Goal: Book appointment/travel/reservation

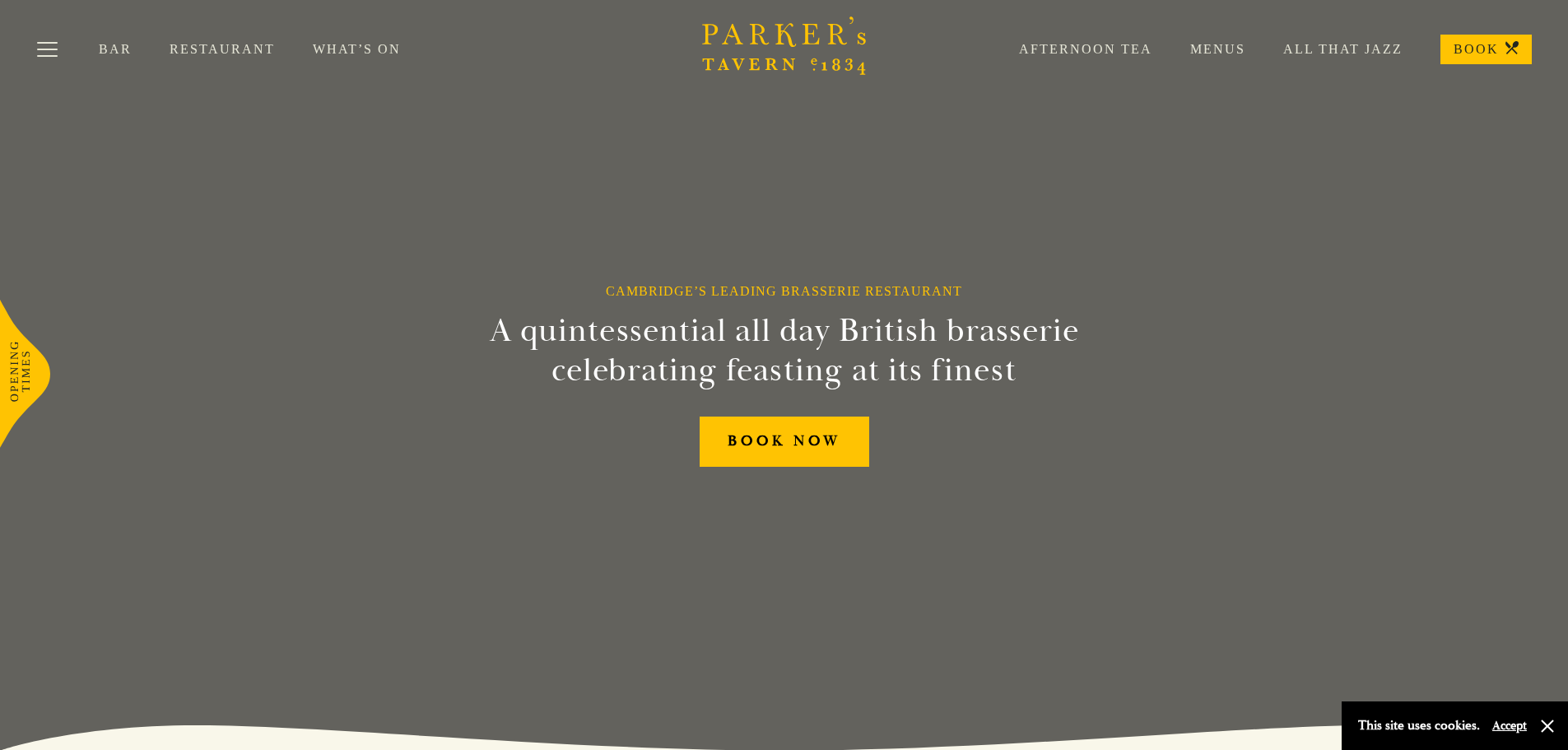
click at [1221, 52] on link "Menus" at bounding box center [1199, 49] width 93 height 16
click at [38, 45] on button "Toggle navigation" at bounding box center [47, 52] width 70 height 70
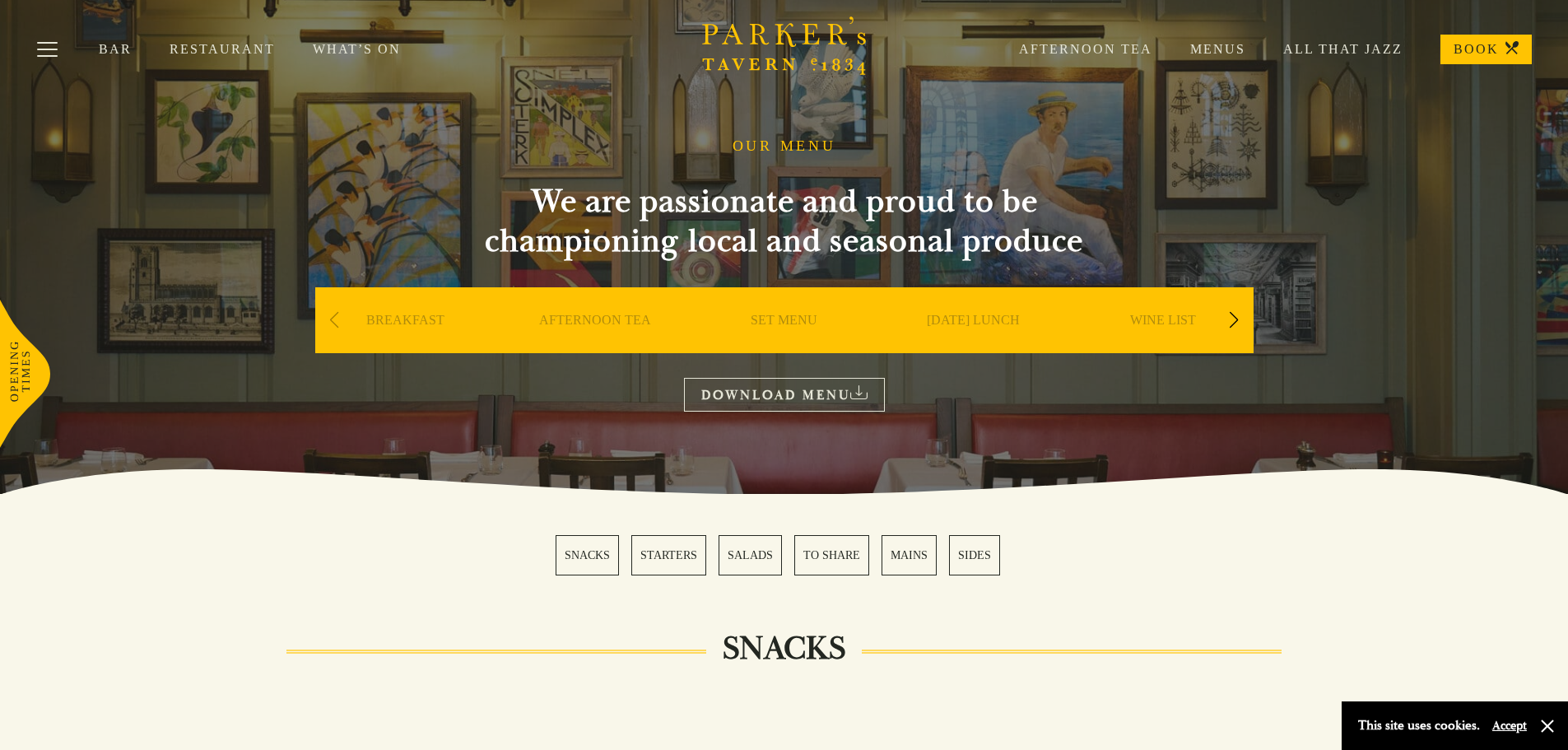
click at [1230, 318] on div "Next slide" at bounding box center [1234, 321] width 22 height 37
click at [1229, 318] on div "Next slide" at bounding box center [1234, 321] width 22 height 37
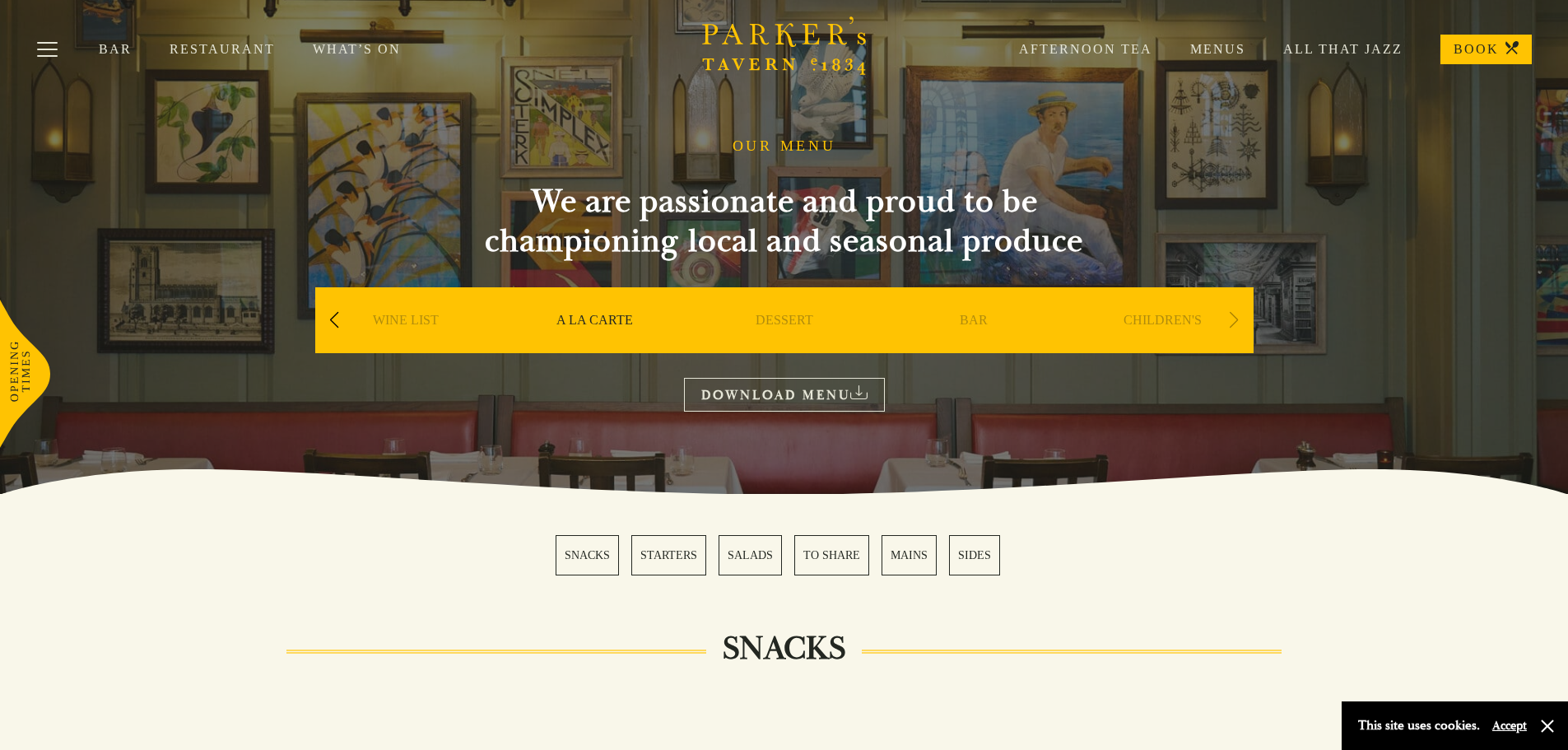
click at [1229, 318] on div "Next slide" at bounding box center [1234, 321] width 22 height 37
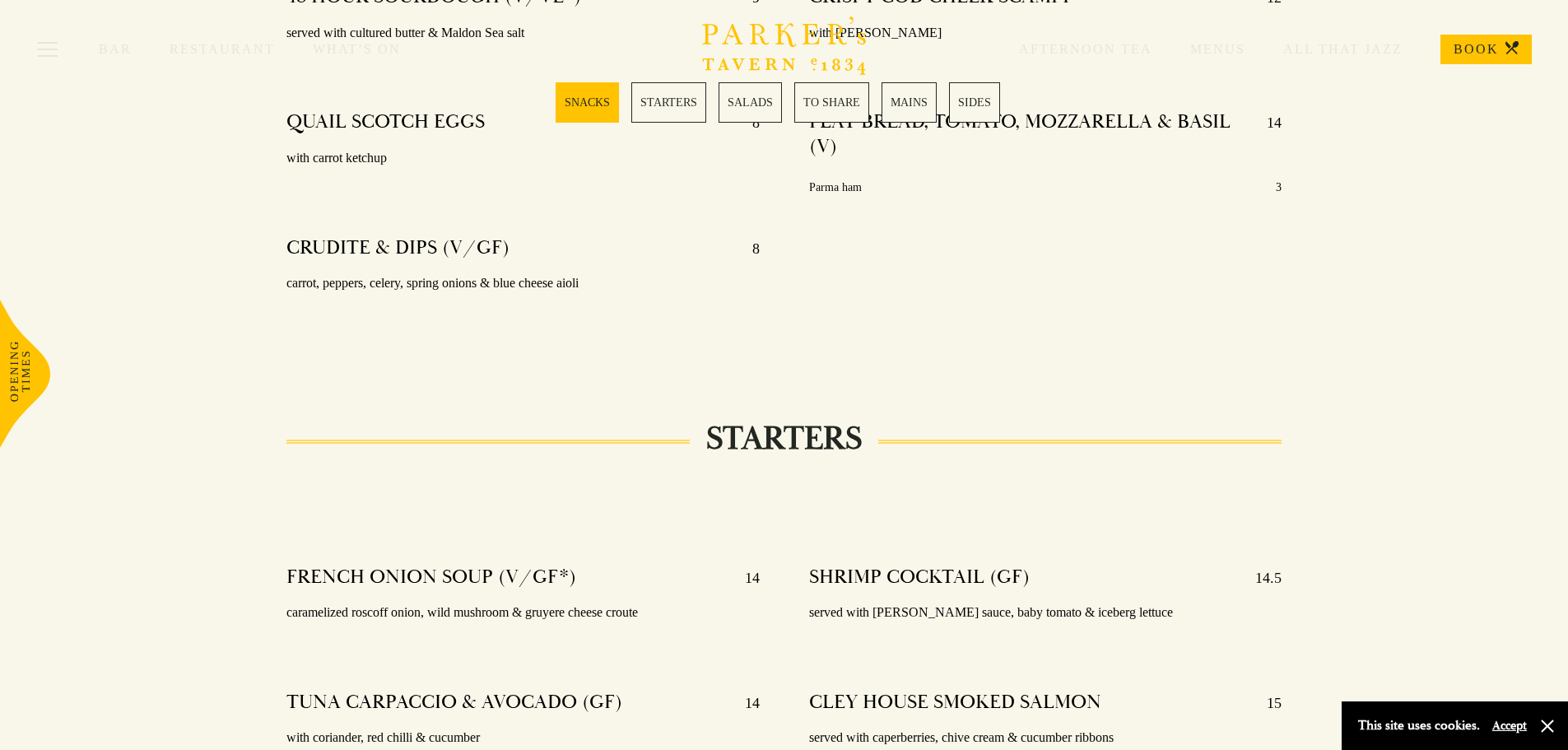
scroll to position [1153, 0]
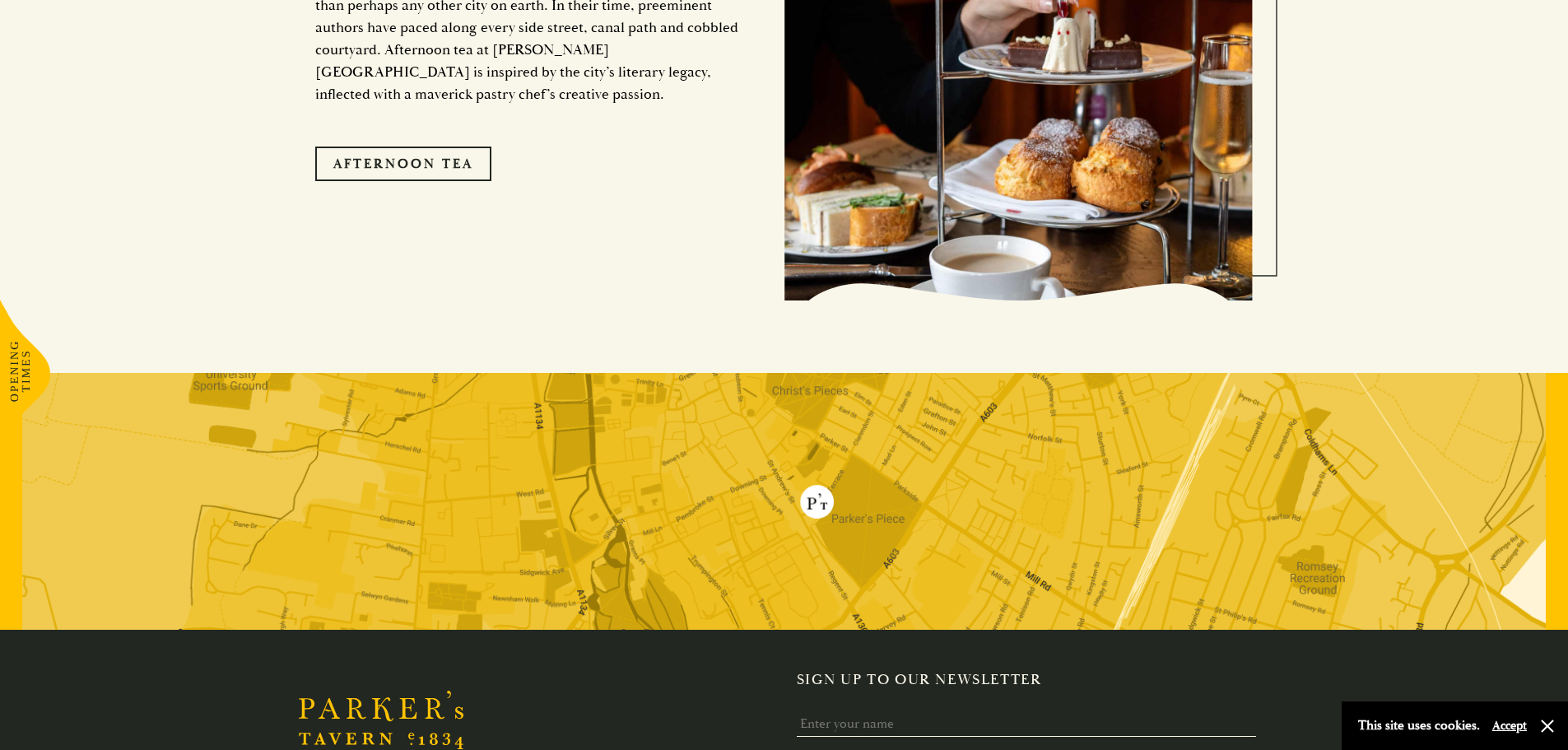
scroll to position [2789, 0]
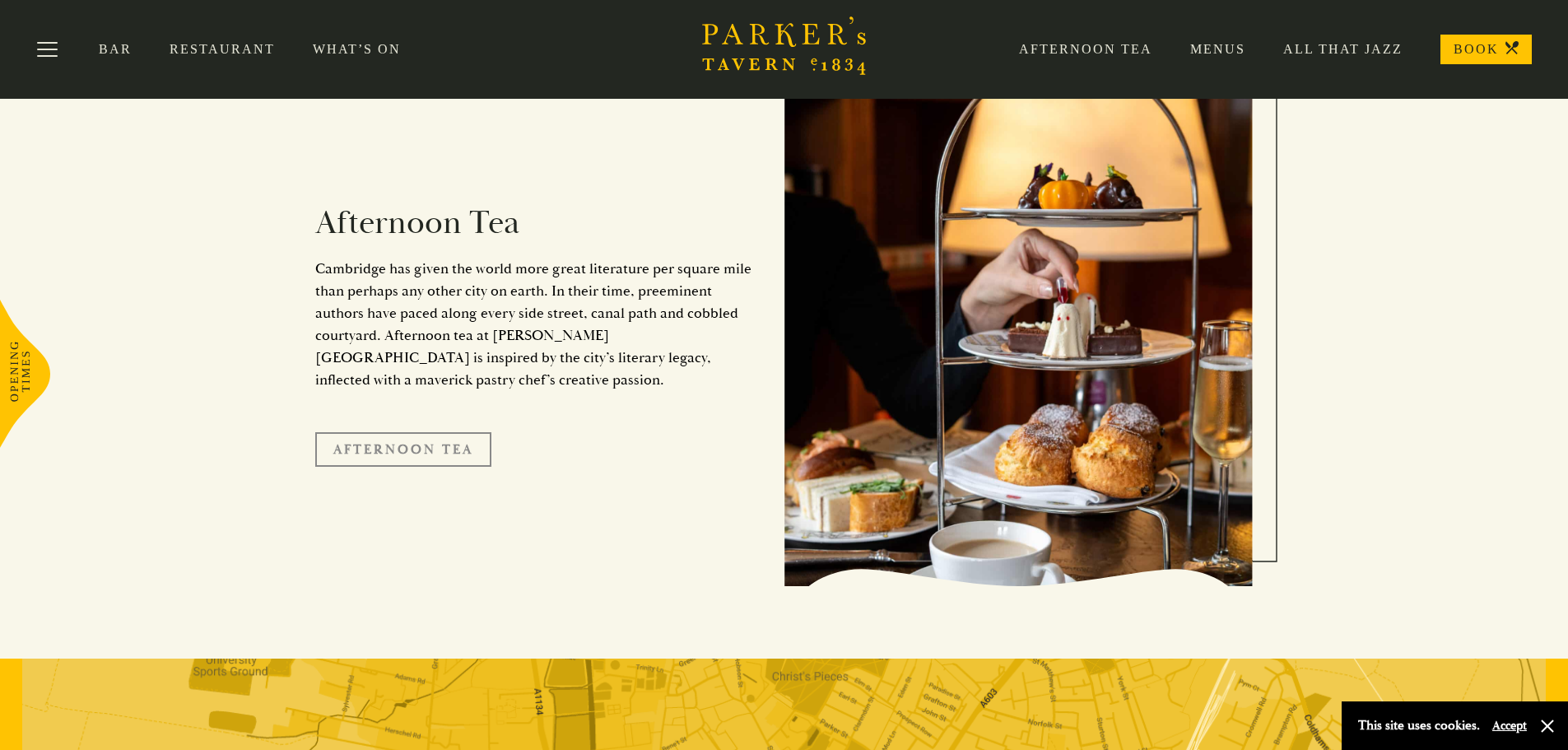
click at [432, 432] on link "Afternoon Tea" at bounding box center [403, 450] width 176 height 35
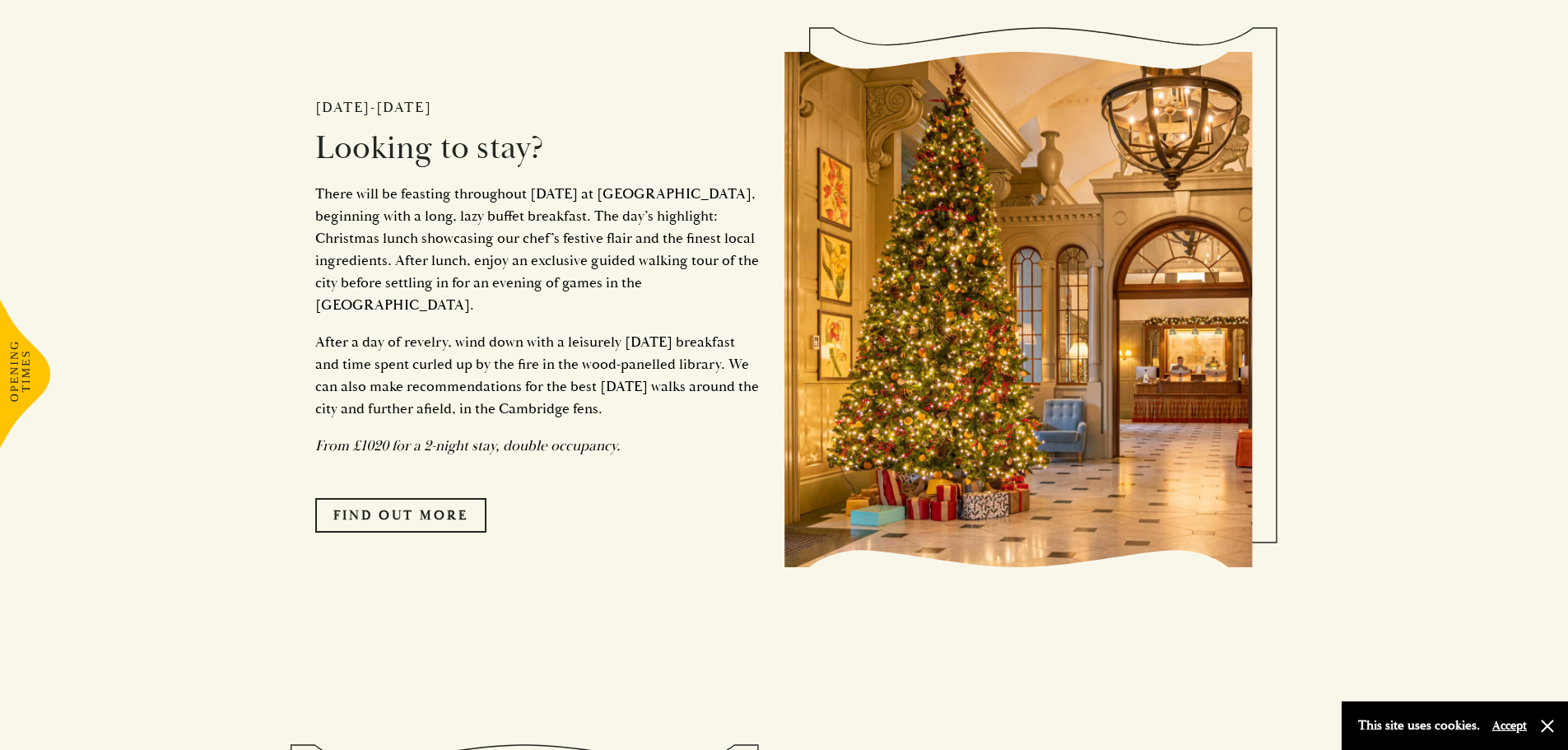
scroll to position [2882, 0]
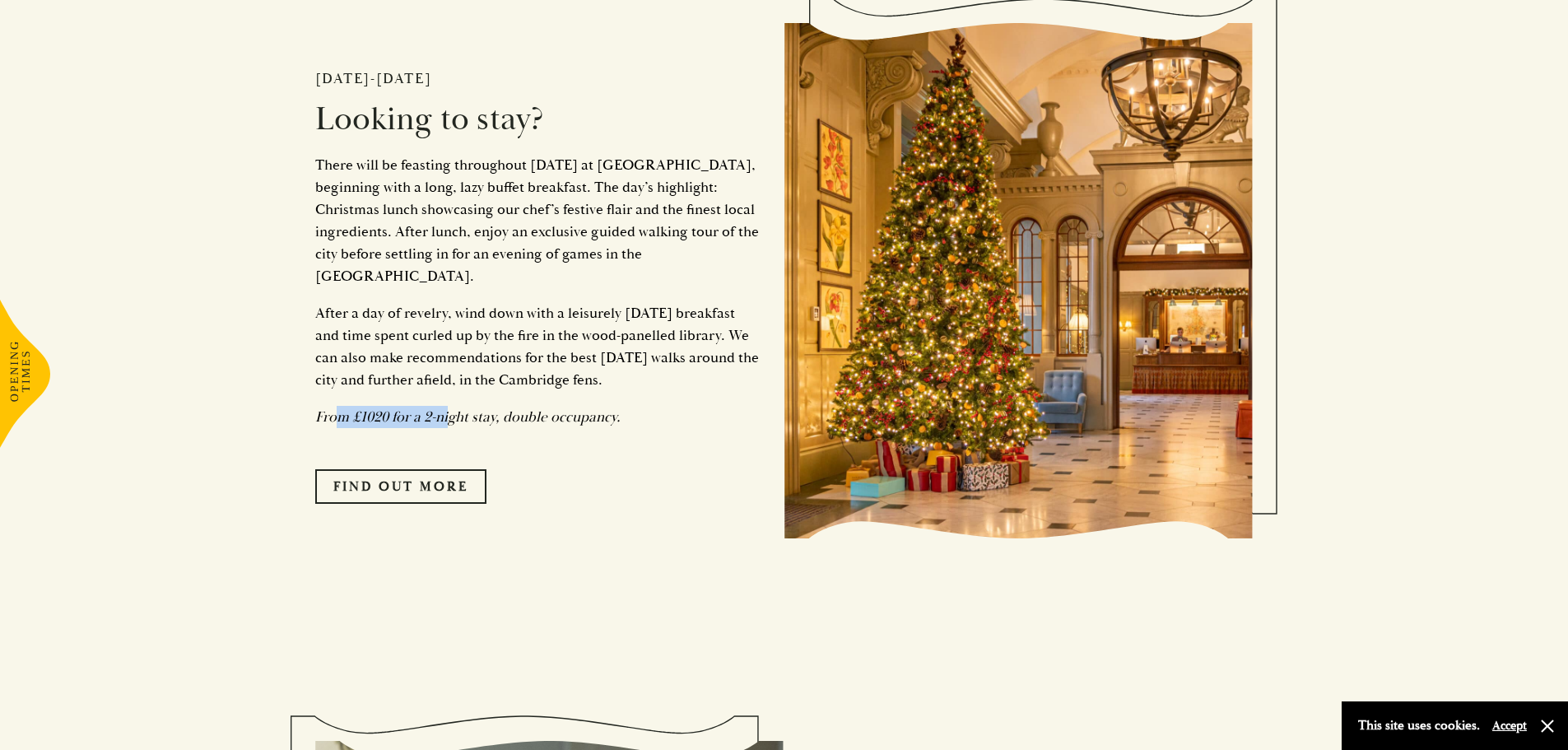
drag, startPoint x: 340, startPoint y: 415, endPoint x: 460, endPoint y: 409, distance: 120.1
click at [454, 410] on em "From £1020 for a 2-night stay, double occupancy." at bounding box center [468, 417] width 306 height 19
drag, startPoint x: 497, startPoint y: 410, endPoint x: 592, endPoint y: 409, distance: 95.0
click at [592, 409] on em "From £1020 for a 2-night stay, double occupancy." at bounding box center [468, 417] width 306 height 19
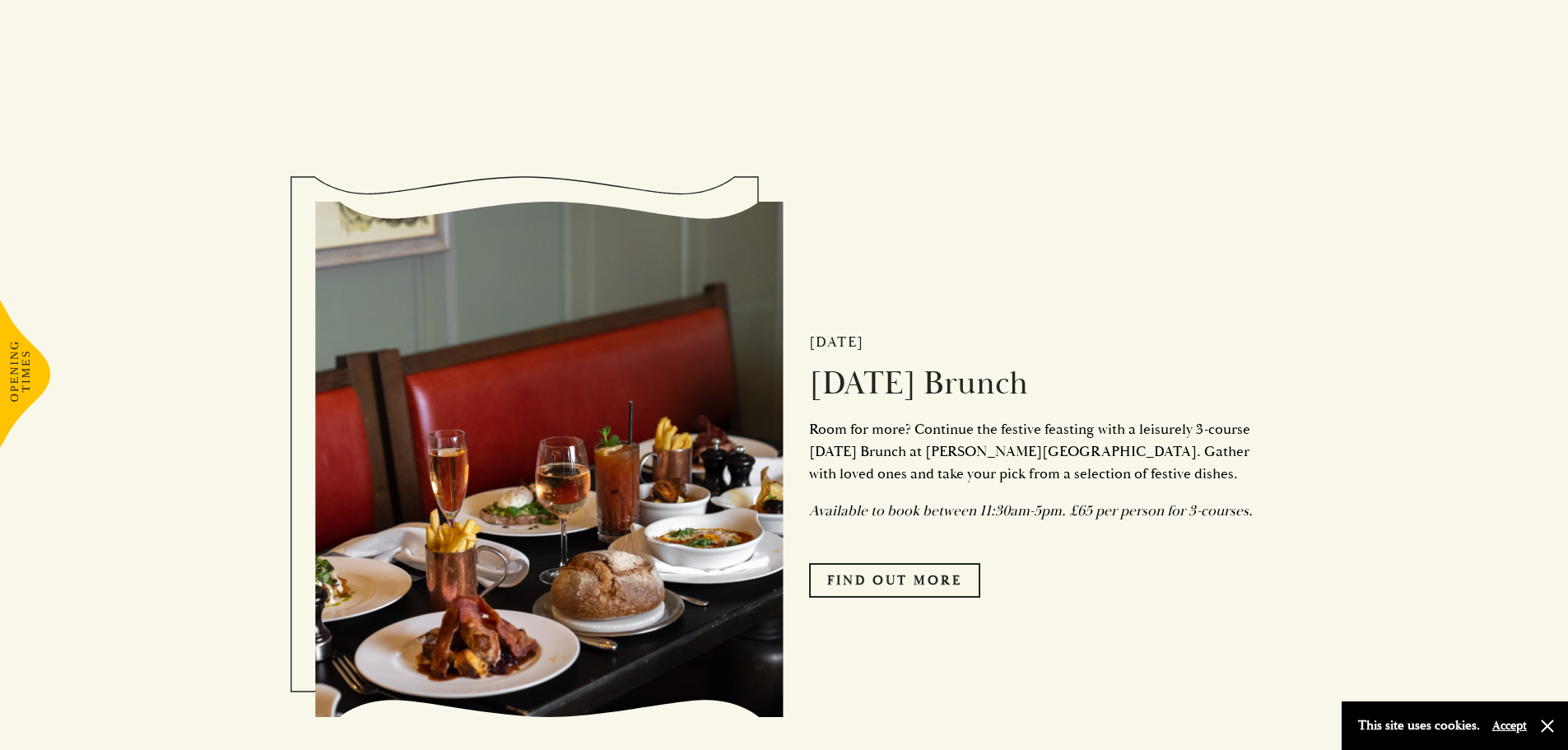
scroll to position [3541, 0]
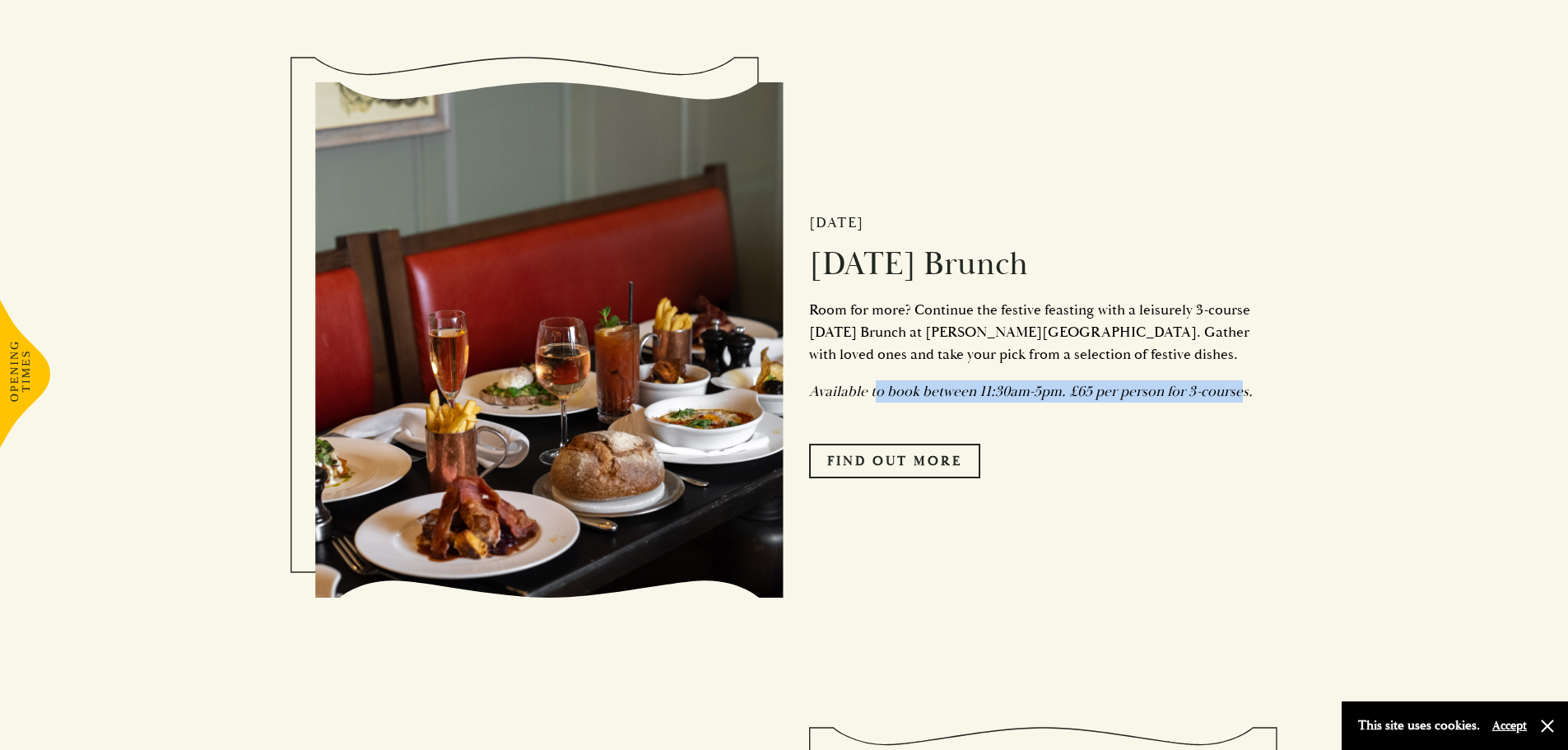
drag, startPoint x: 877, startPoint y: 385, endPoint x: 1236, endPoint y: 397, distance: 359.2
click at [1236, 397] on em "Available to book between 11:30am-5pm. £65 per person for 3-courses." at bounding box center [1031, 391] width 444 height 19
click at [1148, 430] on div "26th December Boxing Day Brunch Room for more? Continue the festive feasting wi…" at bounding box center [1019, 340] width 470 height 441
drag, startPoint x: 1138, startPoint y: 381, endPoint x: 1229, endPoint y: 381, distance: 91.0
click at [1229, 382] on em "Available to book between 11:30am-5pm. £65 per person for 3-courses." at bounding box center [1031, 391] width 444 height 19
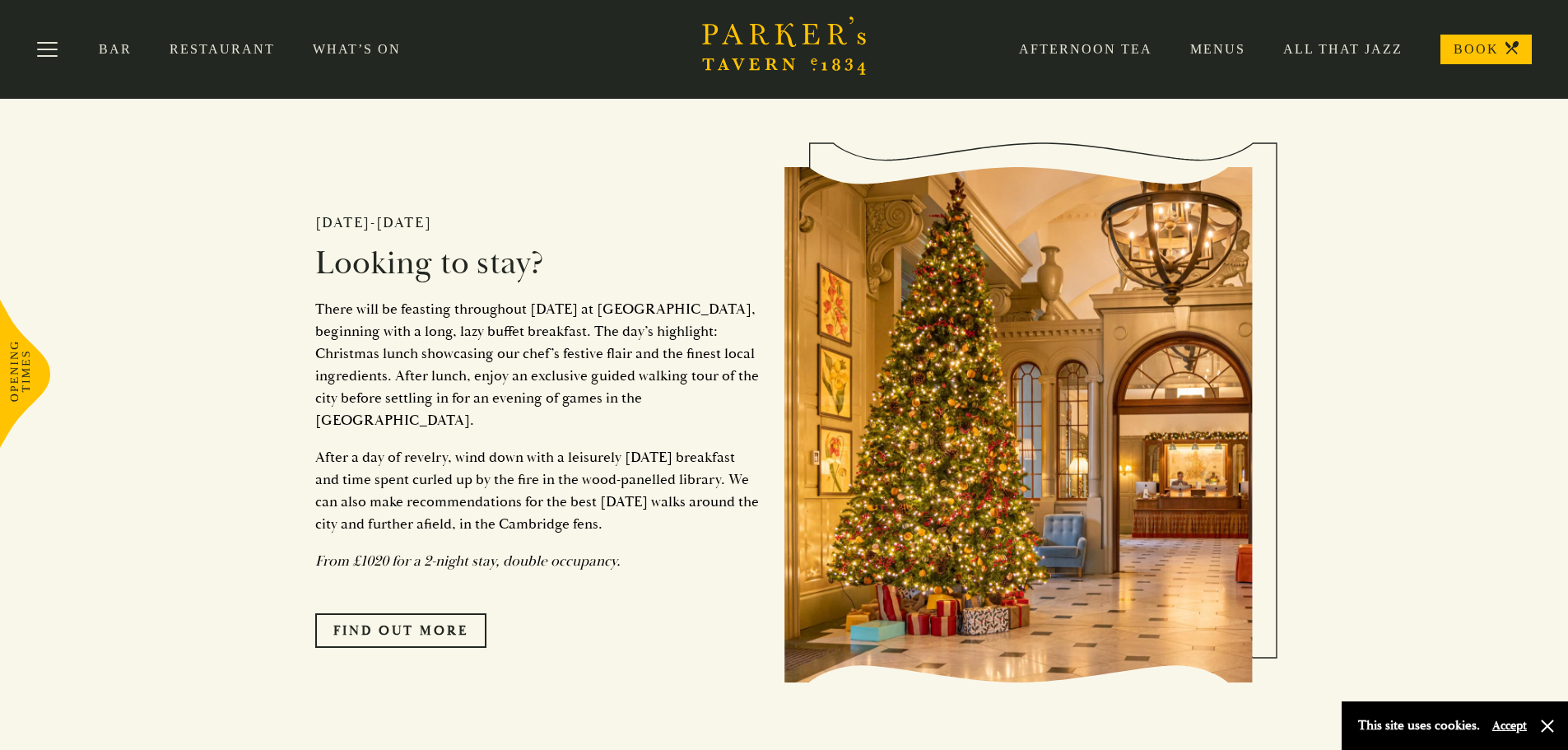
scroll to position [2718, 0]
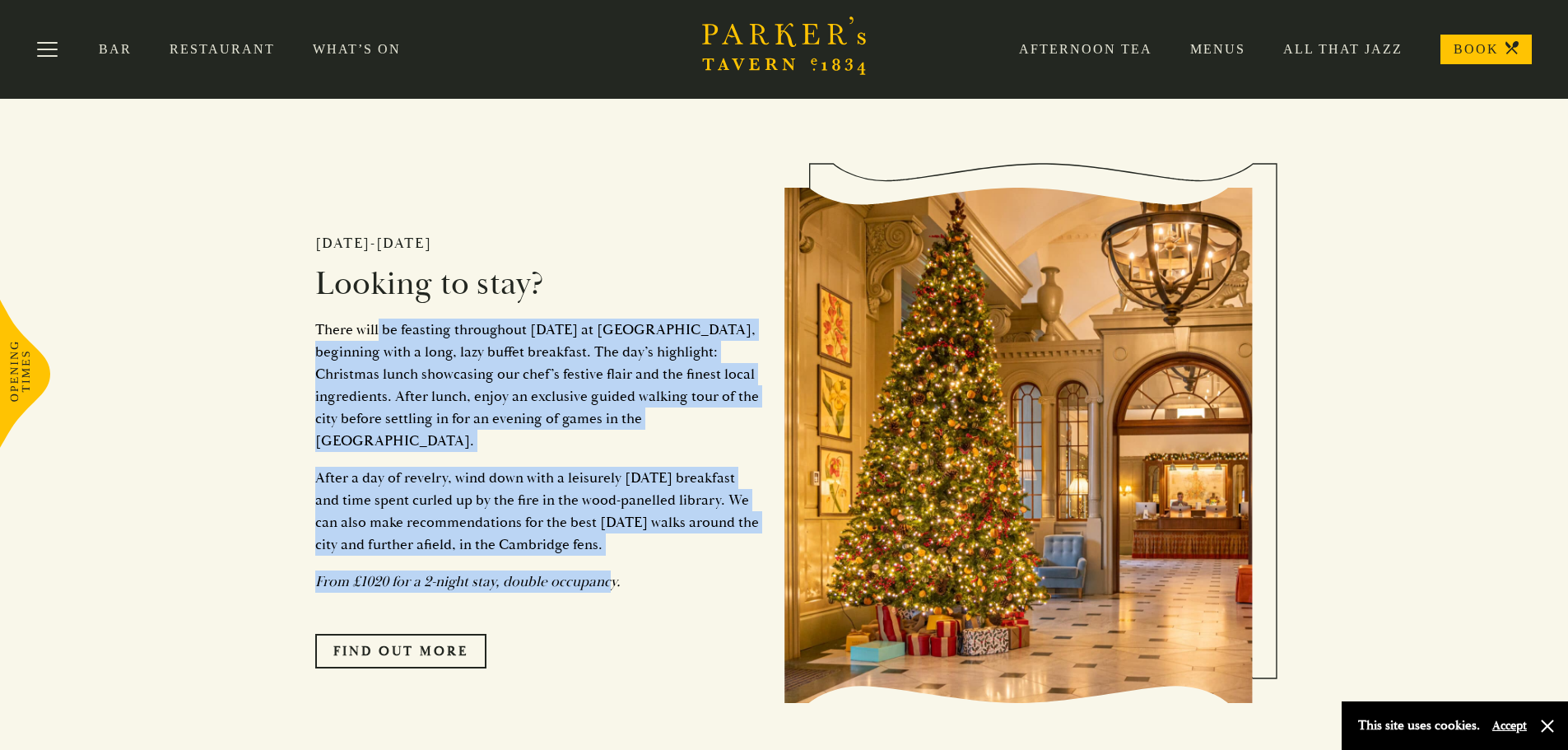
drag, startPoint x: 606, startPoint y: 582, endPoint x: 377, endPoint y: 324, distance: 345.0
click at [377, 324] on div "24-26th December Looking to stay? There will be feasting throughout Christmas D…" at bounding box center [549, 446] width 470 height 612
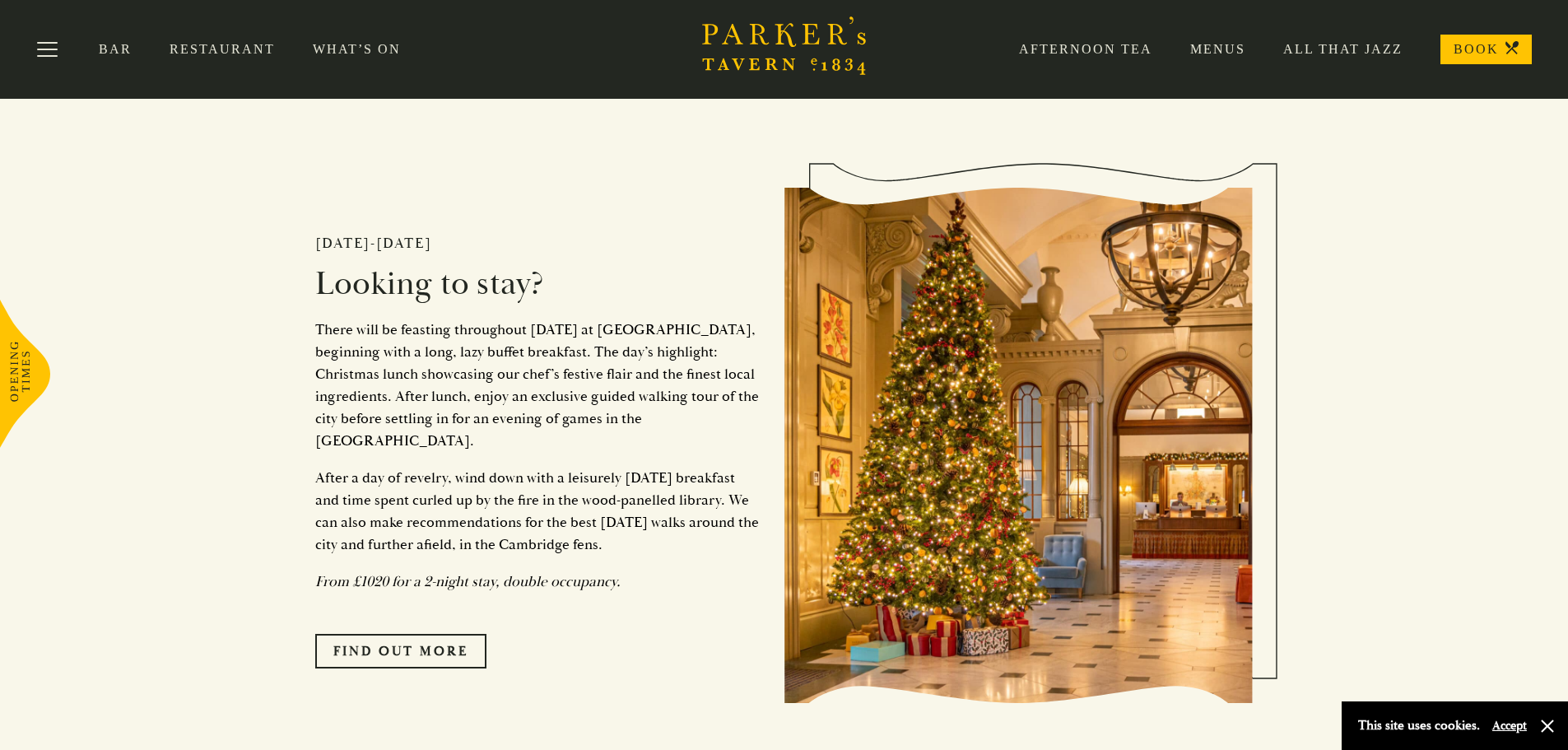
click at [347, 356] on p "There will be feasting throughout Christmas Day at University Arms, beginning w…" at bounding box center [537, 386] width 445 height 134
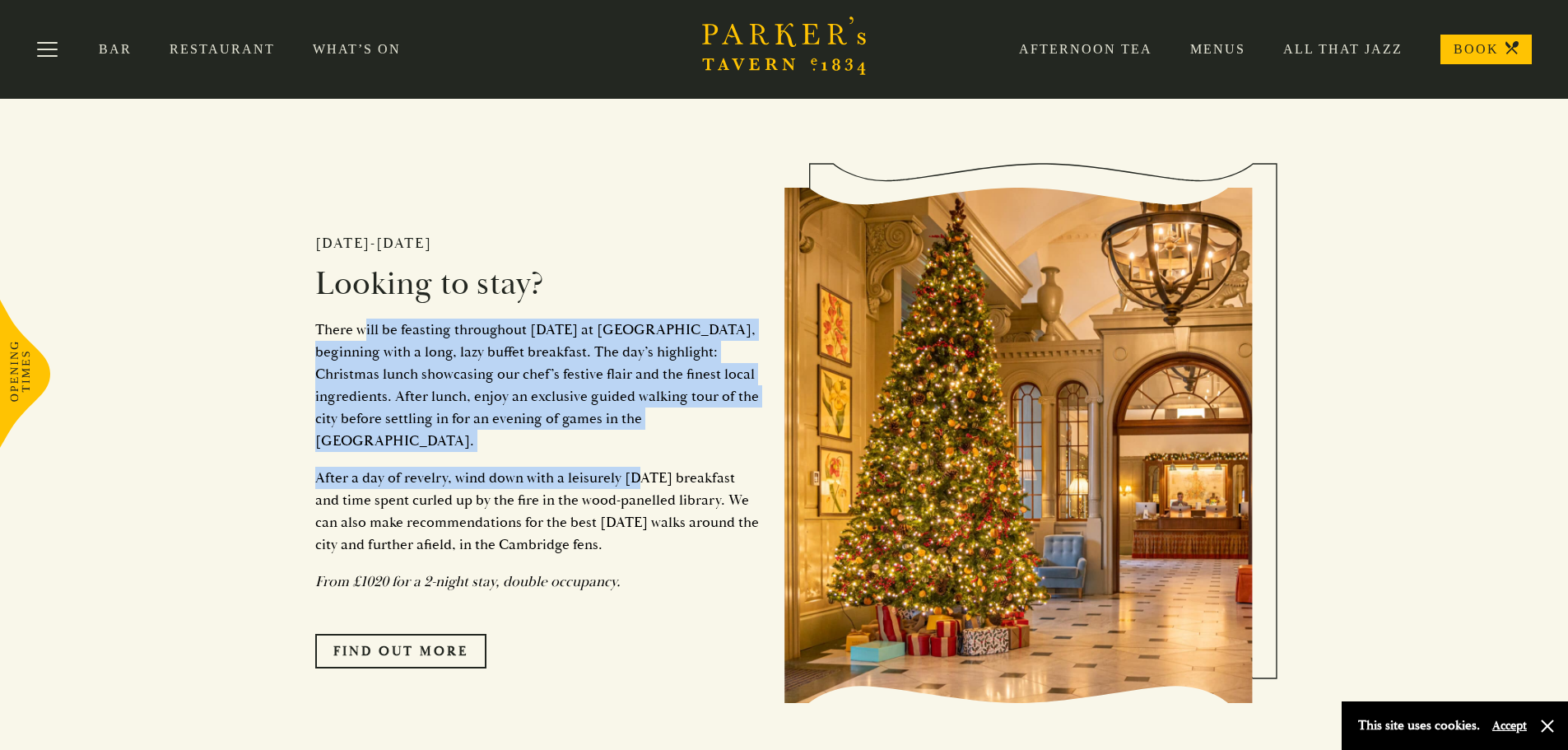
drag, startPoint x: 363, startPoint y: 347, endPoint x: 638, endPoint y: 461, distance: 297.7
click at [638, 461] on div "24-26th December Looking to stay? There will be feasting throughout Christmas D…" at bounding box center [549, 446] width 470 height 612
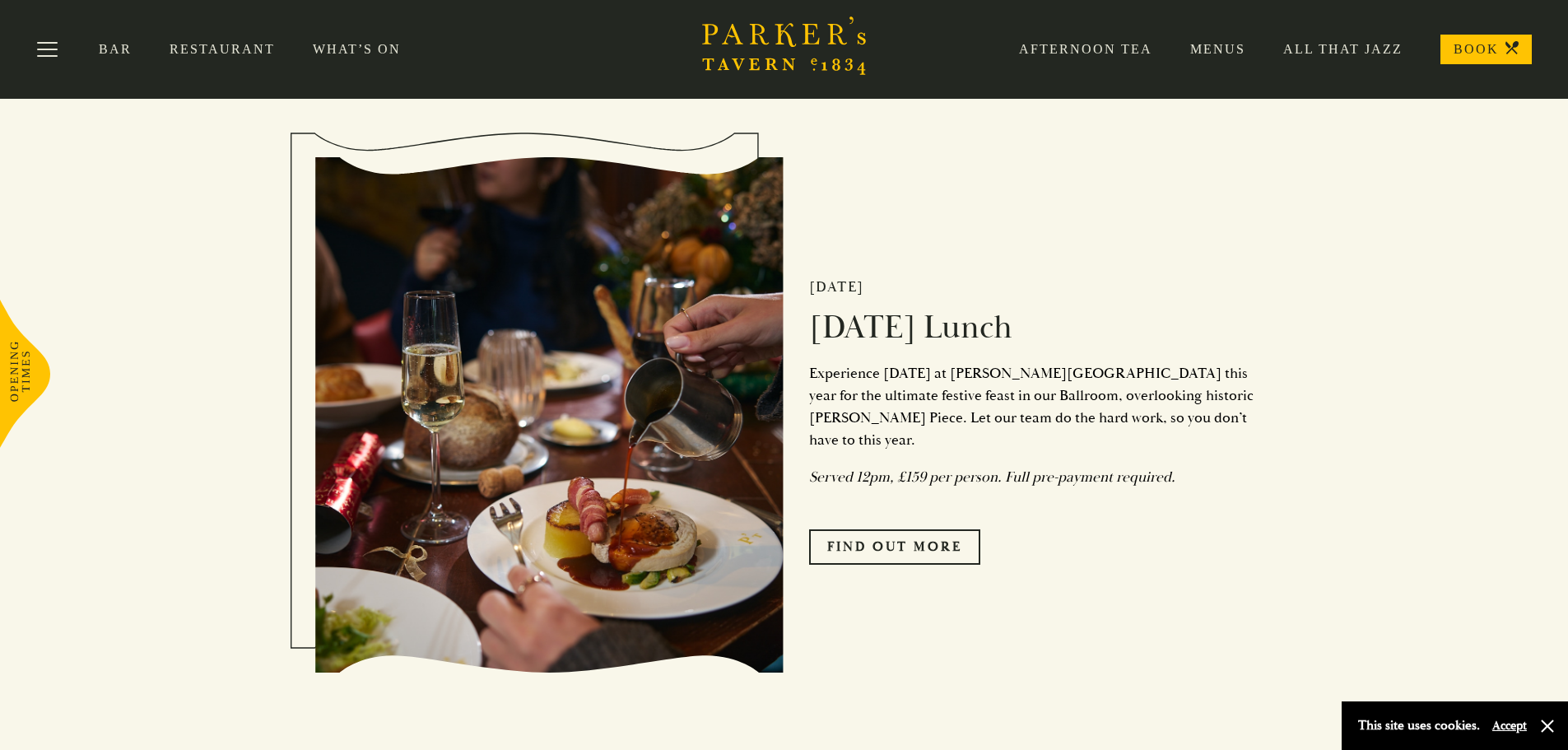
scroll to position [1976, 0]
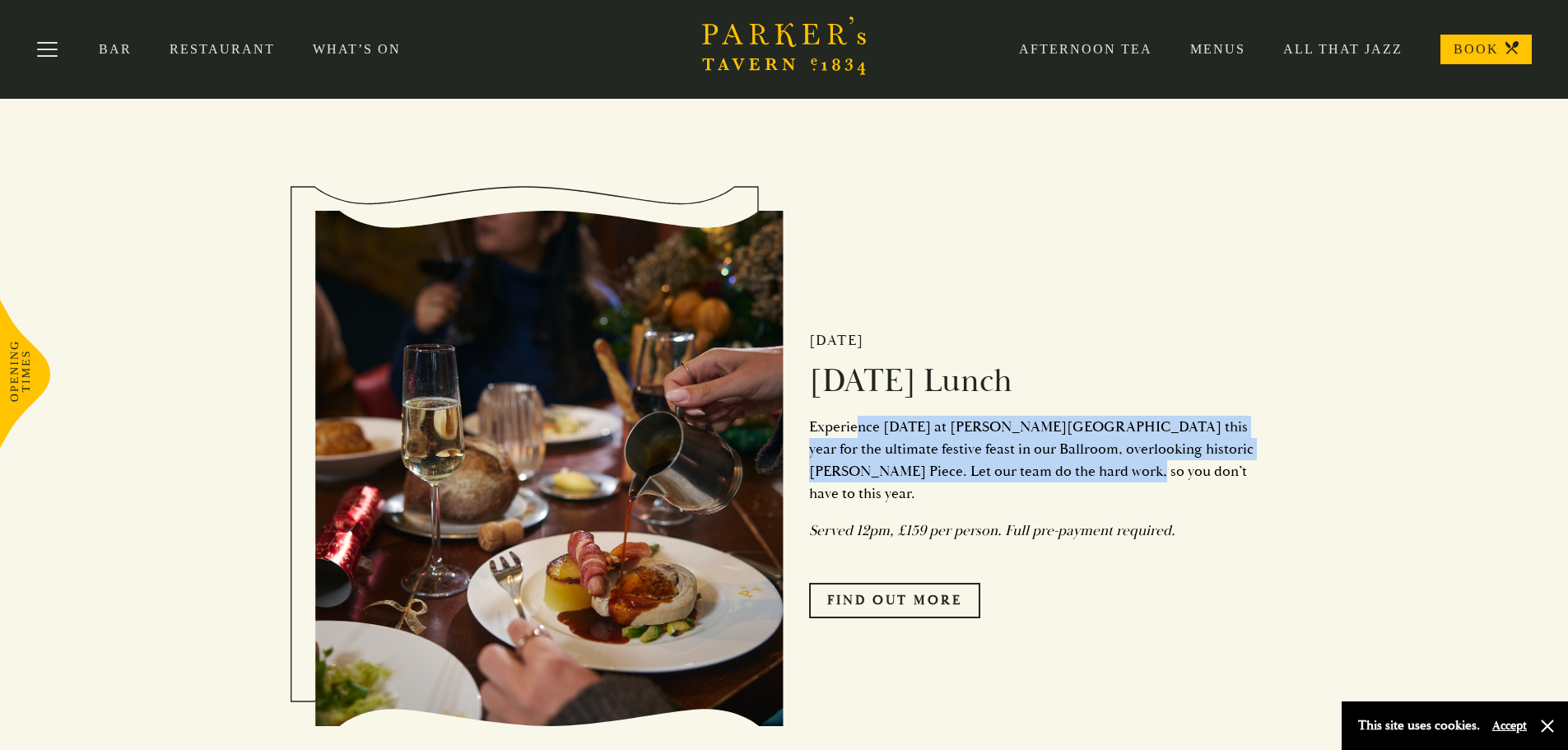
drag, startPoint x: 858, startPoint y: 459, endPoint x: 1062, endPoint y: 506, distance: 209.3
click at [1062, 505] on p "Experience Christmas Day at Parker’s Tavern this year for the ultimate festive …" at bounding box center [1032, 460] width 445 height 89
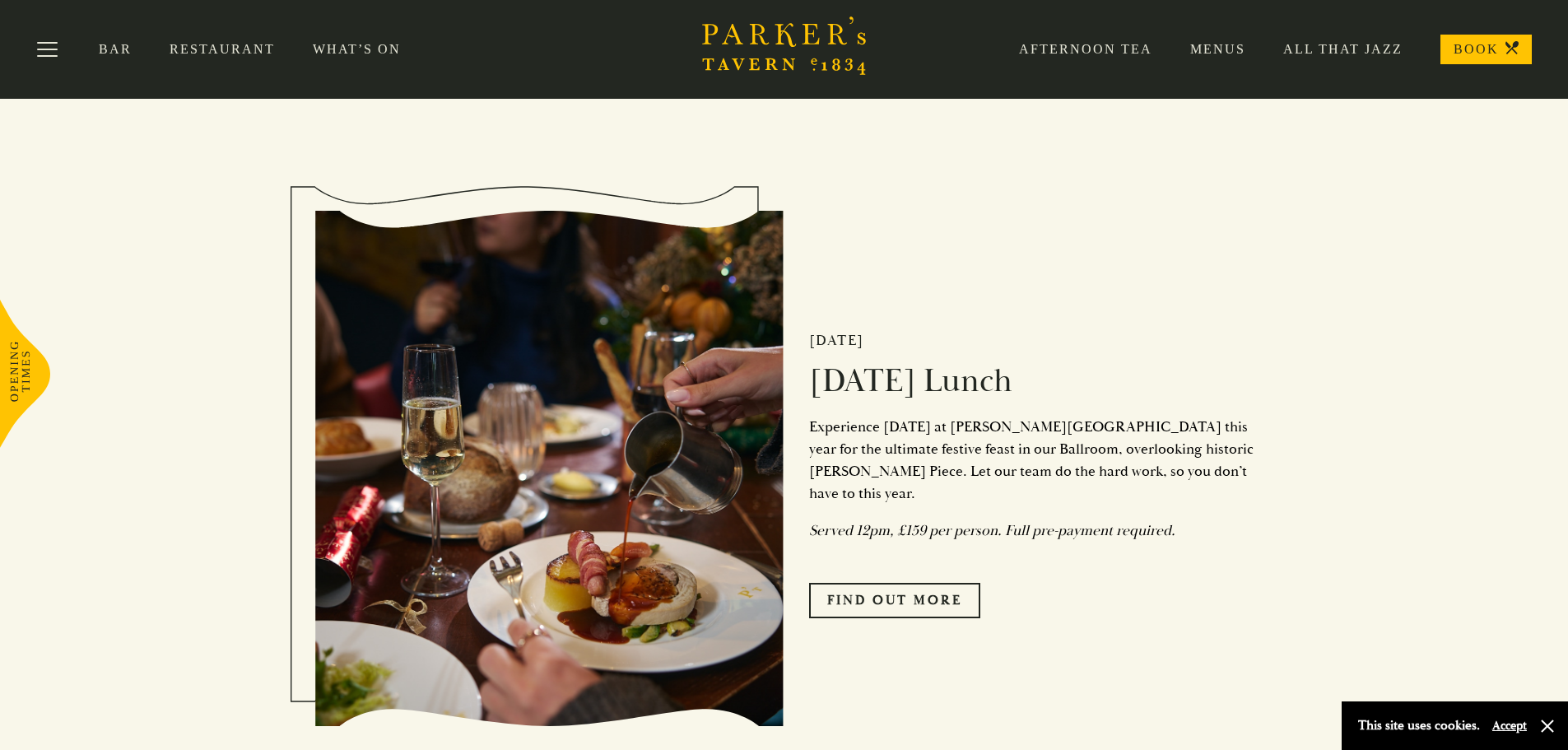
click at [961, 558] on div "25th December Christmas Day Lunch Experience Christmas Day at Parker’s Tavern t…" at bounding box center [1019, 469] width 470 height 463
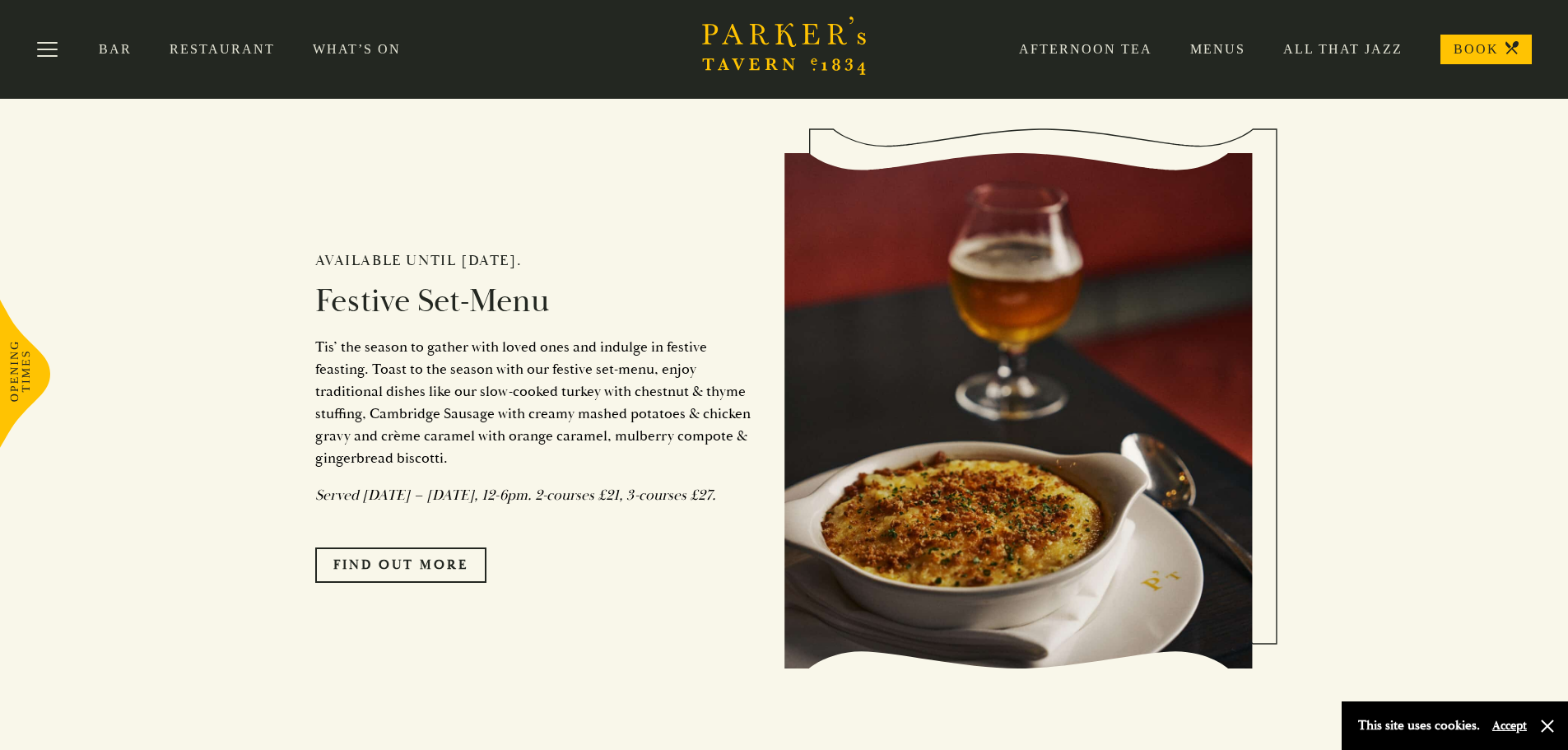
scroll to position [1318, 0]
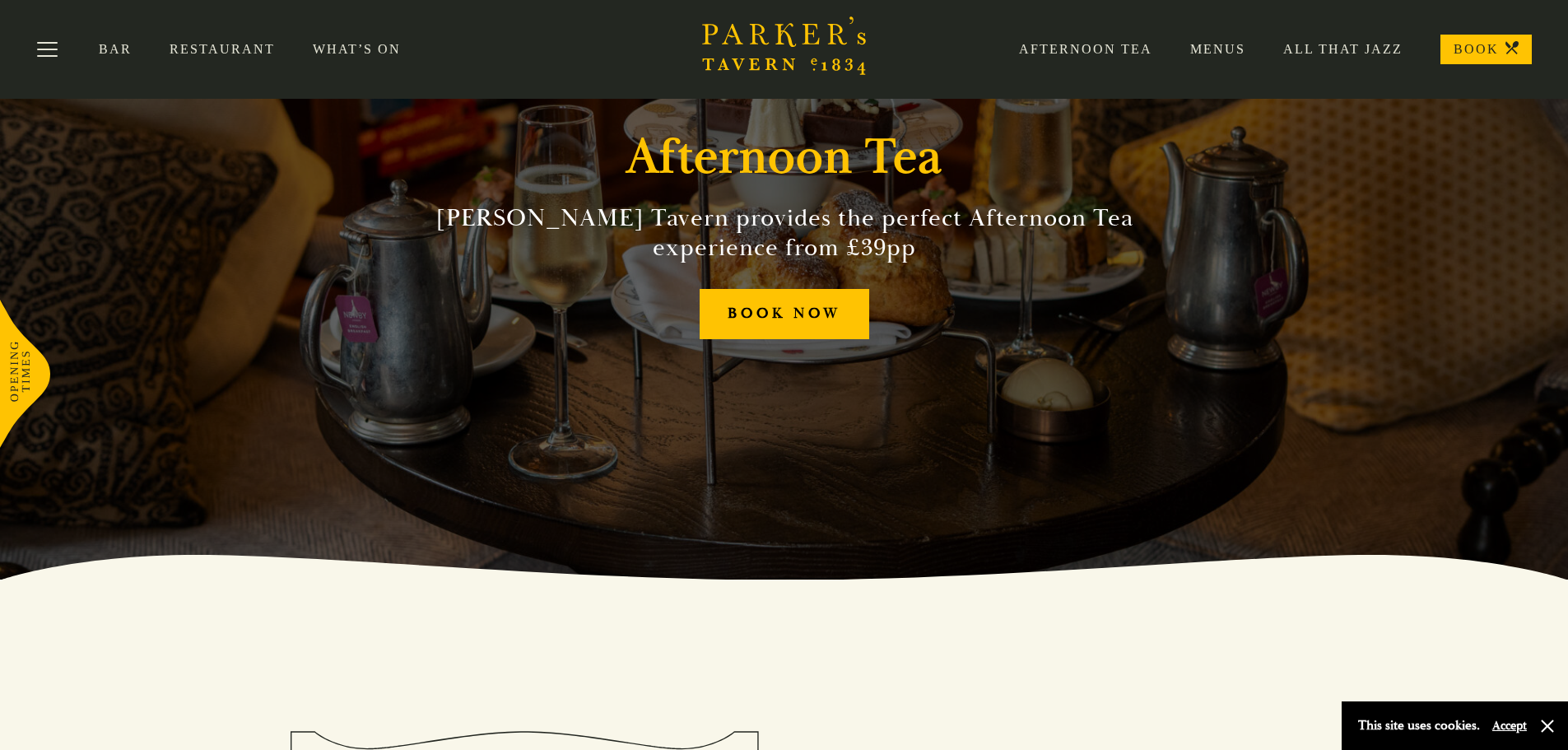
scroll to position [82, 0]
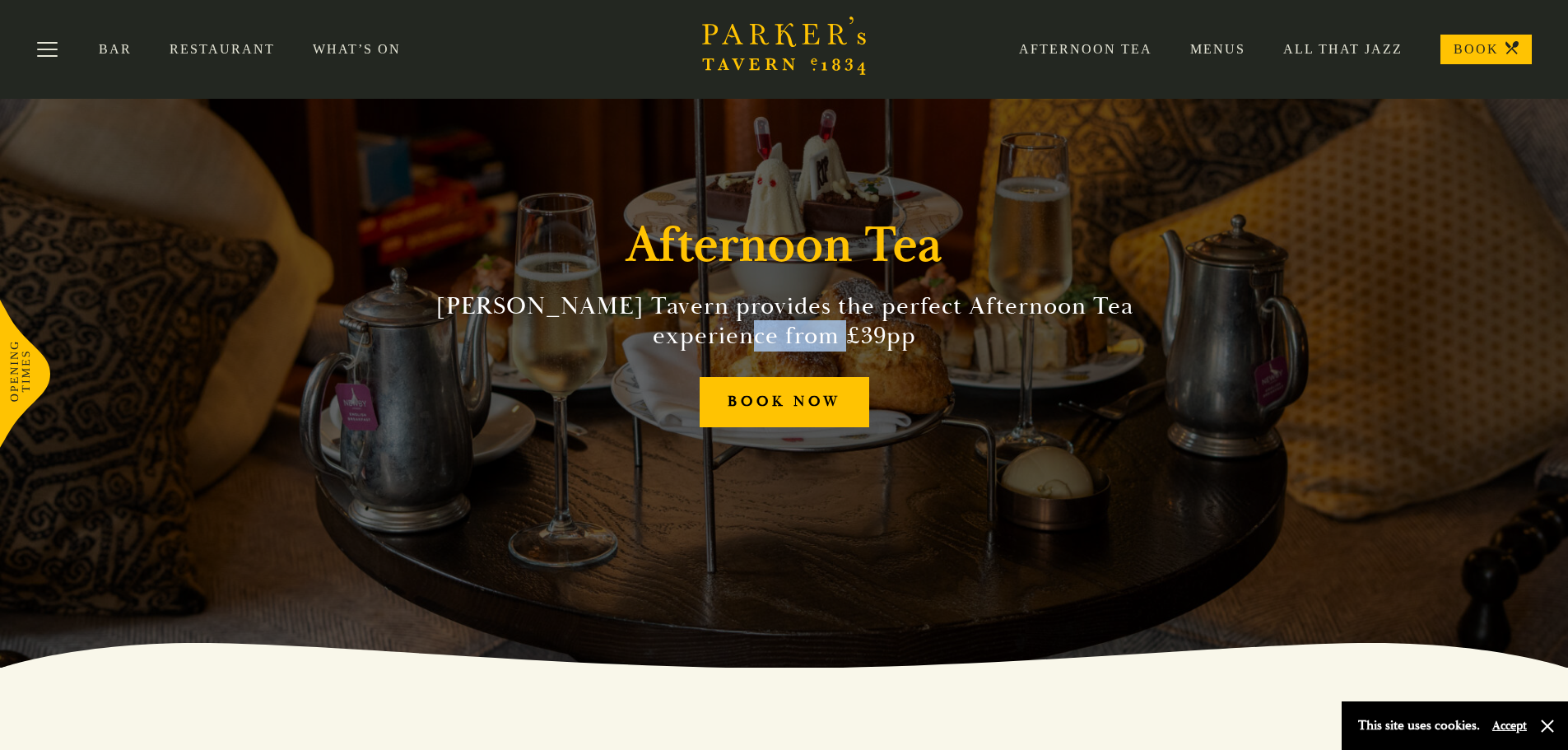
drag, startPoint x: 846, startPoint y: 339, endPoint x: 734, endPoint y: 326, distance: 112.8
click at [734, 326] on h2 "[PERSON_NAME] Tavern provides the perfect Afternoon Tea experience from £39pp" at bounding box center [784, 321] width 751 height 60
drag, startPoint x: 996, startPoint y: 357, endPoint x: 803, endPoint y: 394, distance: 196.5
click at [997, 358] on div "Afternoon [PERSON_NAME] Tavern provides the perfect Afternoon Tea experience fr…" at bounding box center [784, 292] width 988 height 750
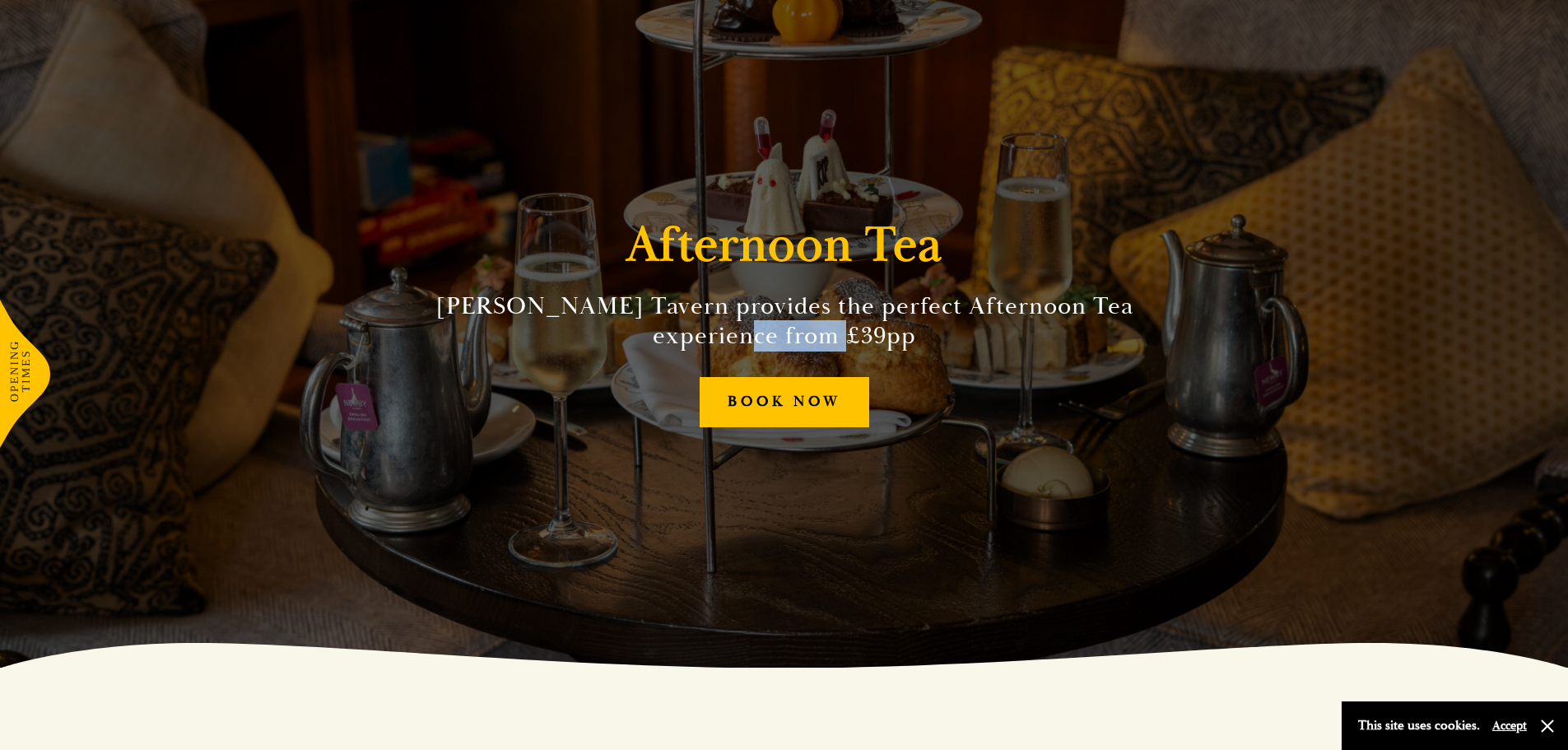
scroll to position [165, 0]
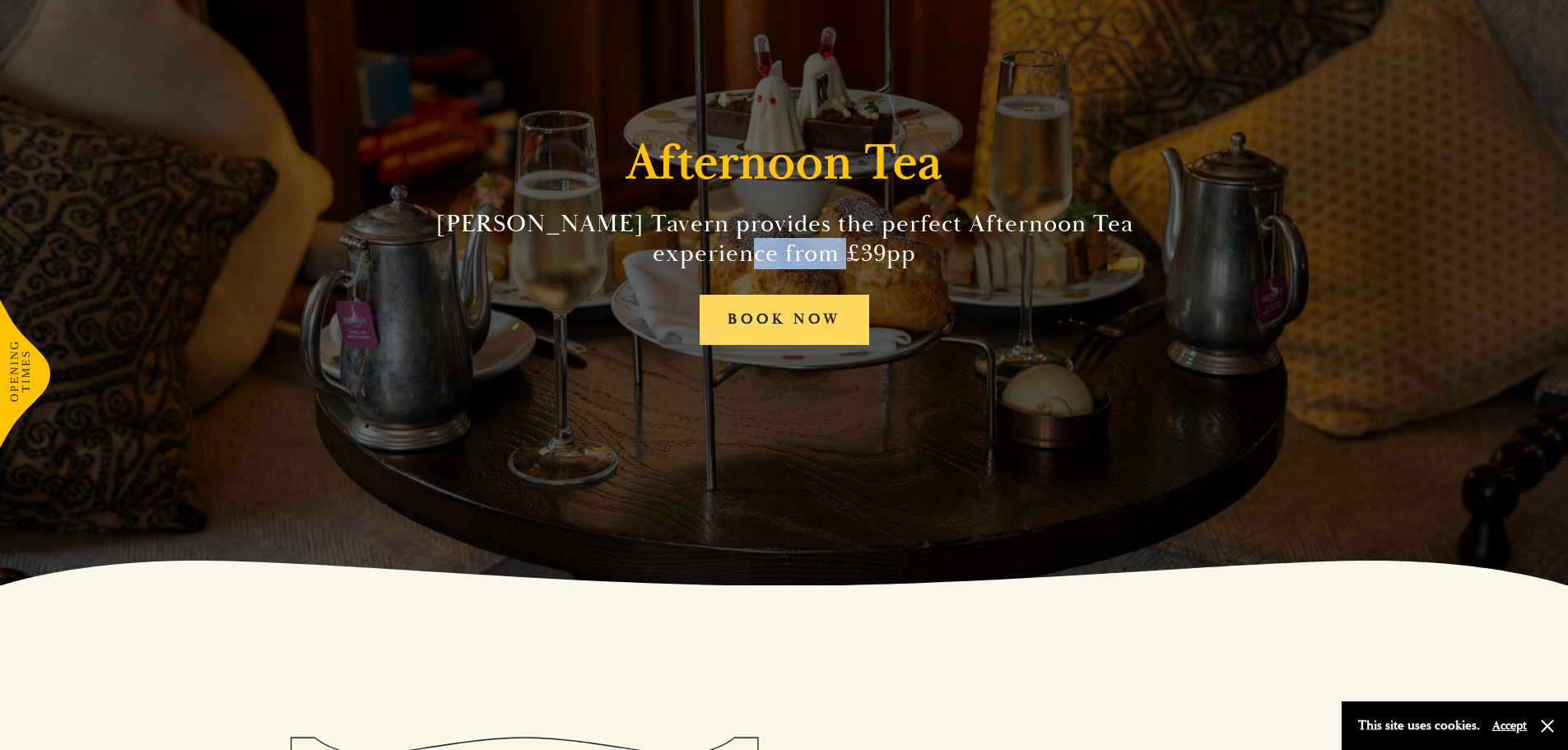
click at [783, 315] on link "BOOK NOW" at bounding box center [784, 320] width 169 height 50
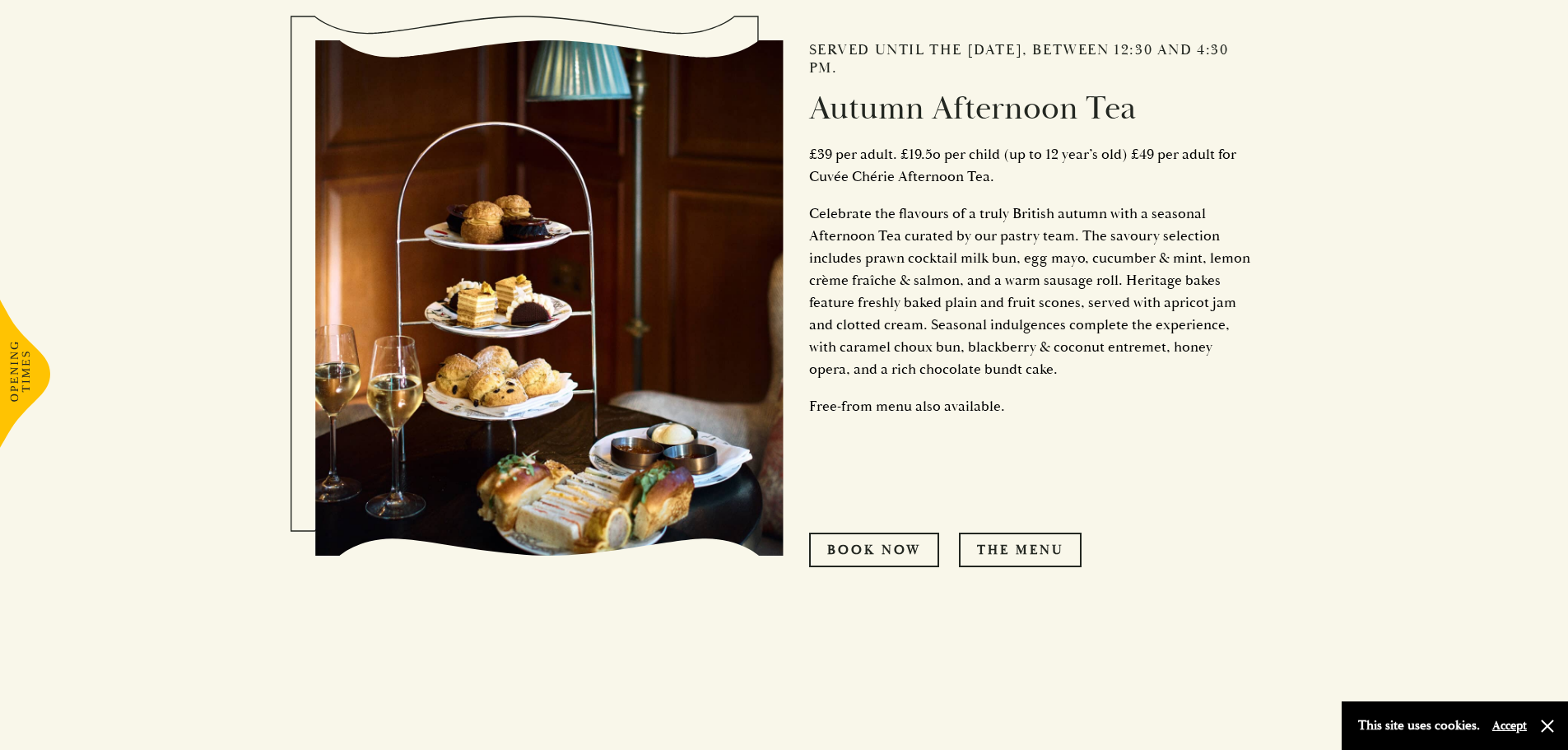
scroll to position [906, 0]
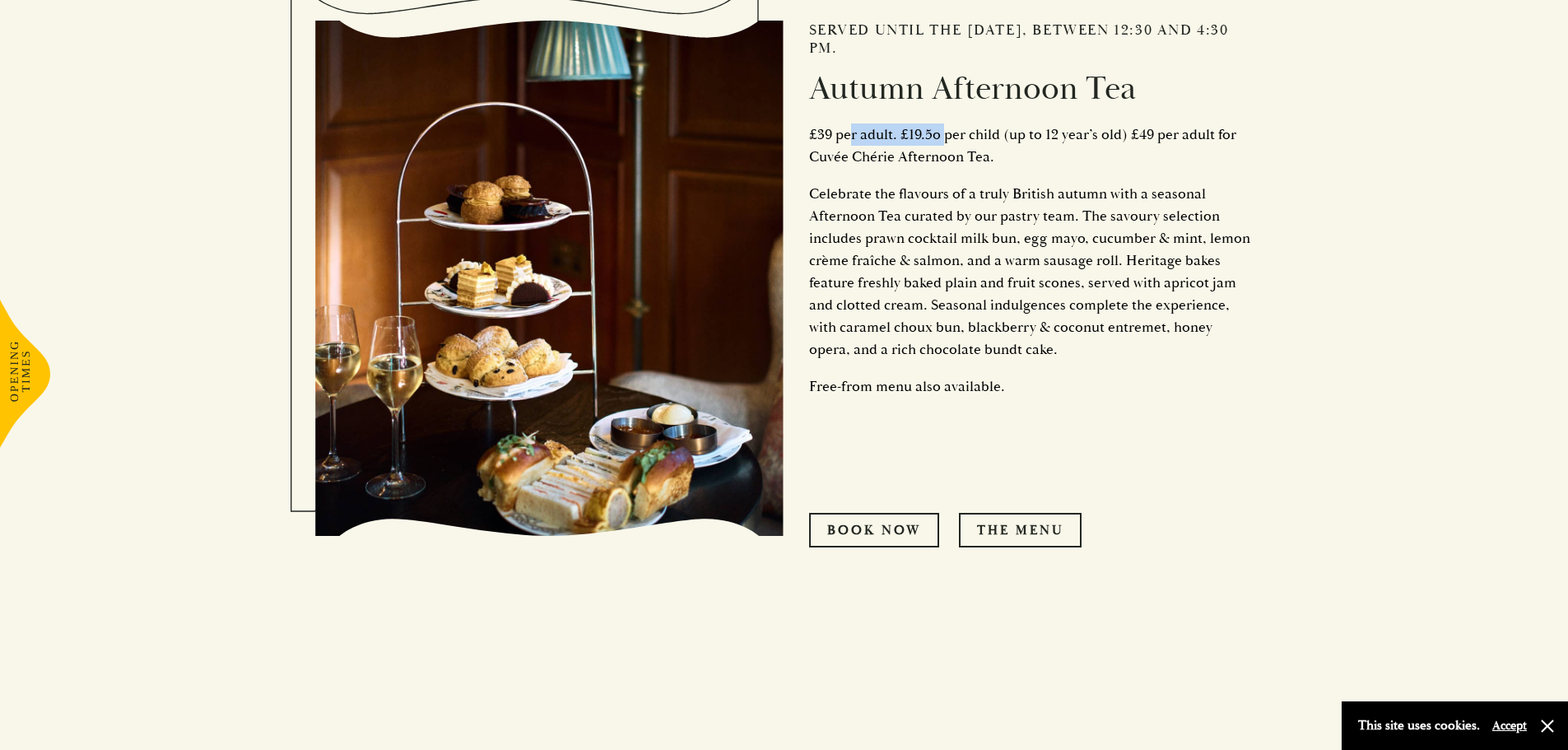
drag, startPoint x: 849, startPoint y: 140, endPoint x: 957, endPoint y: 140, distance: 108.0
click at [946, 135] on p "£39 per adult. £19.5o per child (up to 12 year’s old) £49 per adult for Cuvée C…" at bounding box center [1032, 146] width 445 height 45
click at [1011, 153] on p "£39 per adult. £19.5o per child (up to 12 year’s old) £49 per adult for Cuvée C…" at bounding box center [1032, 146] width 445 height 45
drag, startPoint x: 914, startPoint y: 129, endPoint x: 998, endPoint y: 128, distance: 84.0
click at [998, 128] on p "£39 per adult. £19.5o per child (up to 12 year’s old) £49 per adult for Cuvée C…" at bounding box center [1032, 146] width 445 height 45
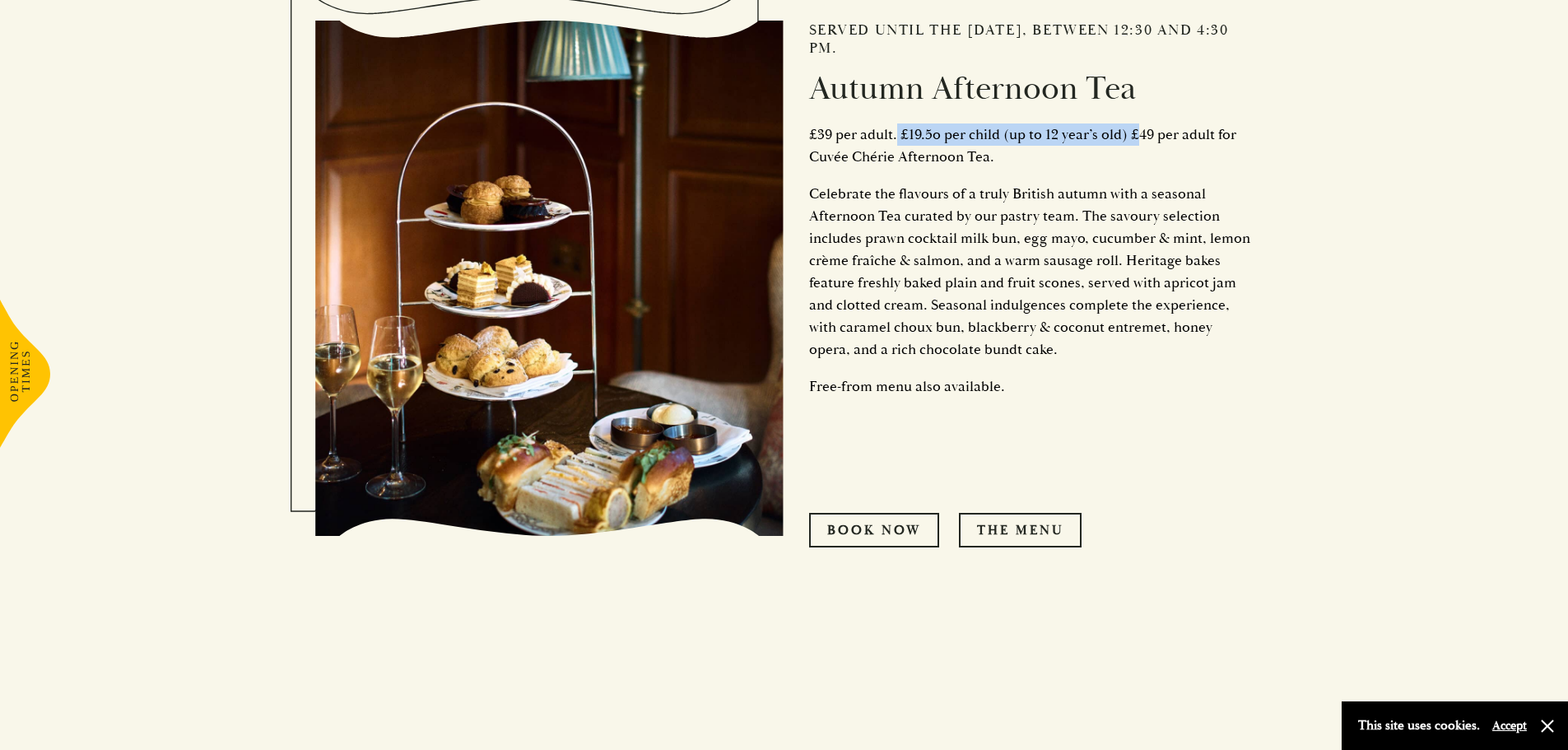
drag, startPoint x: 919, startPoint y: 135, endPoint x: 1135, endPoint y: 138, distance: 216.0
click at [1135, 138] on p "£39 per adult. £19.5o per child (up to 12 year’s old) £49 per adult for Cuvée C…" at bounding box center [1032, 146] width 445 height 45
drag, startPoint x: 1065, startPoint y: 368, endPoint x: 1004, endPoint y: 393, distance: 65.9
click at [1005, 393] on p "Free-from menu also available." at bounding box center [1032, 386] width 445 height 22
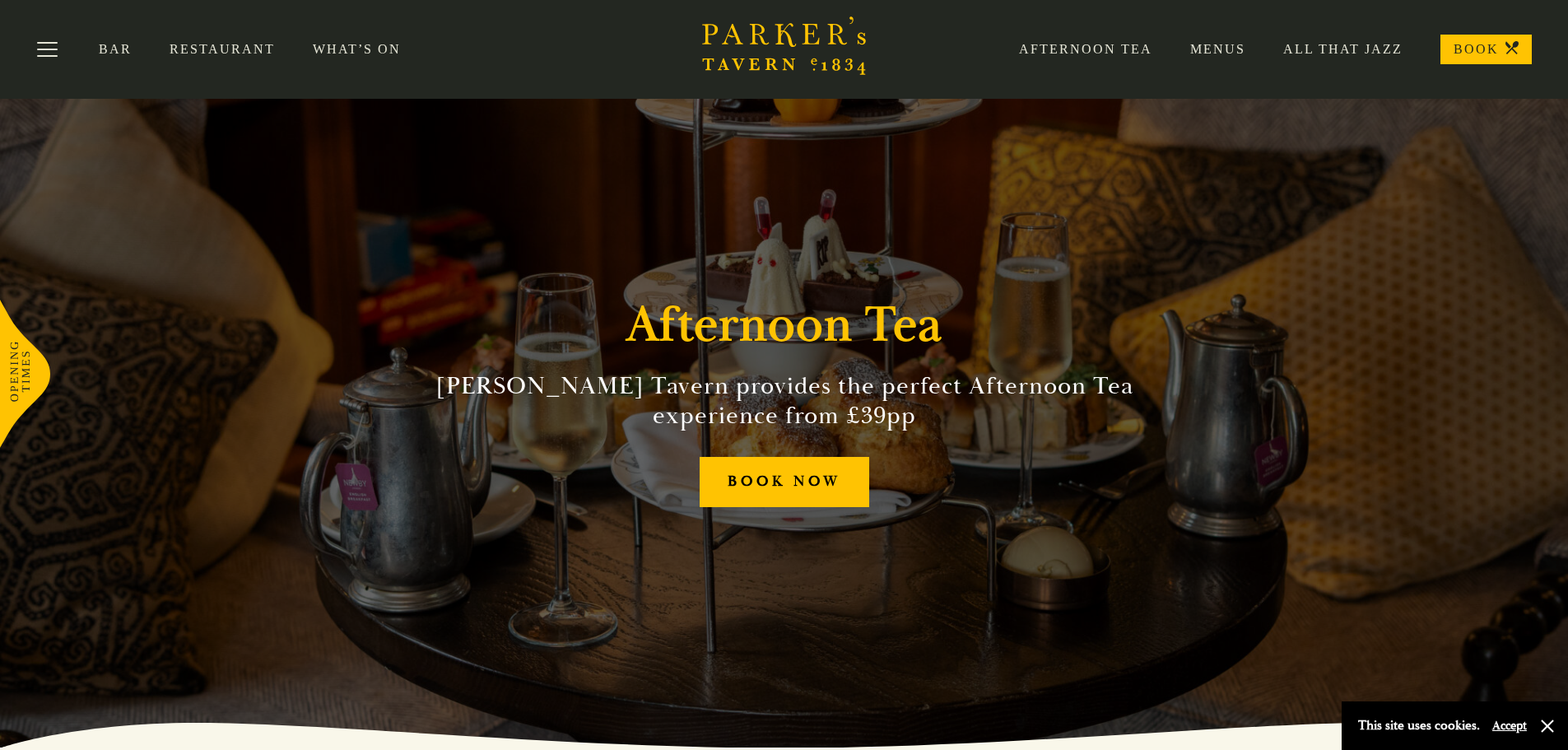
scroll to position [0, 0]
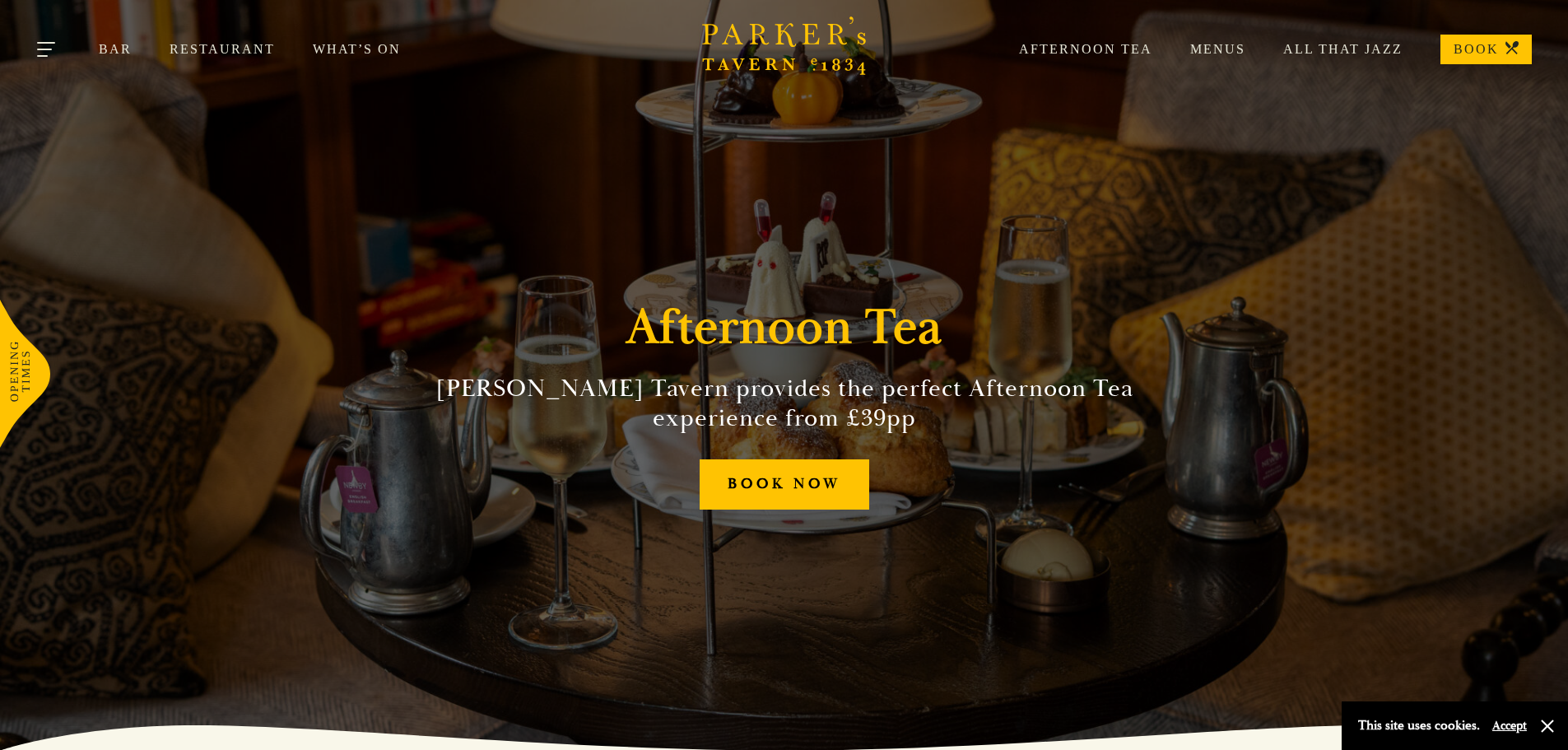
click at [52, 45] on button "Toggle navigation" at bounding box center [47, 52] width 70 height 70
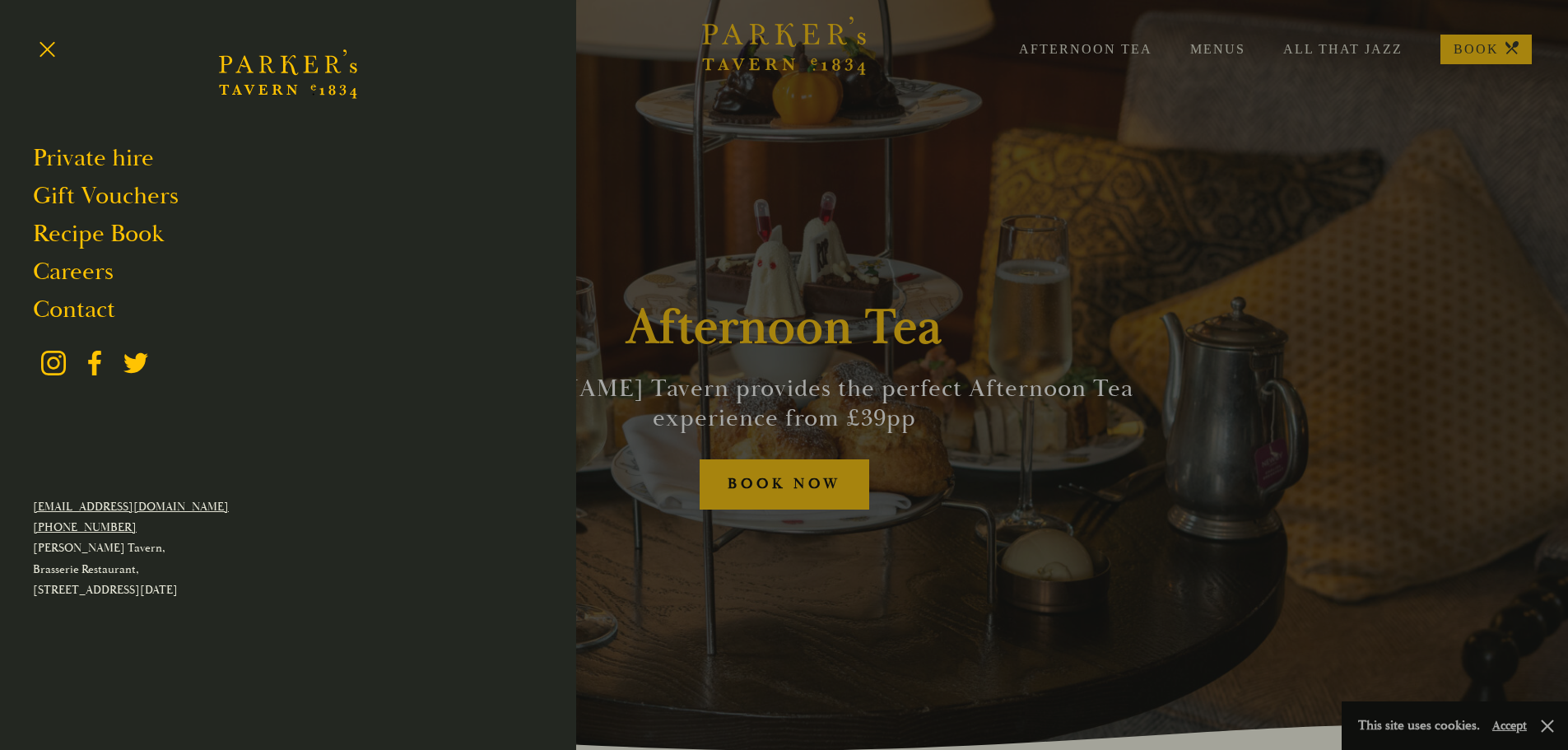
click at [980, 187] on div at bounding box center [784, 375] width 1568 height 750
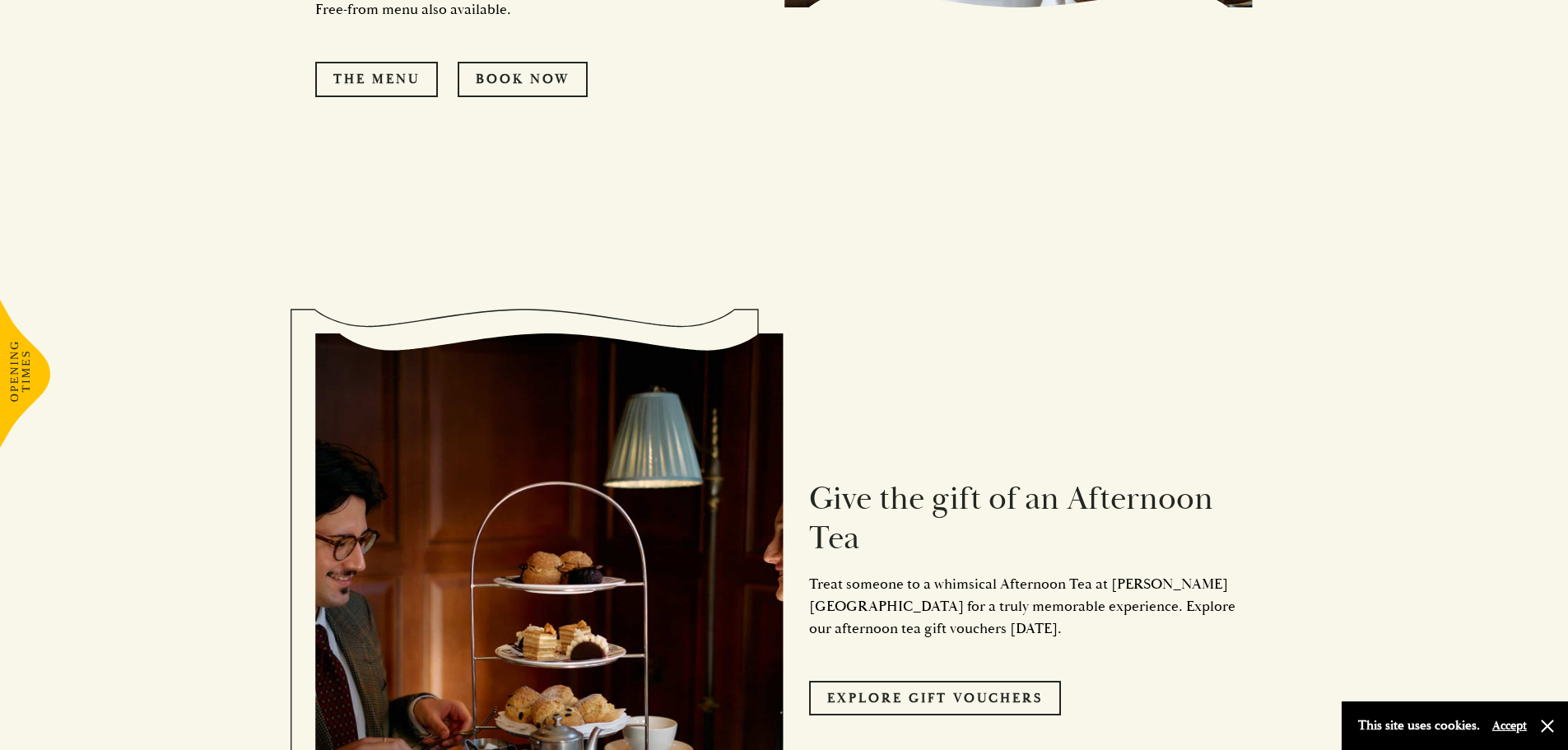
scroll to position [2471, 0]
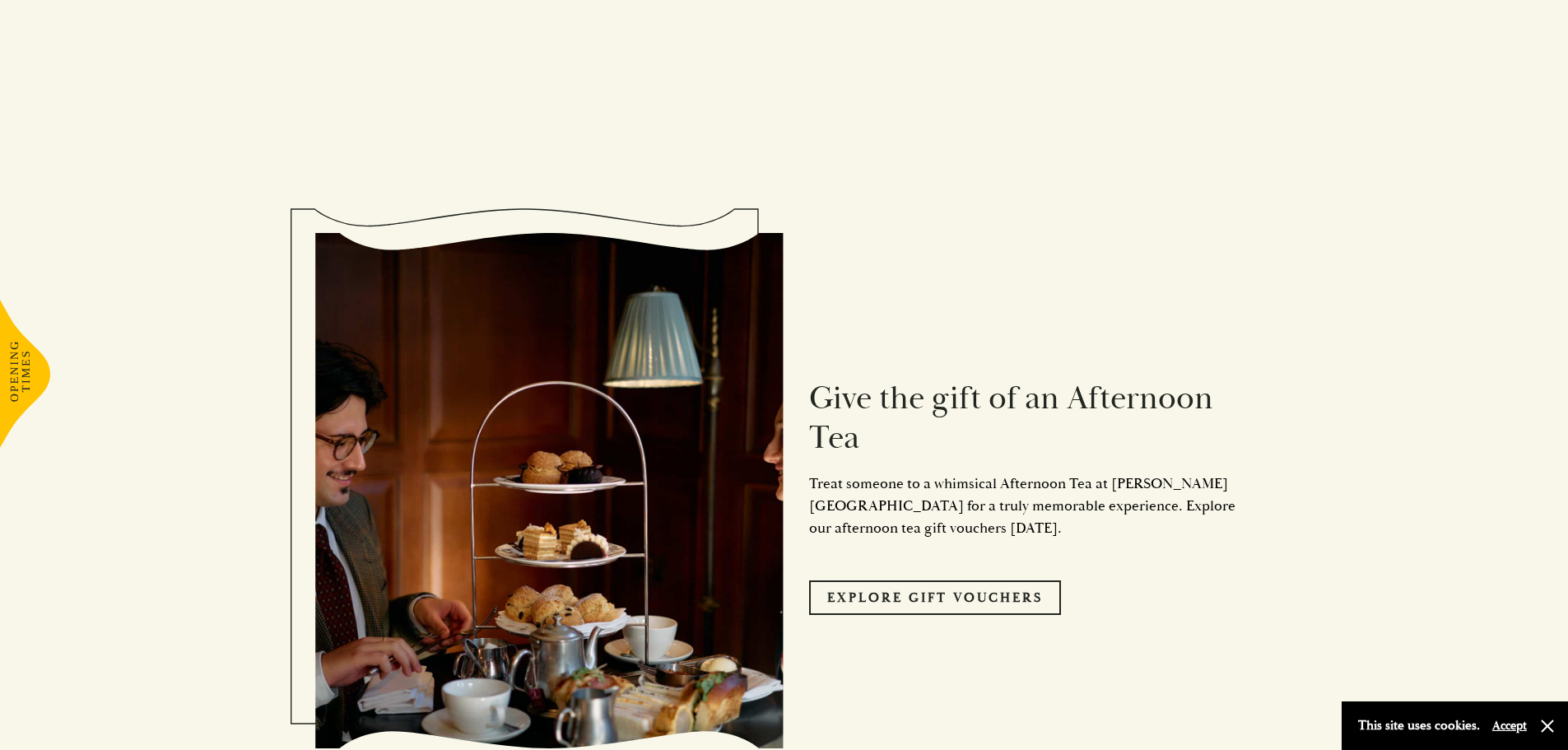
click at [1548, 724] on button "button" at bounding box center [1548, 726] width 16 height 16
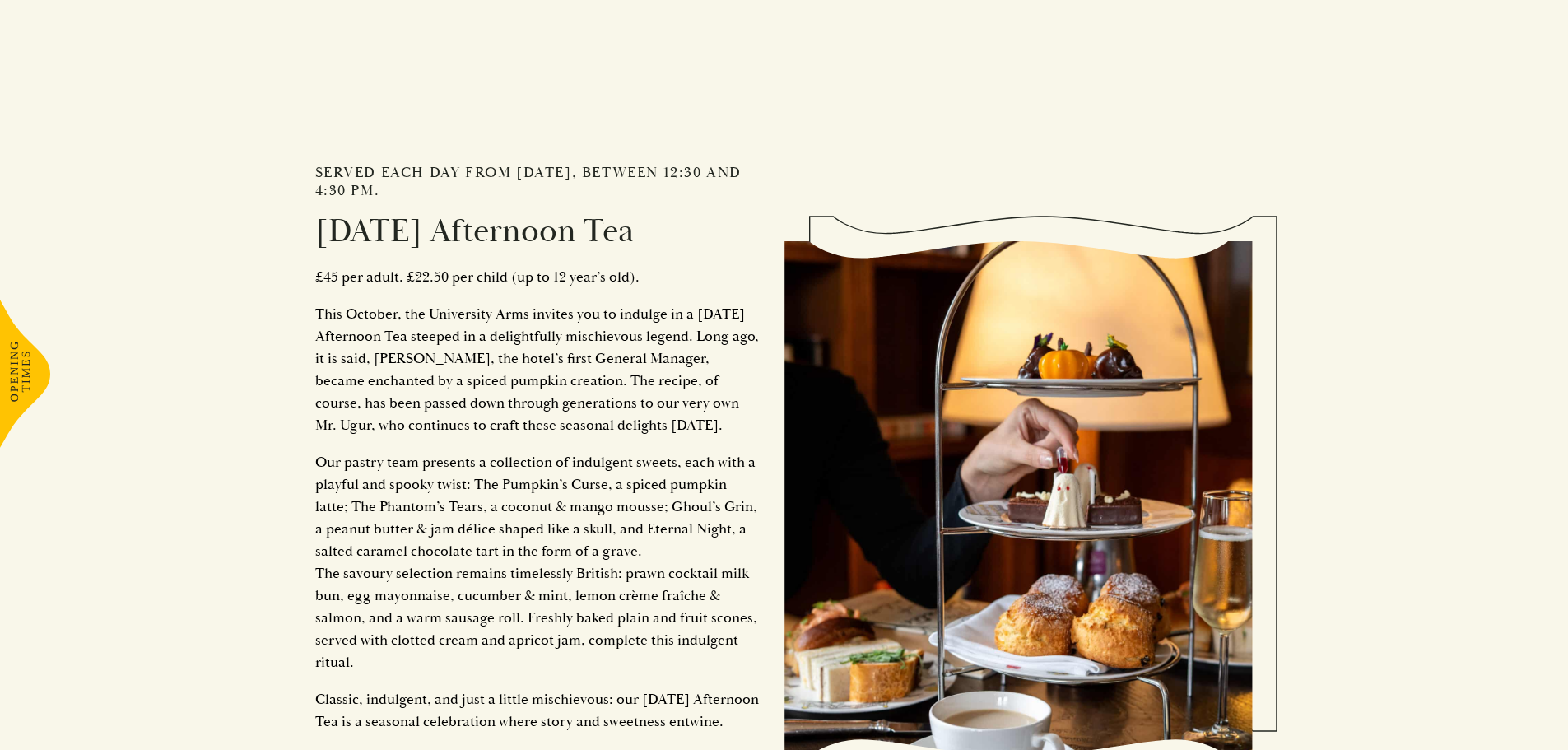
scroll to position [1647, 0]
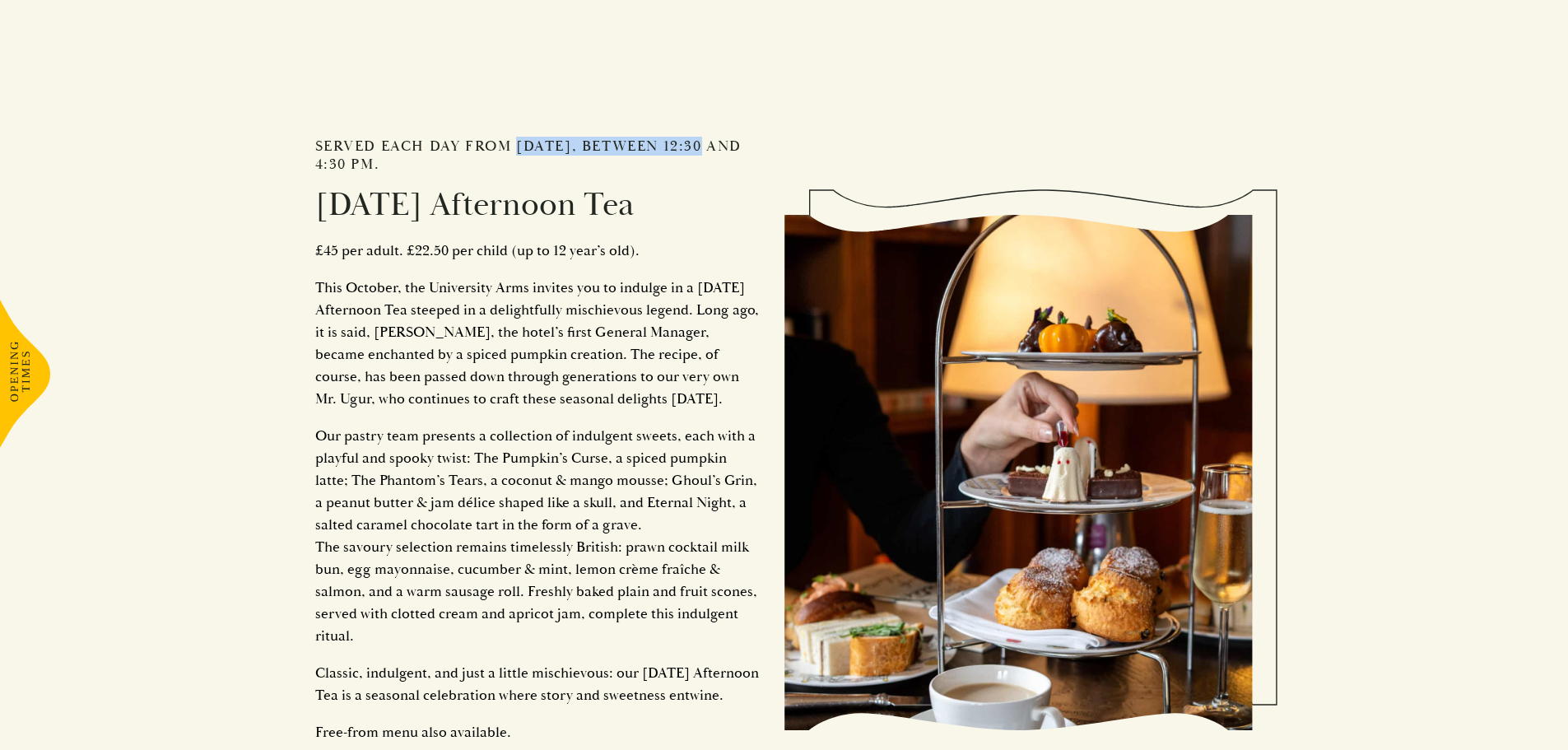
drag, startPoint x: 512, startPoint y: 149, endPoint x: 718, endPoint y: 147, distance: 206.0
click at [718, 147] on h2 "Served each day from [DATE], between 12:30 and 4:30 pm." at bounding box center [537, 155] width 445 height 36
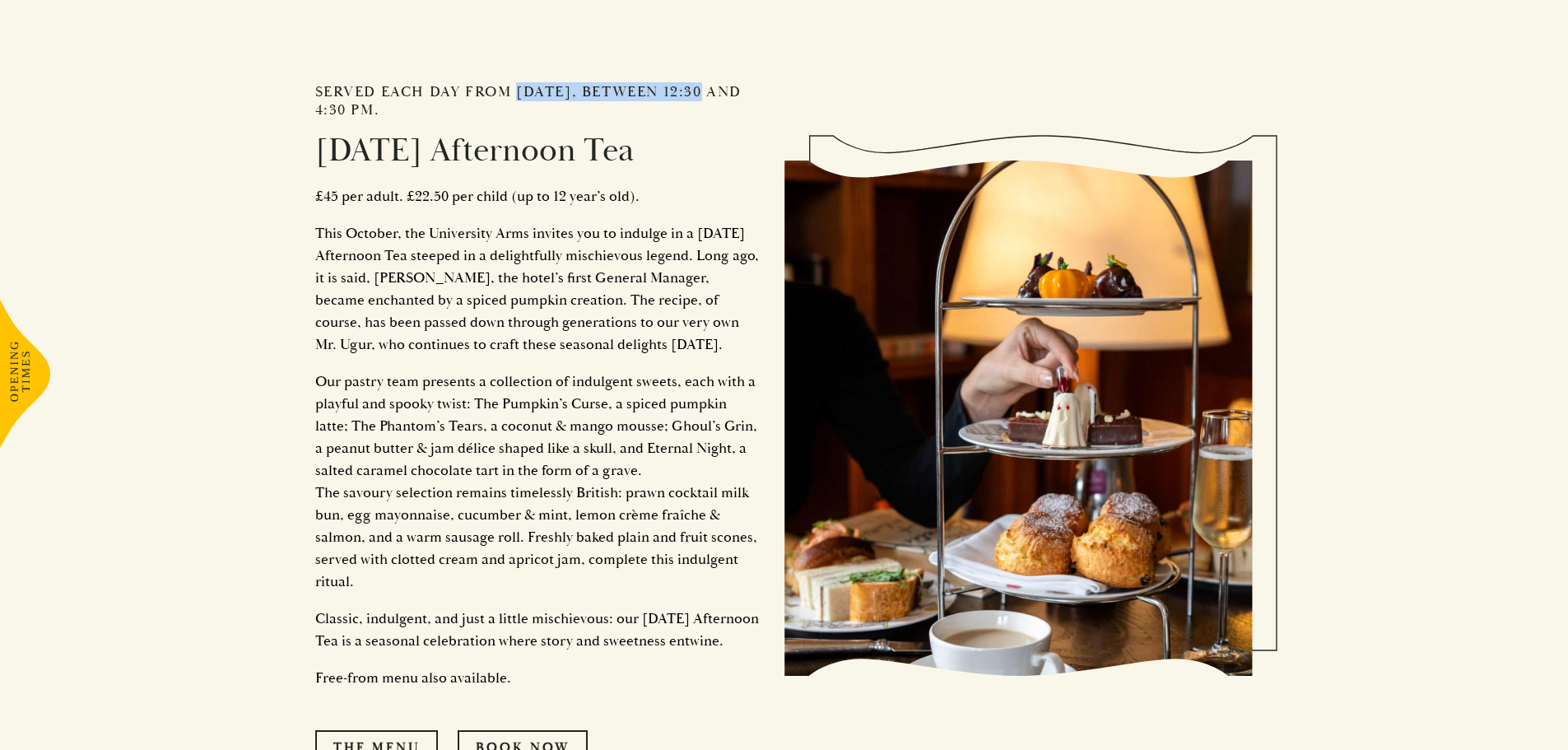
scroll to position [1729, 0]
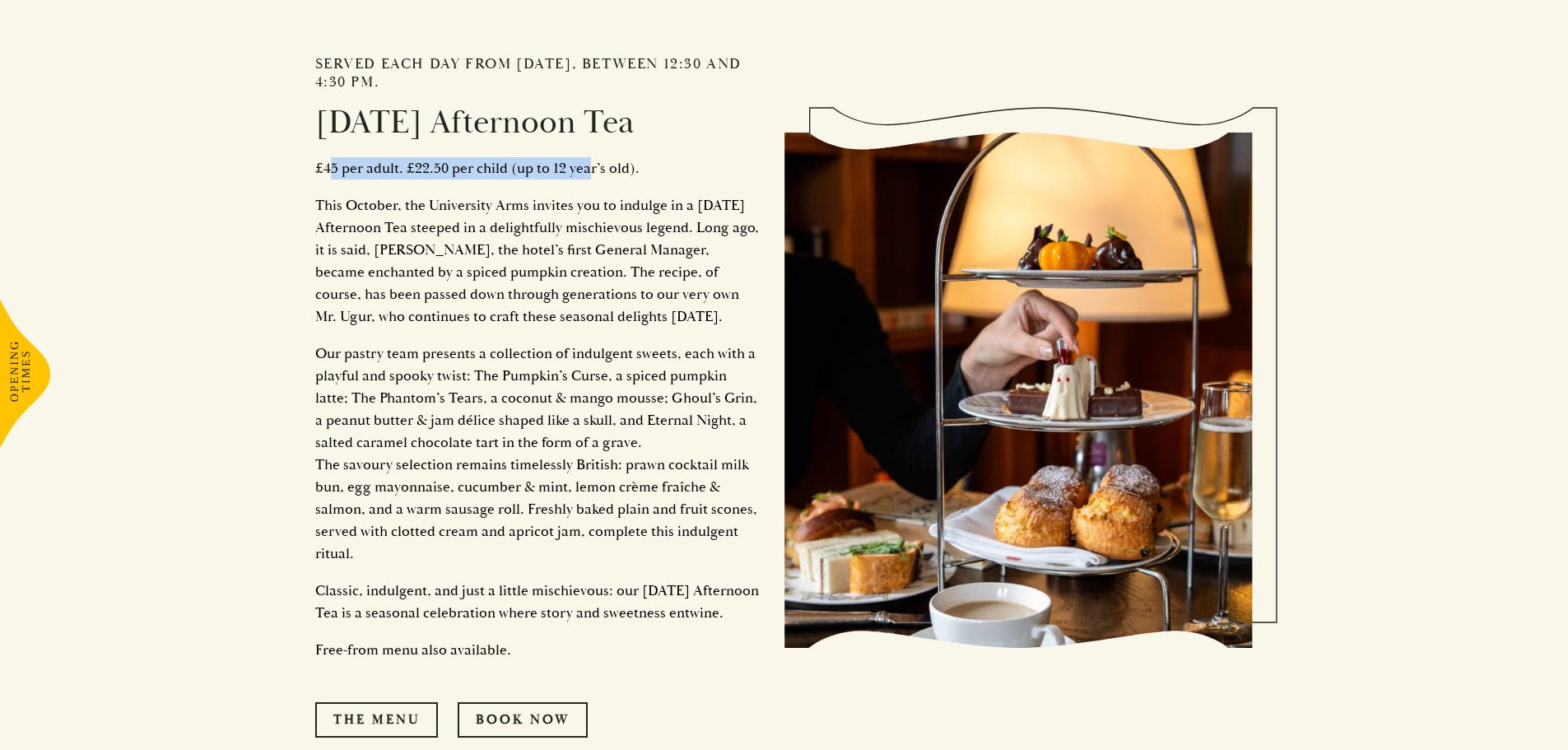
drag, startPoint x: 332, startPoint y: 167, endPoint x: 599, endPoint y: 173, distance: 267.1
click at [597, 174] on p "£45 per adult. £22.50 per child (up to 12 year’s old)." at bounding box center [537, 168] width 445 height 22
click at [681, 173] on p "£45 per adult. £22.50 per child (up to 12 year’s old)." at bounding box center [537, 168] width 445 height 22
drag, startPoint x: 460, startPoint y: 167, endPoint x: 748, endPoint y: 150, distance: 288.5
click at [748, 150] on div "Served each day from [DATE], between 12:30 and 4:30 pm. [DATE] Afternoon Tea £4…" at bounding box center [549, 390] width 470 height 859
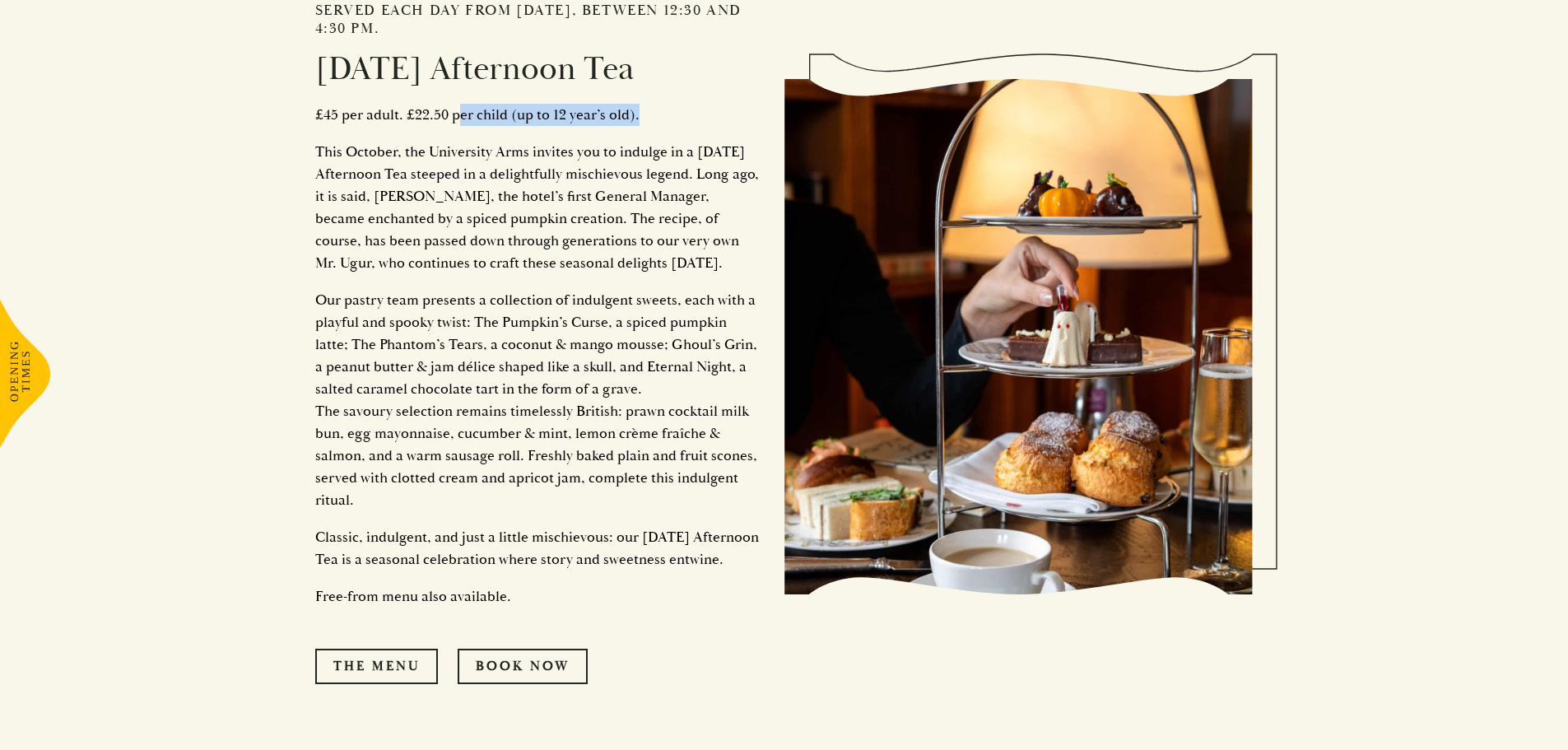
scroll to position [1811, 0]
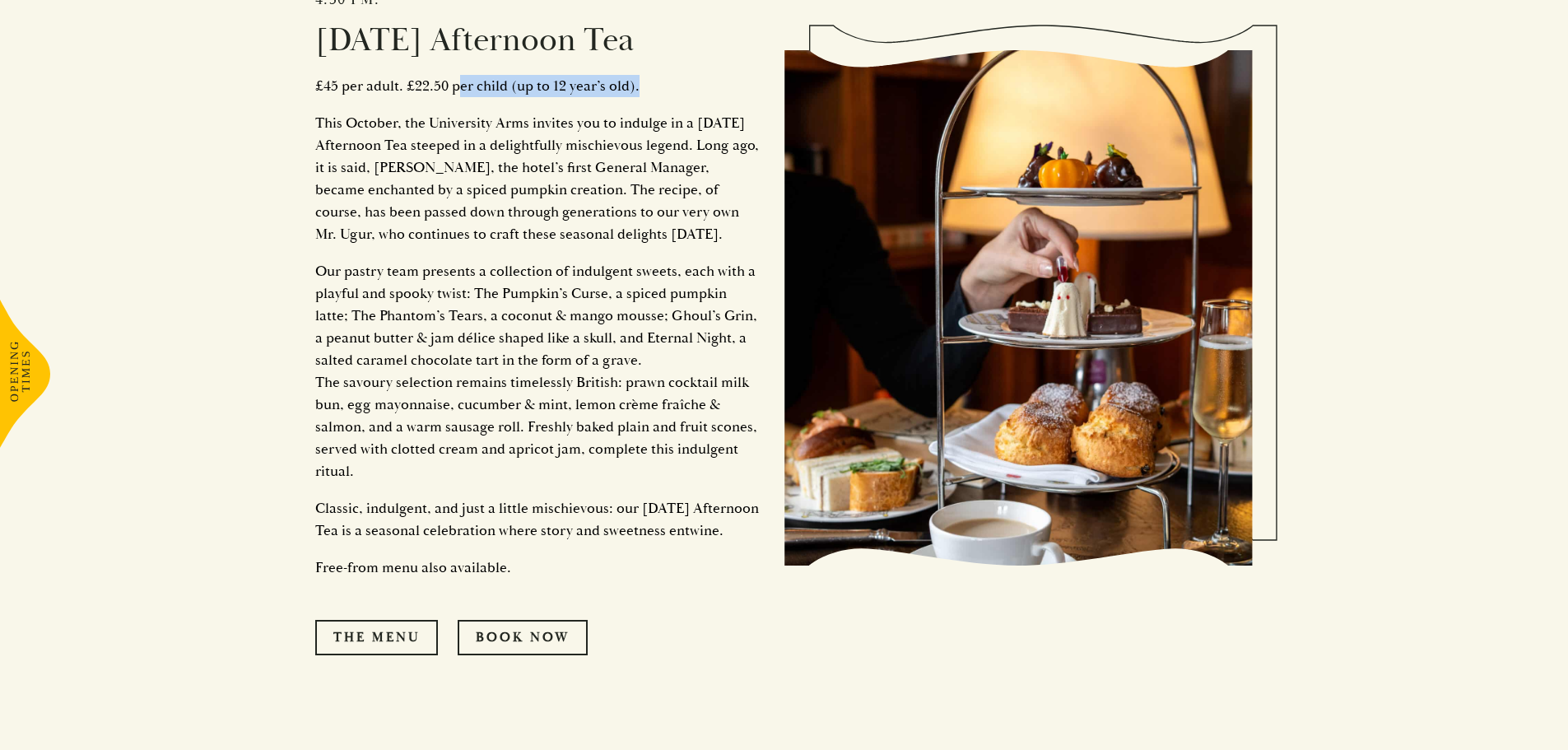
click at [670, 81] on p "£45 per adult. £22.50 per child (up to 12 year’s old)." at bounding box center [537, 86] width 445 height 22
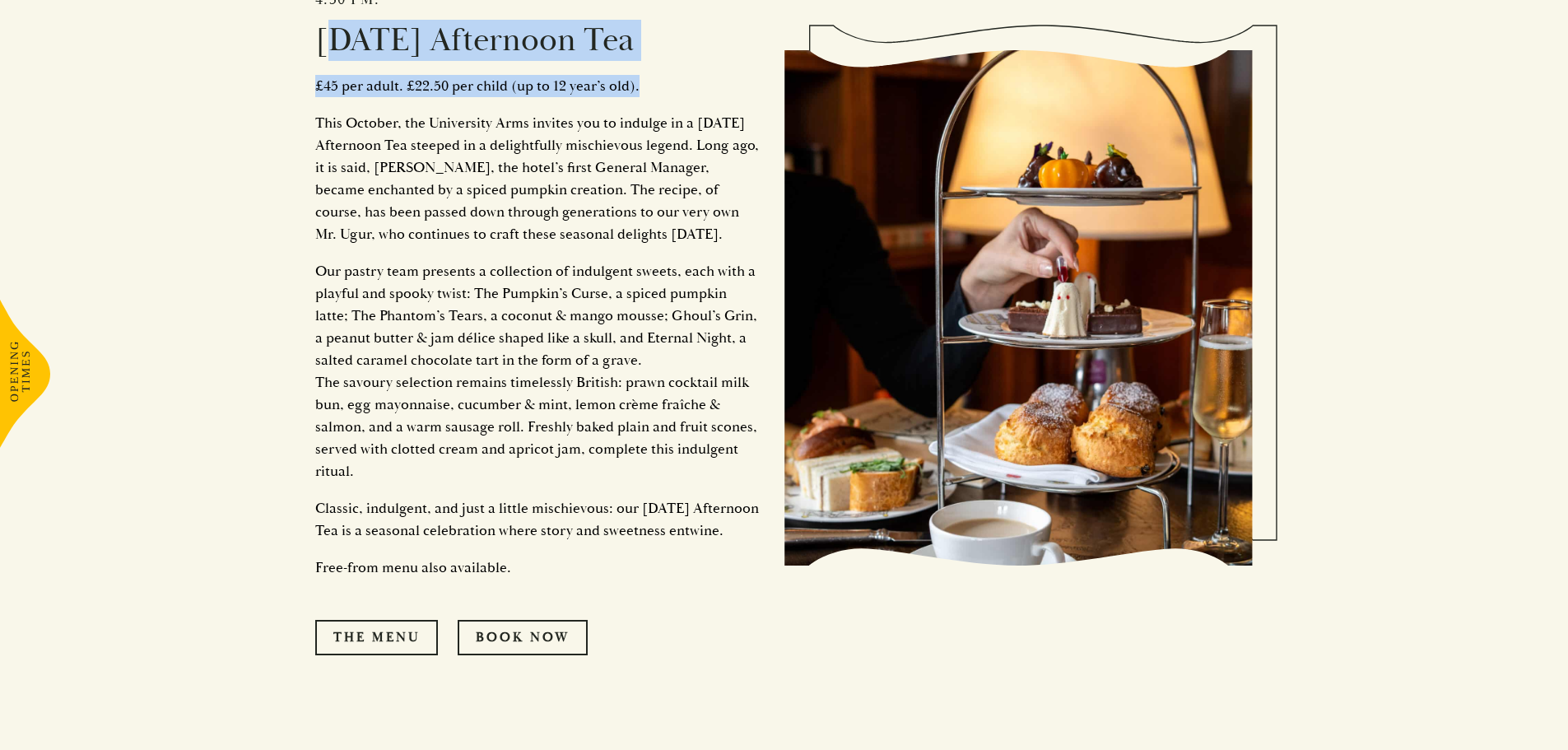
drag, startPoint x: 647, startPoint y: 83, endPoint x: 321, endPoint y: 45, distance: 328.2
click at [321, 45] on div "Served each day from [DATE], between 12:30 and 4:30 pm. [DATE] Afternoon Tea £4…" at bounding box center [549, 308] width 470 height 859
click at [679, 95] on p "£45 per adult. £22.50 per child (up to 12 year’s old)." at bounding box center [537, 86] width 445 height 22
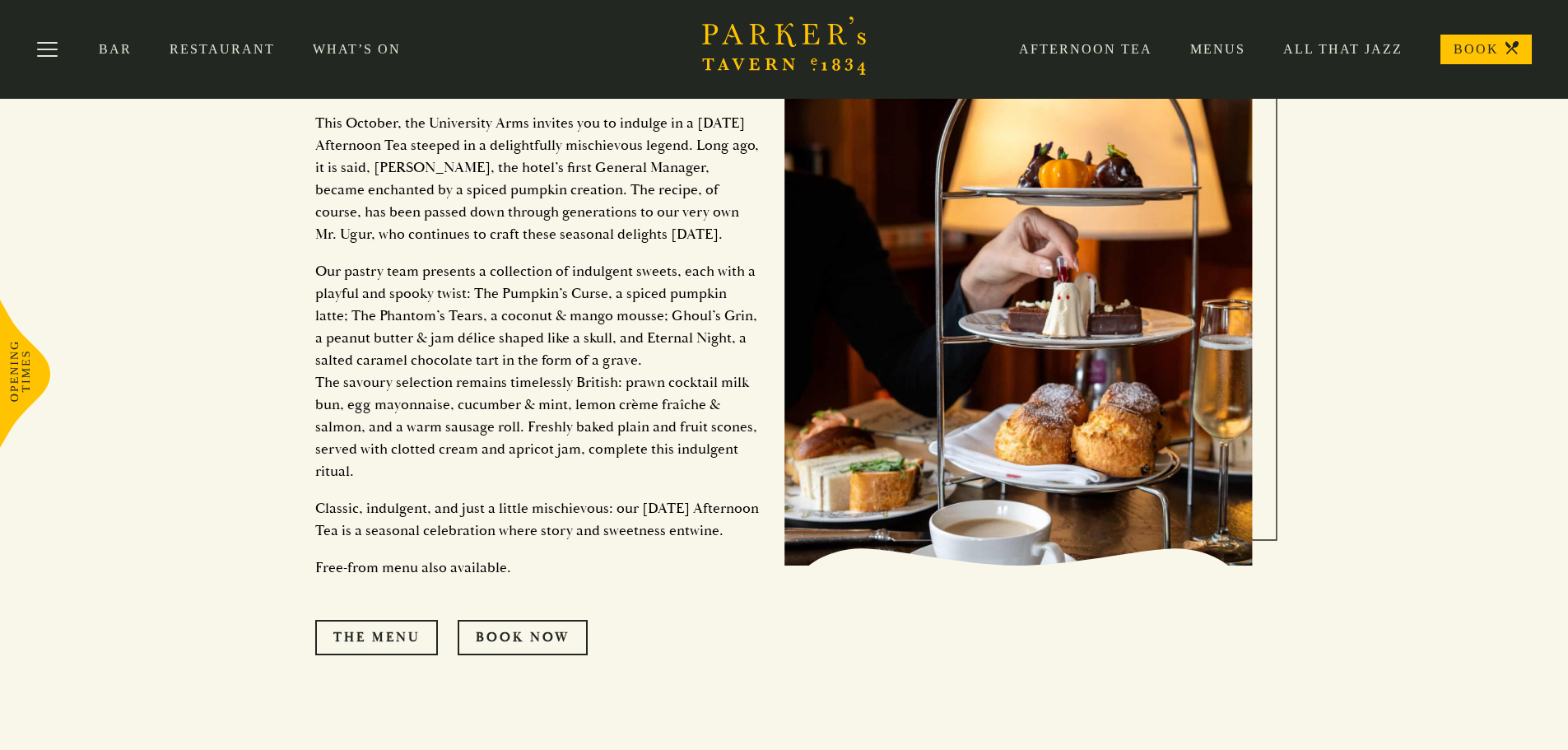
scroll to position [1729, 0]
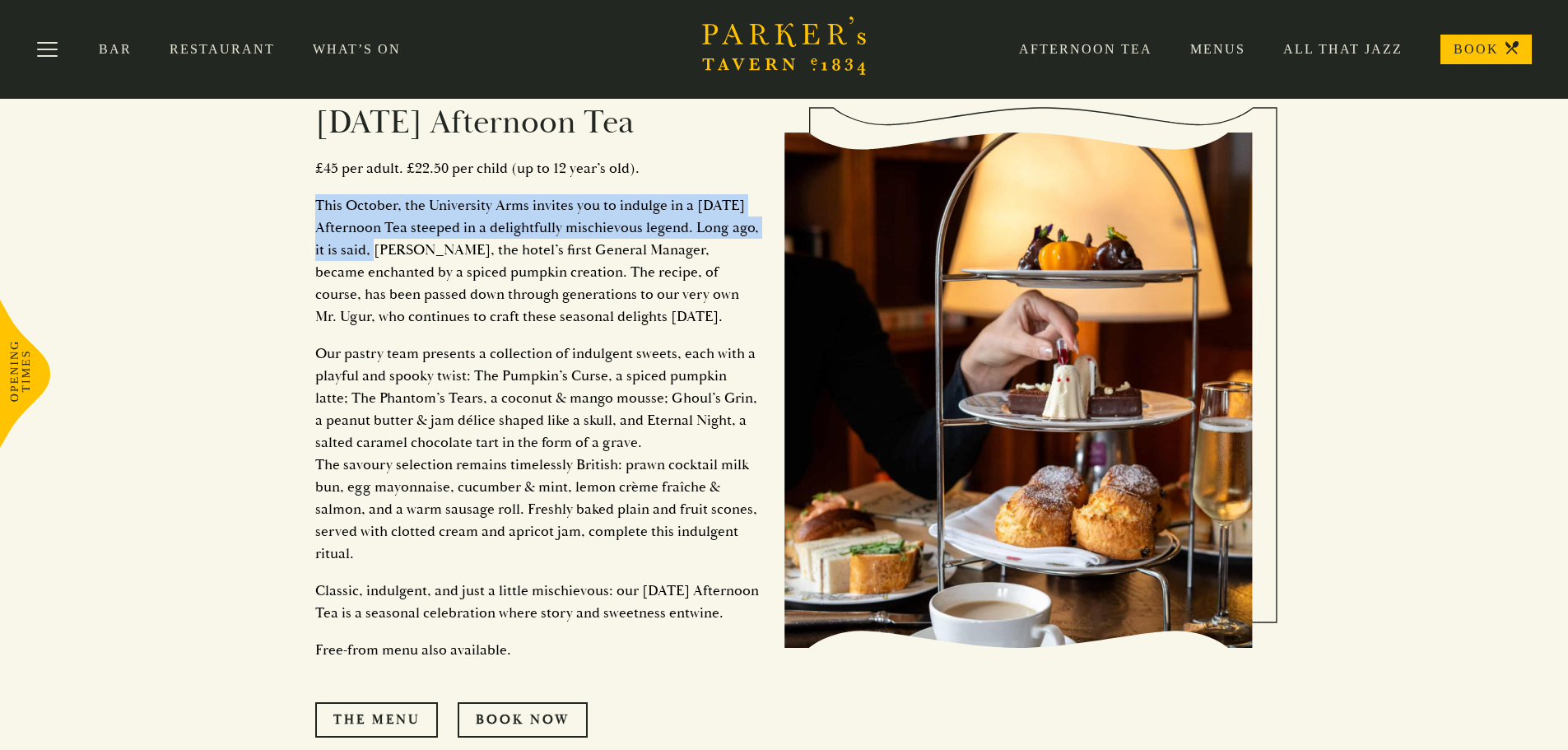
drag, startPoint x: 309, startPoint y: 201, endPoint x: 471, endPoint y: 248, distance: 168.7
click at [471, 248] on div "Served each day from [DATE], between 12:30 and 4:30 pm. [DATE] Afternoon Tea £4…" at bounding box center [784, 385] width 988 height 1013
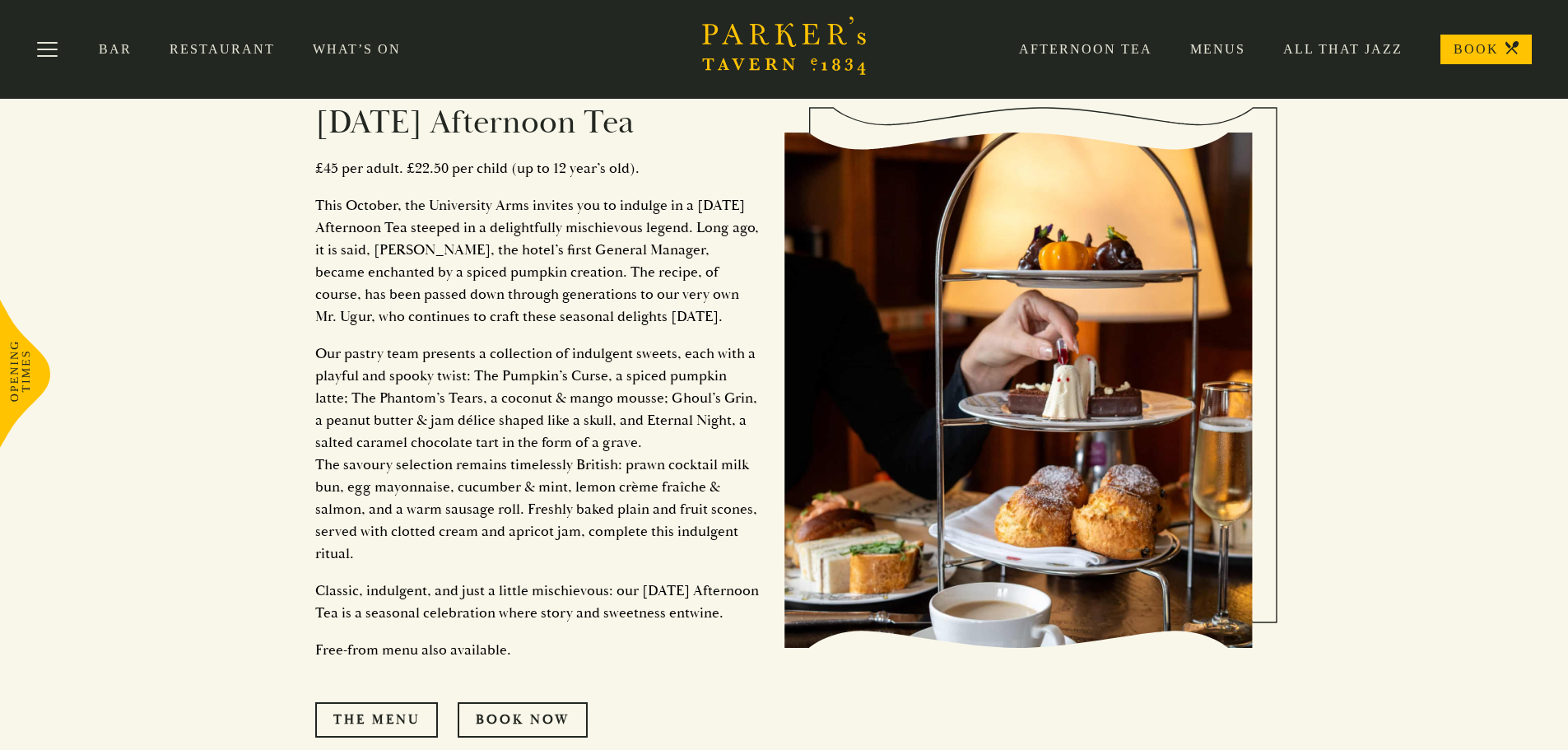
click at [571, 315] on p "This October, the University Arms invites you to indulge in a [DATE] Afternoon …" at bounding box center [537, 261] width 445 height 134
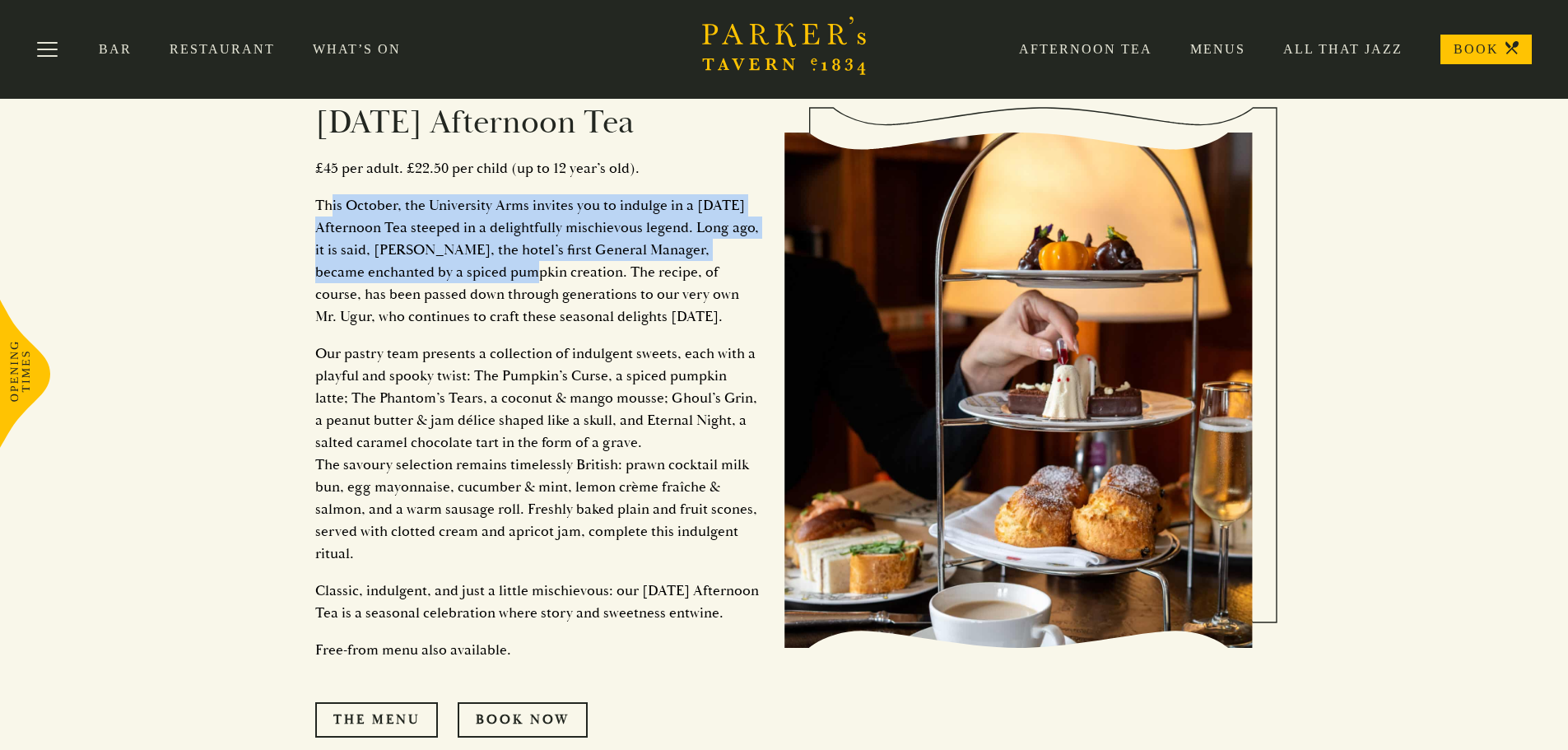
drag, startPoint x: 334, startPoint y: 199, endPoint x: 582, endPoint y: 268, distance: 257.4
click at [582, 268] on p "This October, the University Arms invites you to indulge in a [DATE] Afternoon …" at bounding box center [537, 261] width 445 height 134
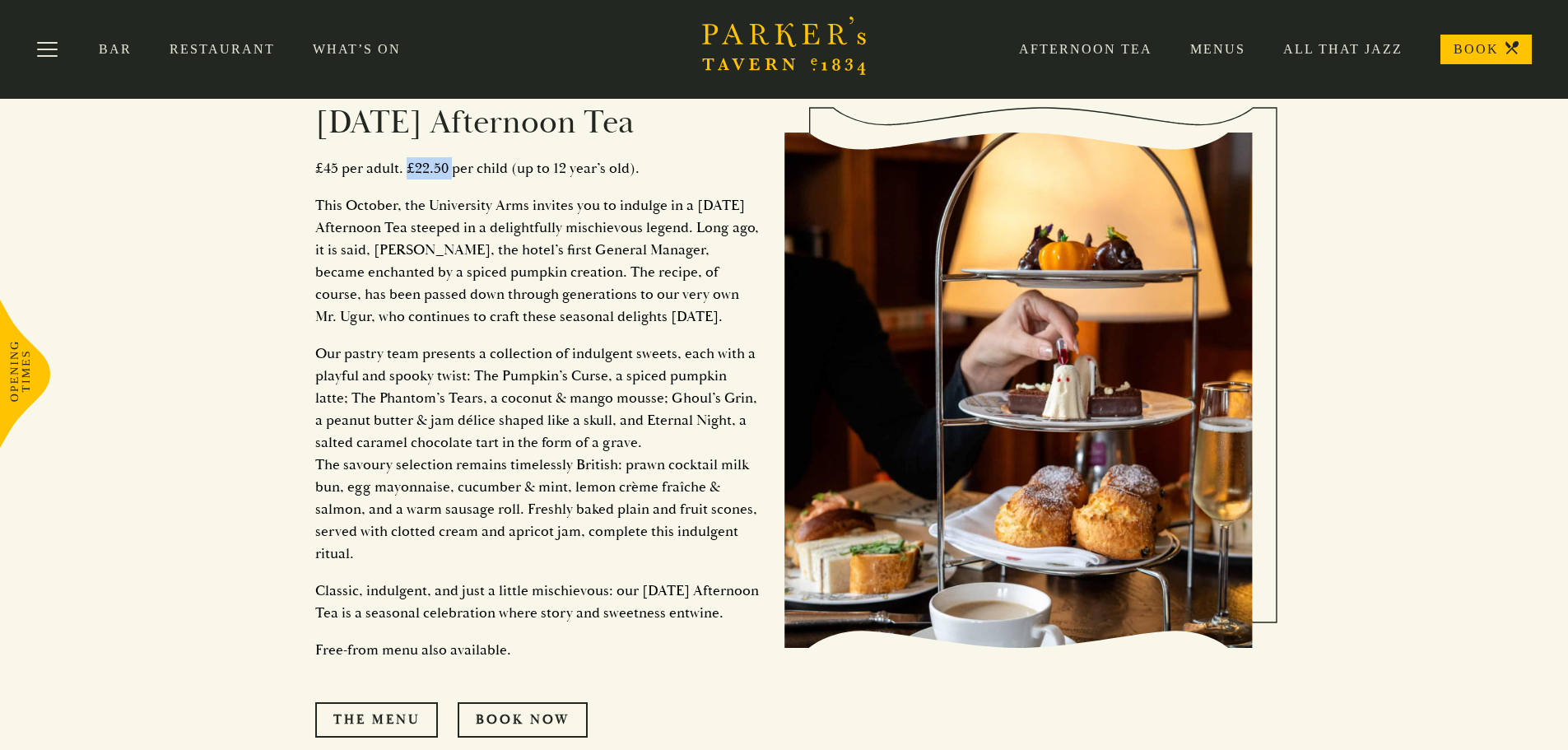
drag, startPoint x: 449, startPoint y: 170, endPoint x: 408, endPoint y: 168, distance: 41.0
click at [408, 168] on p "£45 per adult. £22.50 per child (up to 12 year’s old)." at bounding box center [537, 168] width 445 height 22
click at [453, 173] on p "£45 per adult. £22.50 per child (up to 12 year’s old)." at bounding box center [537, 168] width 445 height 22
drag, startPoint x: 406, startPoint y: 168, endPoint x: 440, endPoint y: 167, distance: 34.0
click at [440, 167] on p "£45 per adult. £22.50 per child (up to 12 year’s old)." at bounding box center [537, 168] width 445 height 22
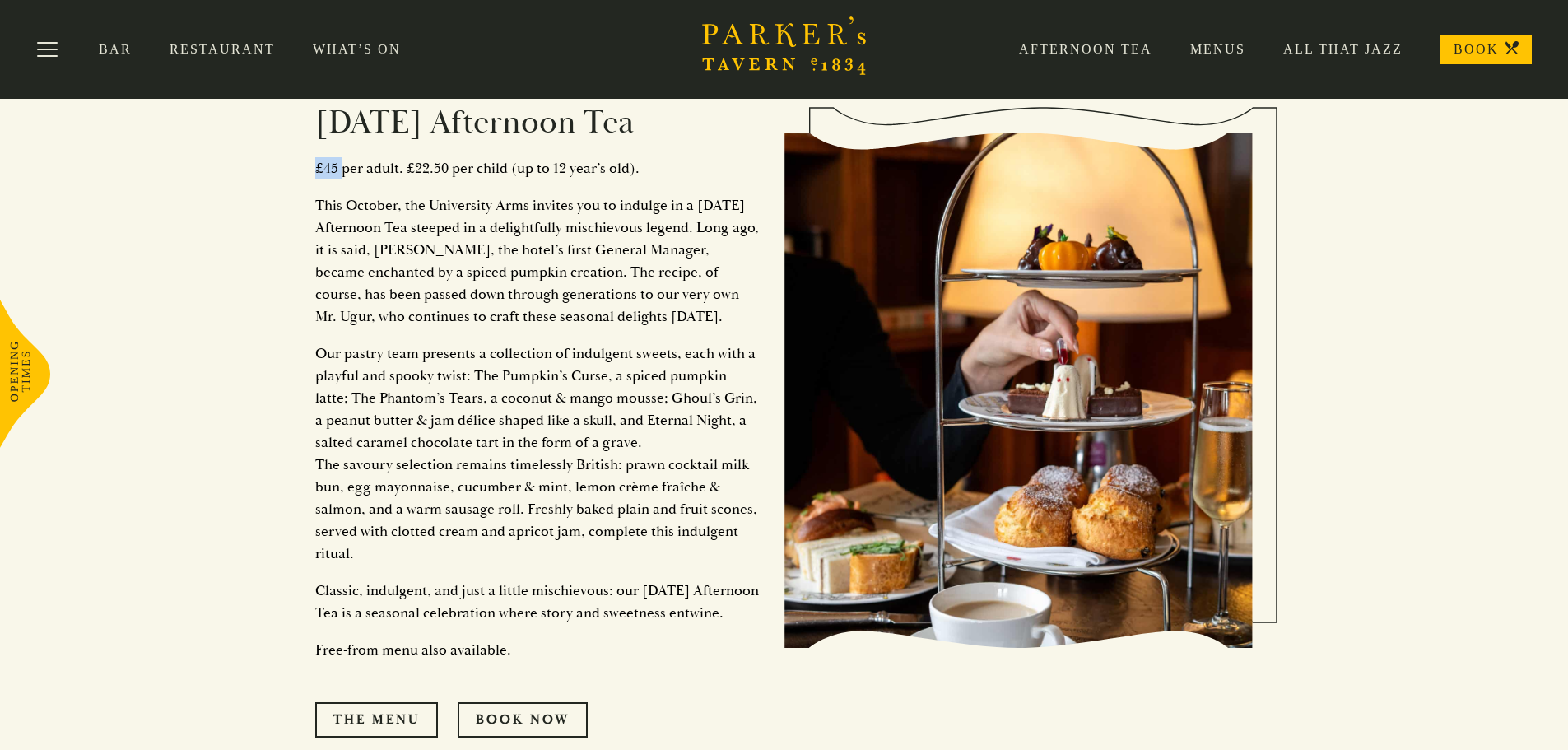
drag, startPoint x: 325, startPoint y: 170, endPoint x: 342, endPoint y: 169, distance: 17.0
click at [342, 169] on p "£45 per adult. £22.50 per child (up to 12 year’s old)." at bounding box center [537, 168] width 445 height 22
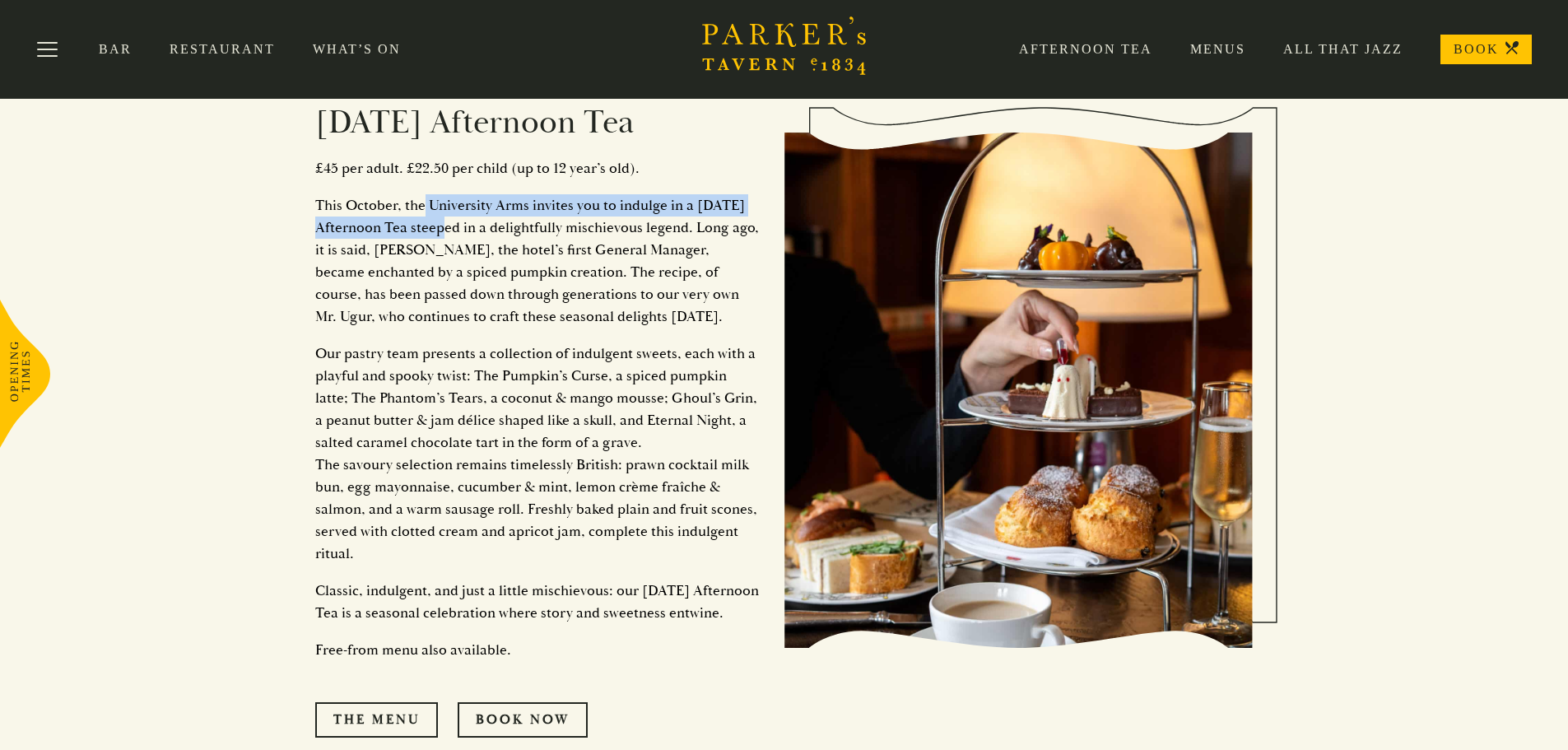
drag, startPoint x: 422, startPoint y: 206, endPoint x: 493, endPoint y: 247, distance: 82.0
click at [492, 244] on p "This October, the University Arms invites you to indulge in a [DATE] Afternoon …" at bounding box center [537, 261] width 445 height 134
drag, startPoint x: 427, startPoint y: 357, endPoint x: 638, endPoint y: 551, distance: 286.6
click at [643, 554] on p "Our pastry team presents a collection of indulgent sweets, each with a playful …" at bounding box center [537, 453] width 445 height 223
click at [446, 546] on p "Our pastry team presents a collection of indulgent sweets, each with a playful …" at bounding box center [537, 453] width 445 height 223
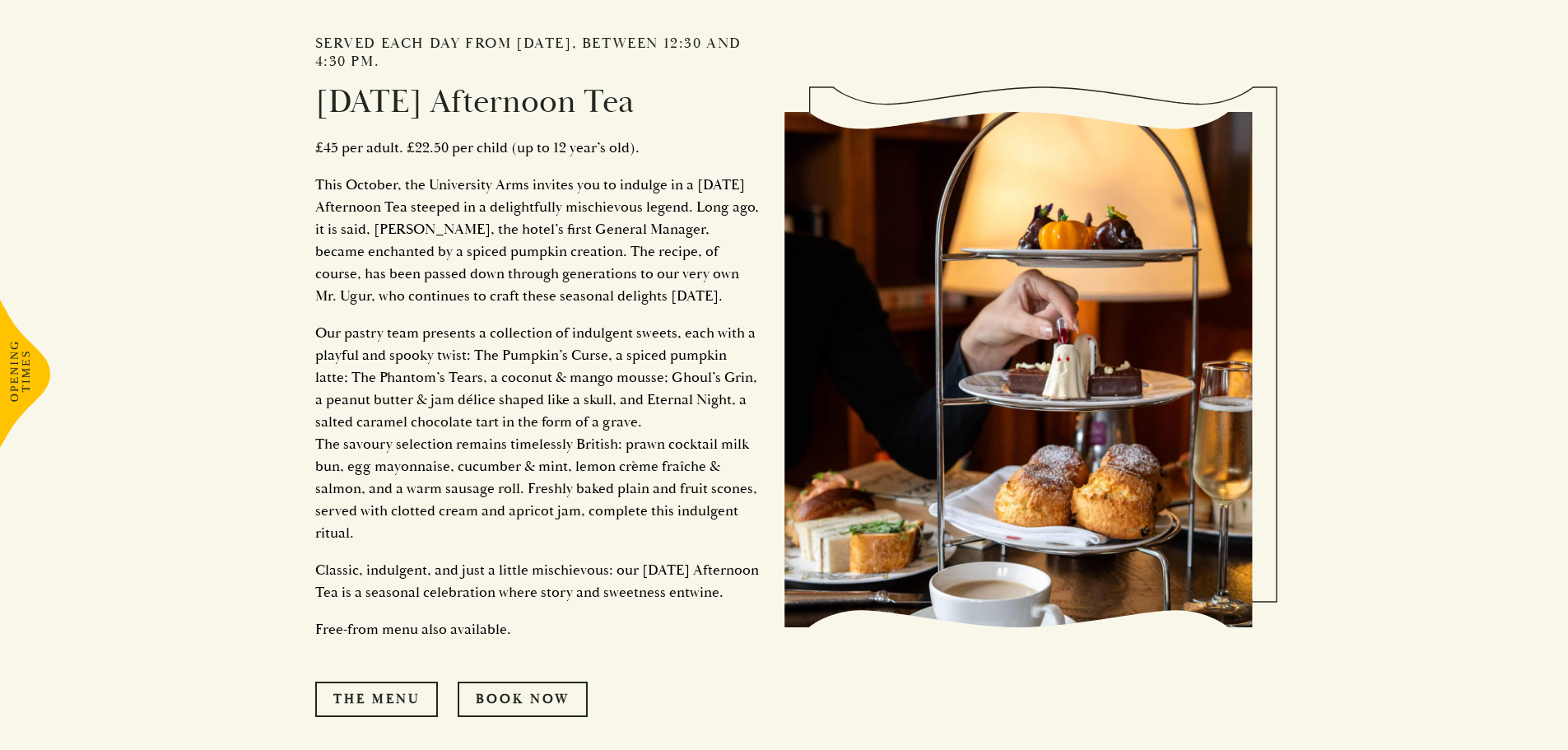
scroll to position [1811, 0]
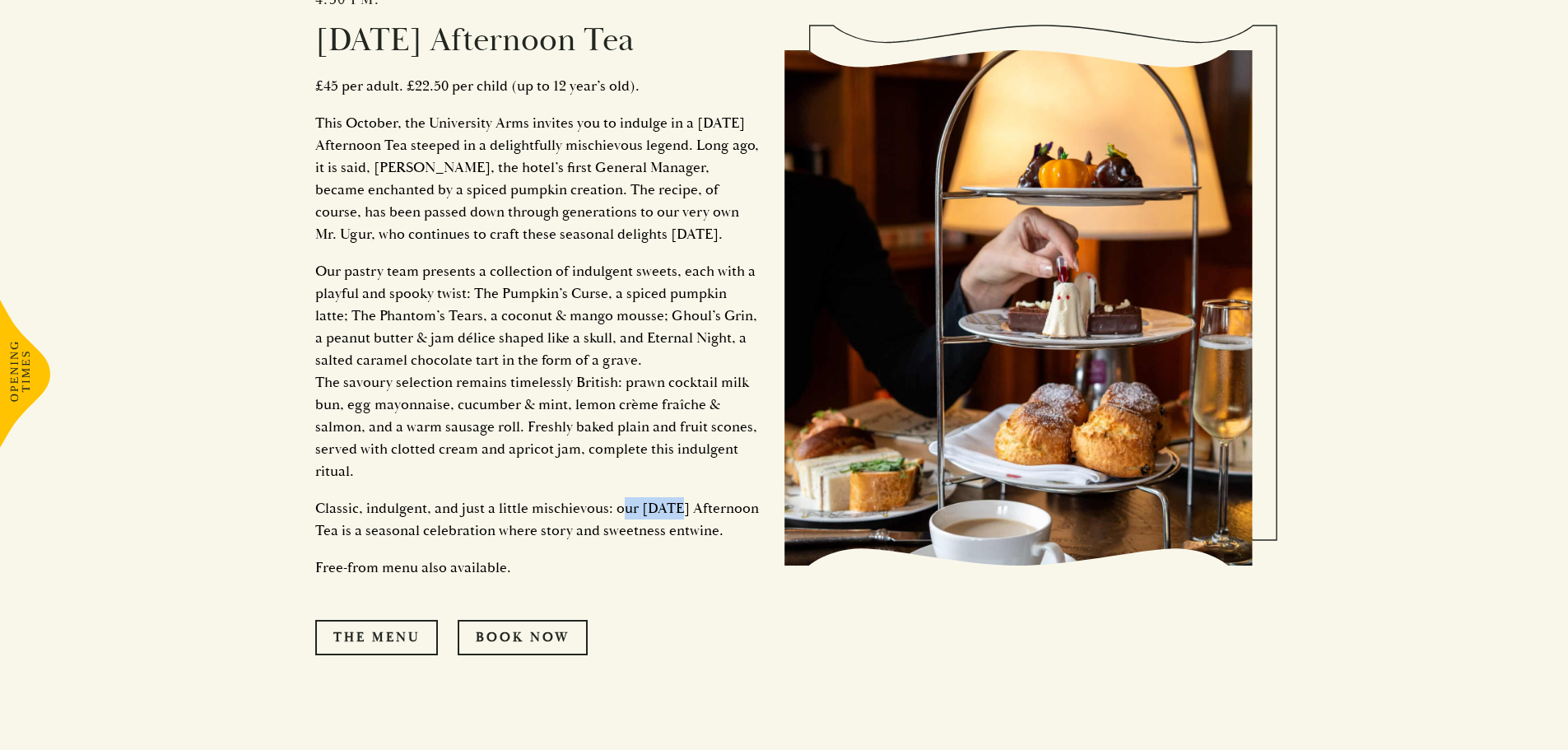
drag, startPoint x: 624, startPoint y: 513, endPoint x: 670, endPoint y: 511, distance: 46.0
click at [670, 511] on p "Classic, indulgent, and just a little mischievous: our [DATE] Afternoon Tea is …" at bounding box center [537, 519] width 445 height 45
drag, startPoint x: 413, startPoint y: 536, endPoint x: 701, endPoint y: 534, distance: 288.0
click at [701, 534] on p "Classic, indulgent, and just a little mischievous: our [DATE] Afternoon Tea is …" at bounding box center [537, 519] width 445 height 45
click at [577, 542] on p "Classic, indulgent, and just a little mischievous: our [DATE] Afternoon Tea is …" at bounding box center [537, 519] width 445 height 45
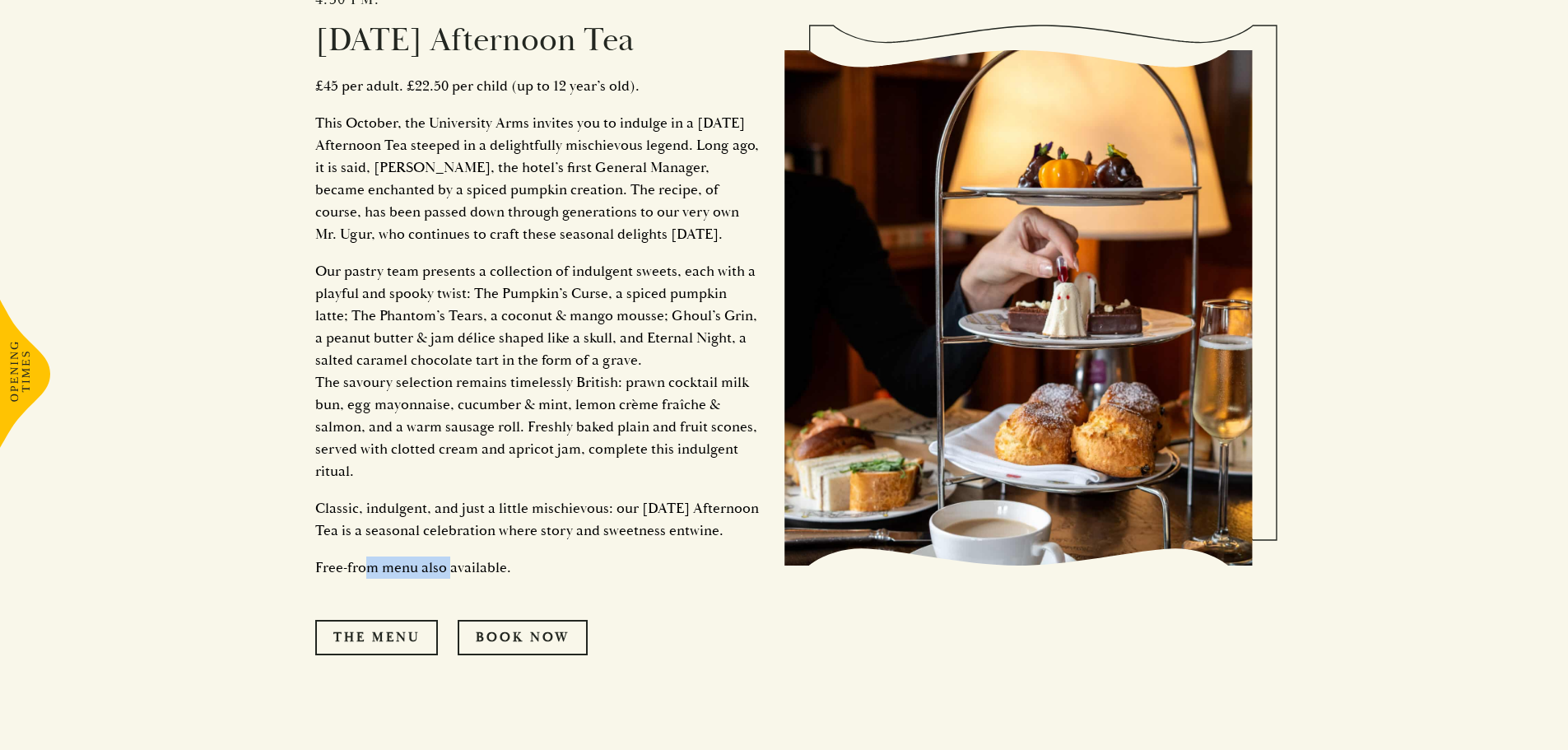
drag, startPoint x: 452, startPoint y: 593, endPoint x: 375, endPoint y: 580, distance: 78.1
click at [366, 579] on p "Free-from menu also available." at bounding box center [537, 568] width 445 height 22
click at [485, 579] on p "Free-from menu also available." at bounding box center [537, 568] width 445 height 22
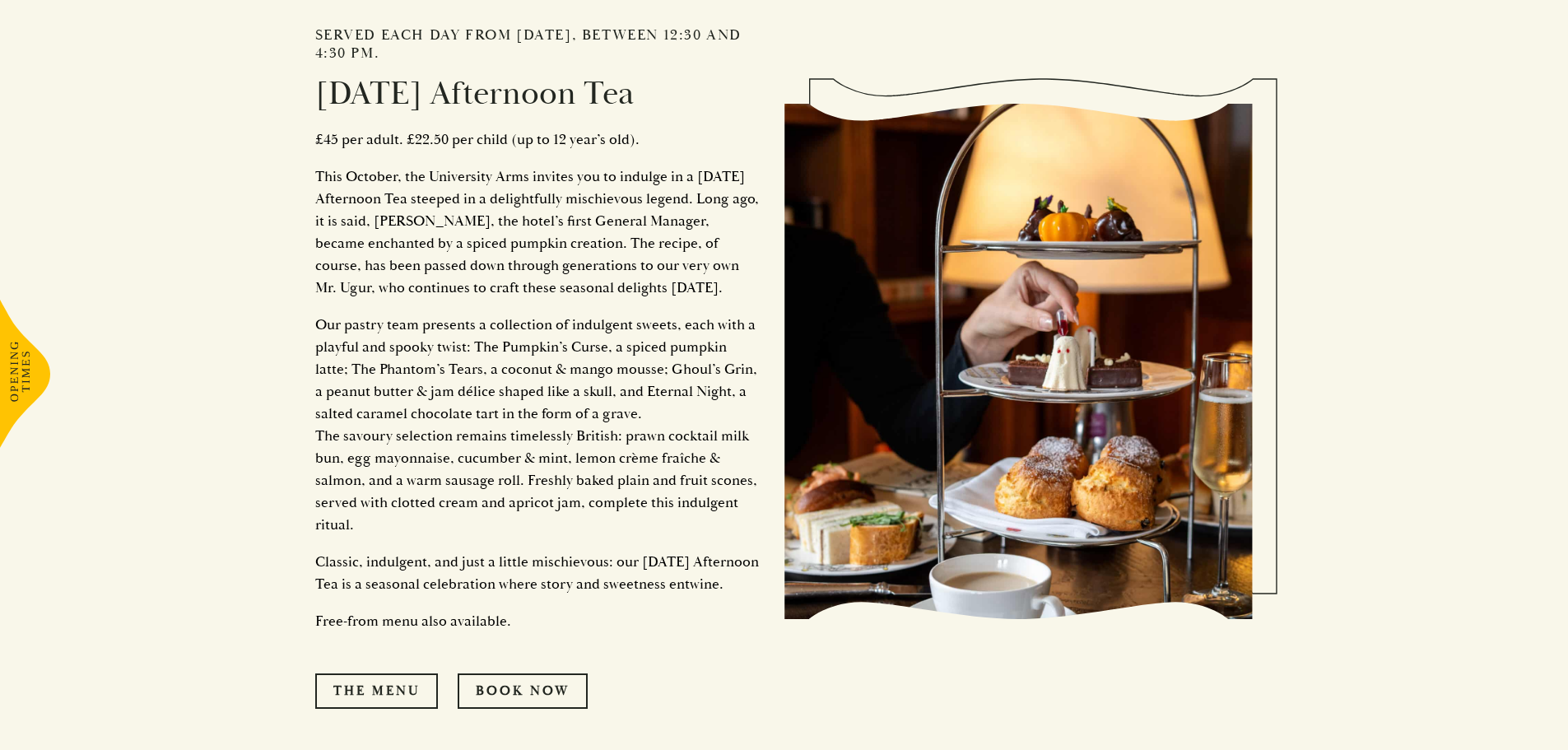
scroll to position [1729, 0]
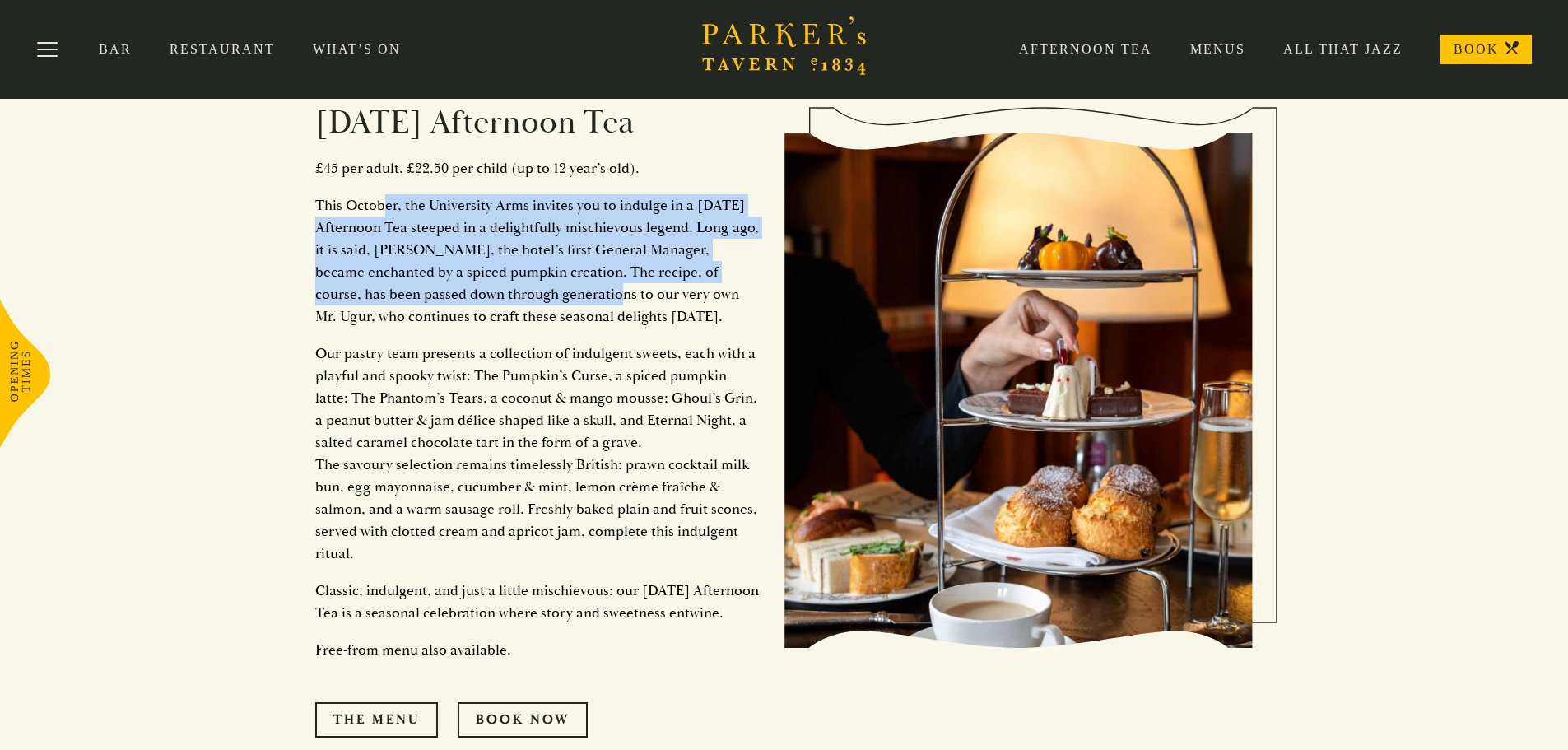
drag, startPoint x: 381, startPoint y: 190, endPoint x: 627, endPoint y: 304, distance: 271.1
click at [627, 304] on div "Served each day from [DATE], between 12:30 and 4:30 pm. [DATE] Afternoon Tea £4…" at bounding box center [549, 390] width 470 height 859
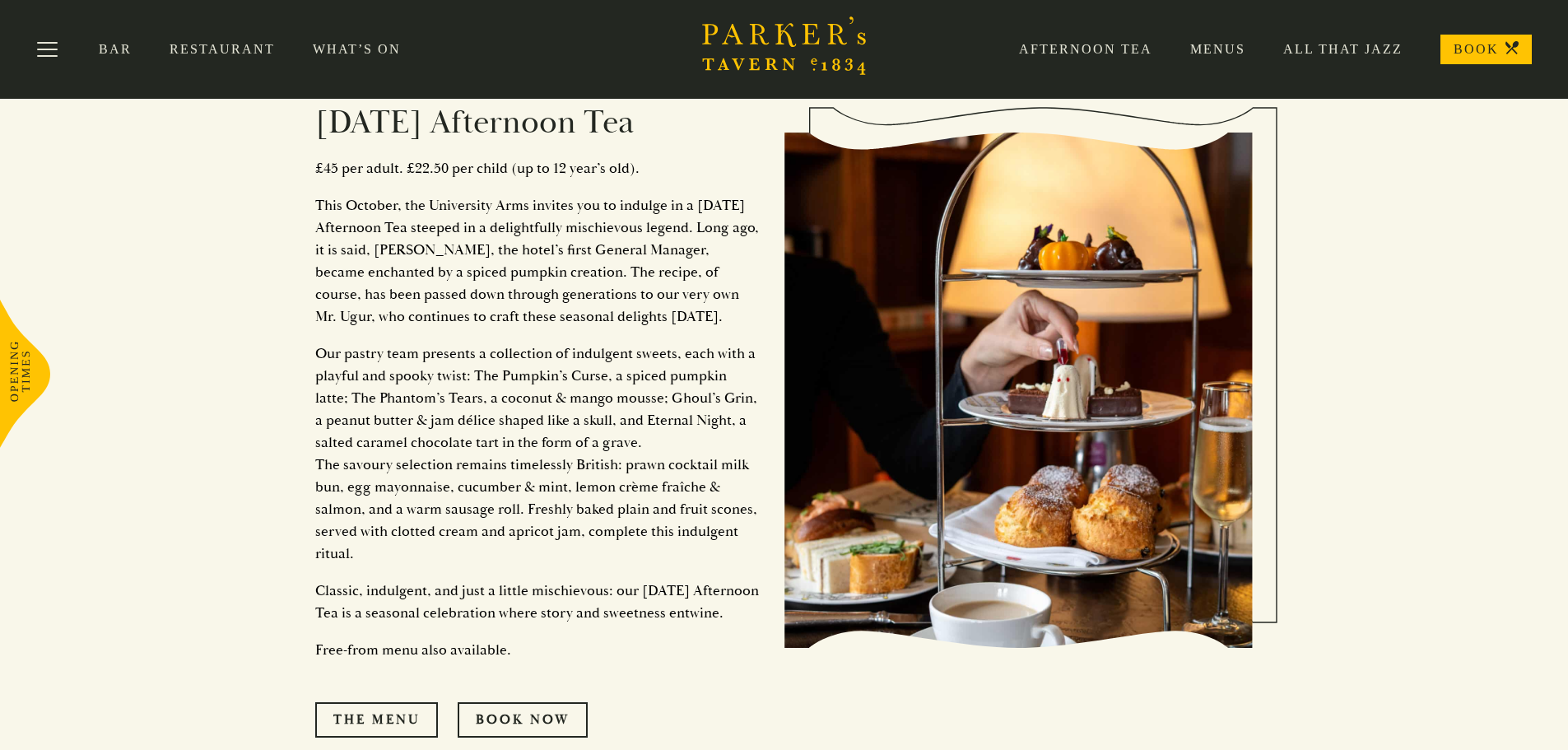
click at [387, 318] on p "This October, the University Arms invites you to indulge in a [DATE] Afternoon …" at bounding box center [537, 261] width 445 height 134
drag, startPoint x: 537, startPoint y: 224, endPoint x: 703, endPoint y: 233, distance: 166.2
click at [703, 233] on p "This October, the University Arms invites you to indulge in a [DATE] Afternoon …" at bounding box center [537, 261] width 445 height 134
drag, startPoint x: 371, startPoint y: 245, endPoint x: 643, endPoint y: 279, distance: 274.1
click at [710, 251] on p "This October, the University Arms invites you to indulge in a [DATE] Afternoon …" at bounding box center [537, 261] width 445 height 134
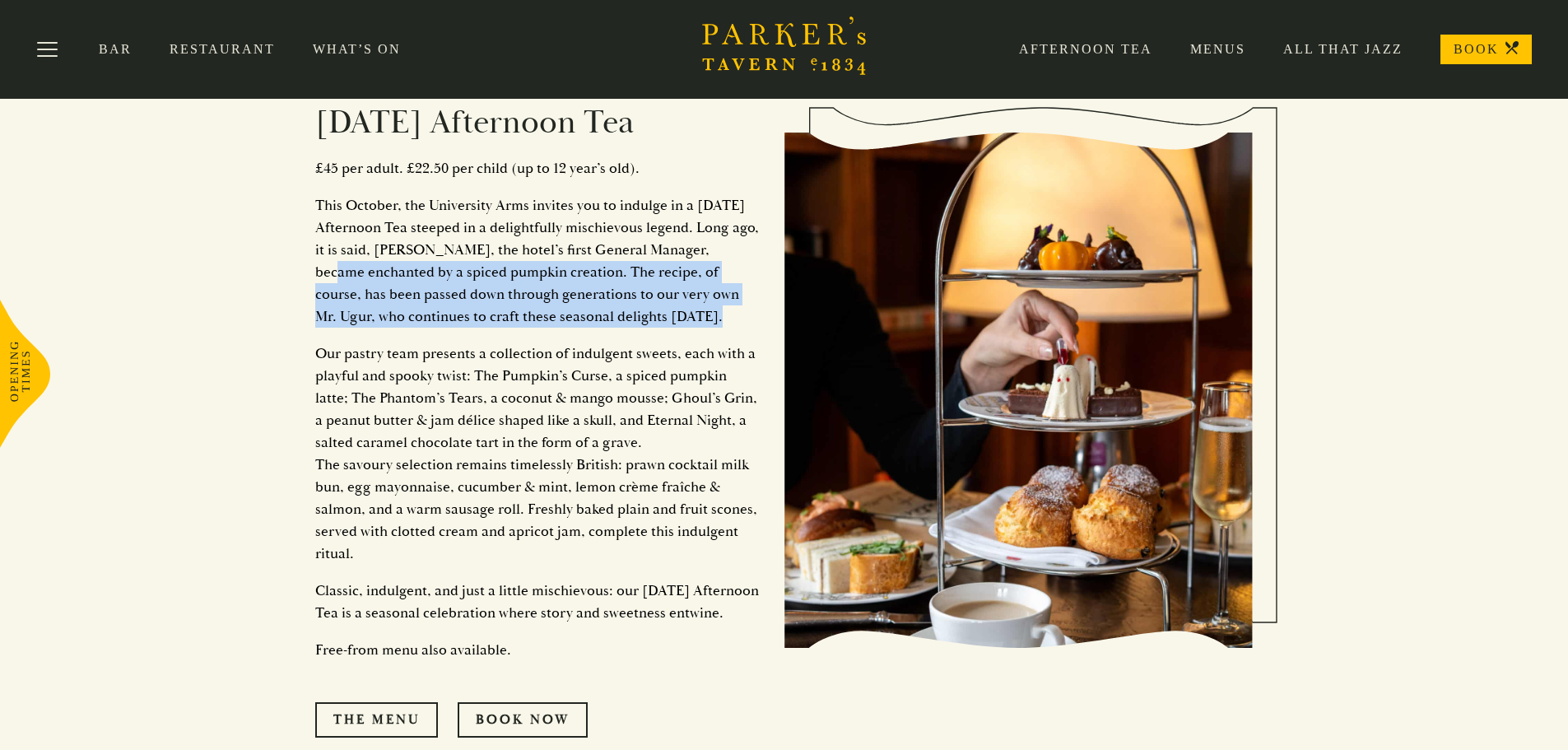
drag, startPoint x: 429, startPoint y: 270, endPoint x: 703, endPoint y: 311, distance: 277.1
click at [711, 311] on p "This October, the University Arms invites you to indulge in a [DATE] Afternoon …" at bounding box center [537, 261] width 445 height 134
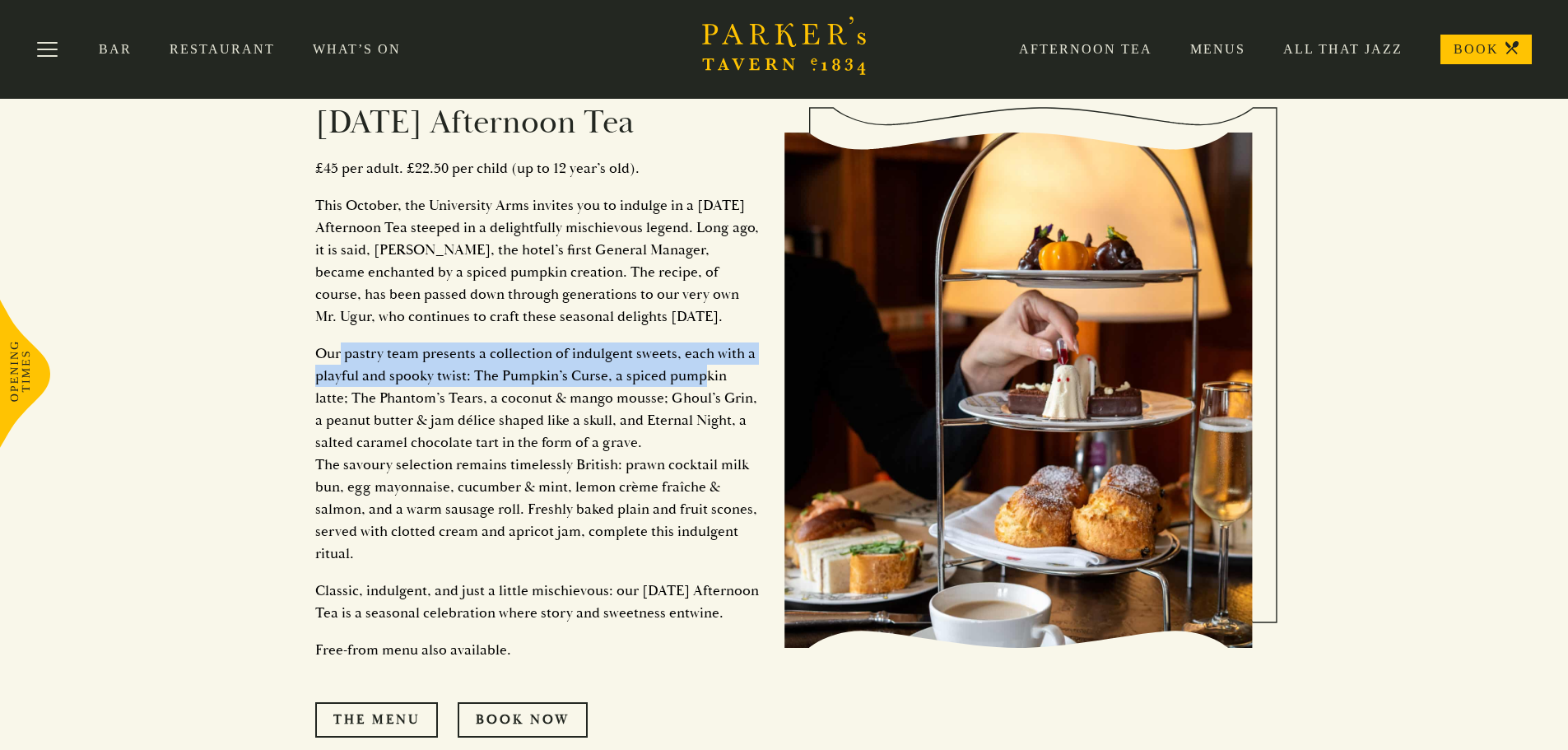
drag, startPoint x: 340, startPoint y: 353, endPoint x: 701, endPoint y: 371, distance: 361.4
click at [701, 371] on p "Our pastry team presents a collection of indulgent sweets, each with a playful …" at bounding box center [537, 453] width 445 height 223
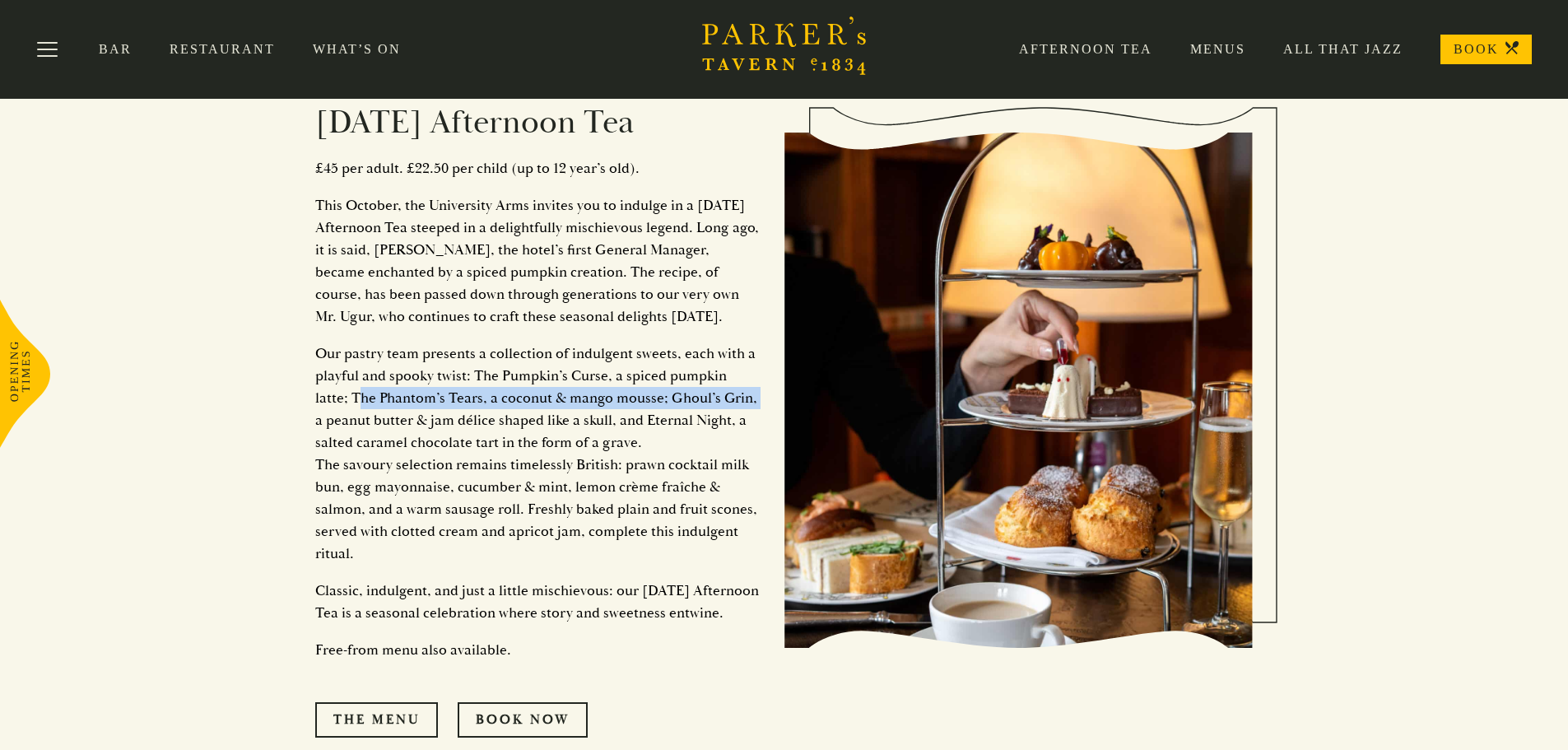
drag, startPoint x: 327, startPoint y: 399, endPoint x: 719, endPoint y: 397, distance: 392.0
click at [719, 397] on p "Our pastry team presents a collection of indulgent sweets, each with a playful …" at bounding box center [537, 453] width 445 height 223
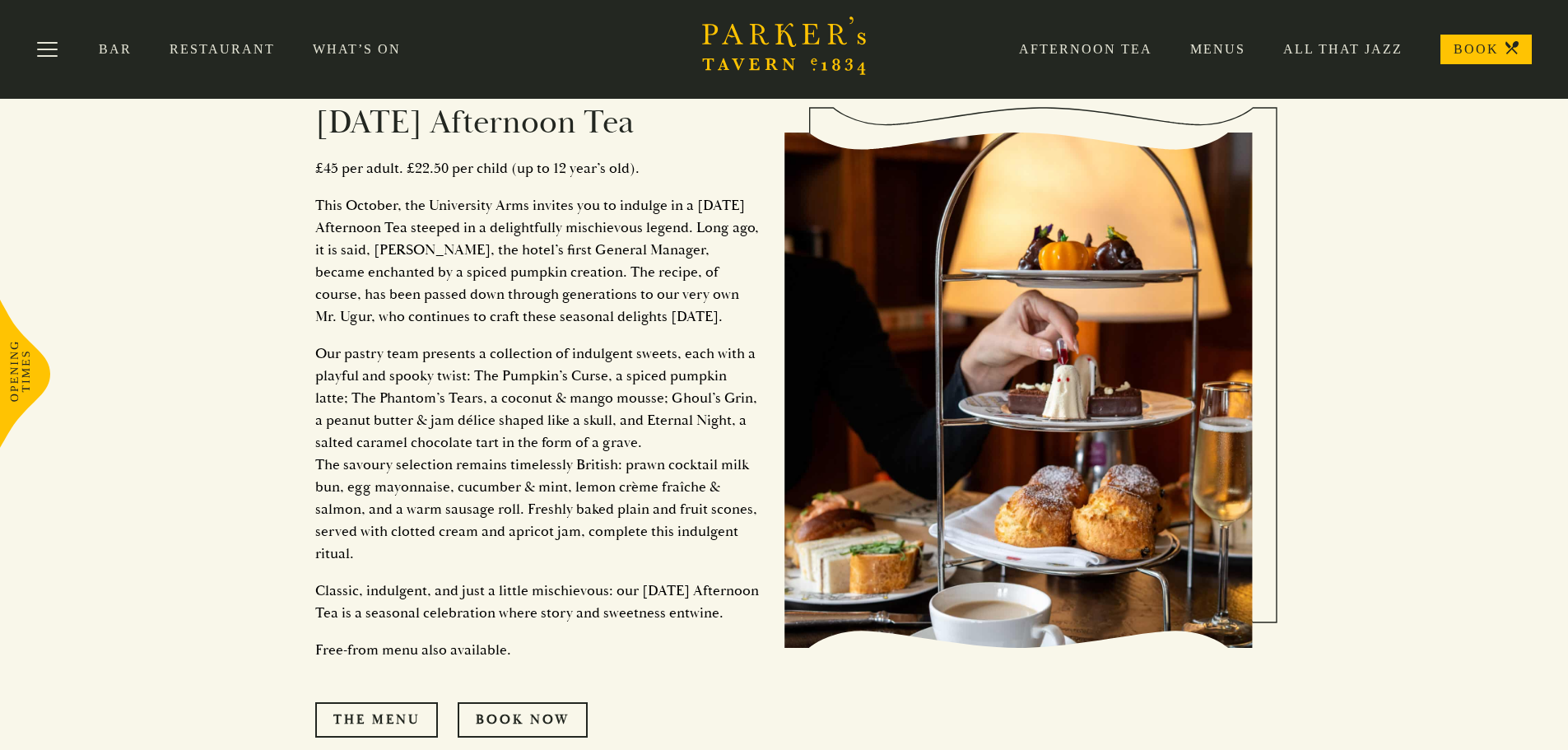
click at [339, 432] on p "Our pastry team presents a collection of indulgent sweets, each with a playful …" at bounding box center [537, 453] width 445 height 223
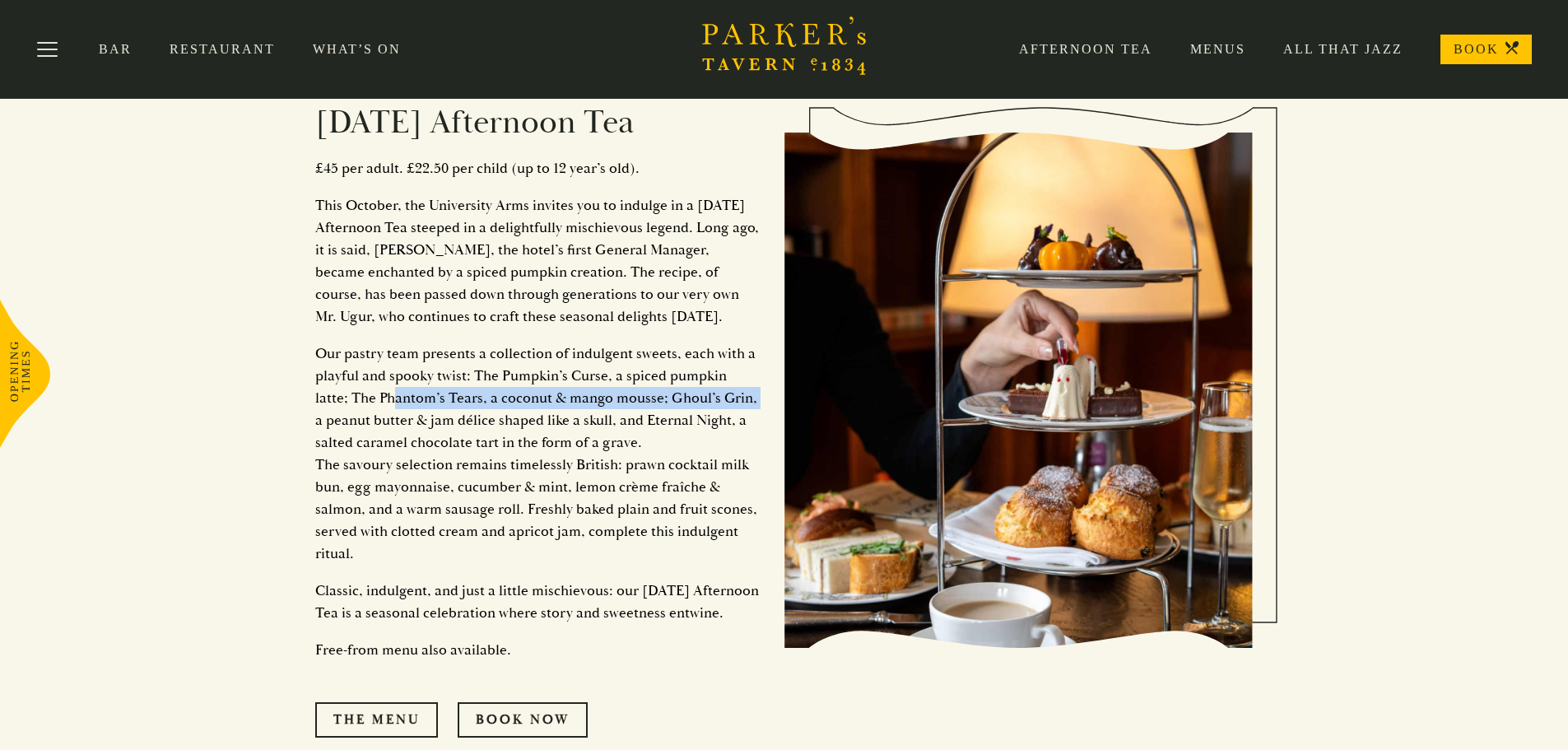
drag, startPoint x: 402, startPoint y: 394, endPoint x: 720, endPoint y: 394, distance: 318.0
click at [720, 394] on p "Our pastry team presents a collection of indulgent sweets, each with a playful …" at bounding box center [537, 453] width 445 height 223
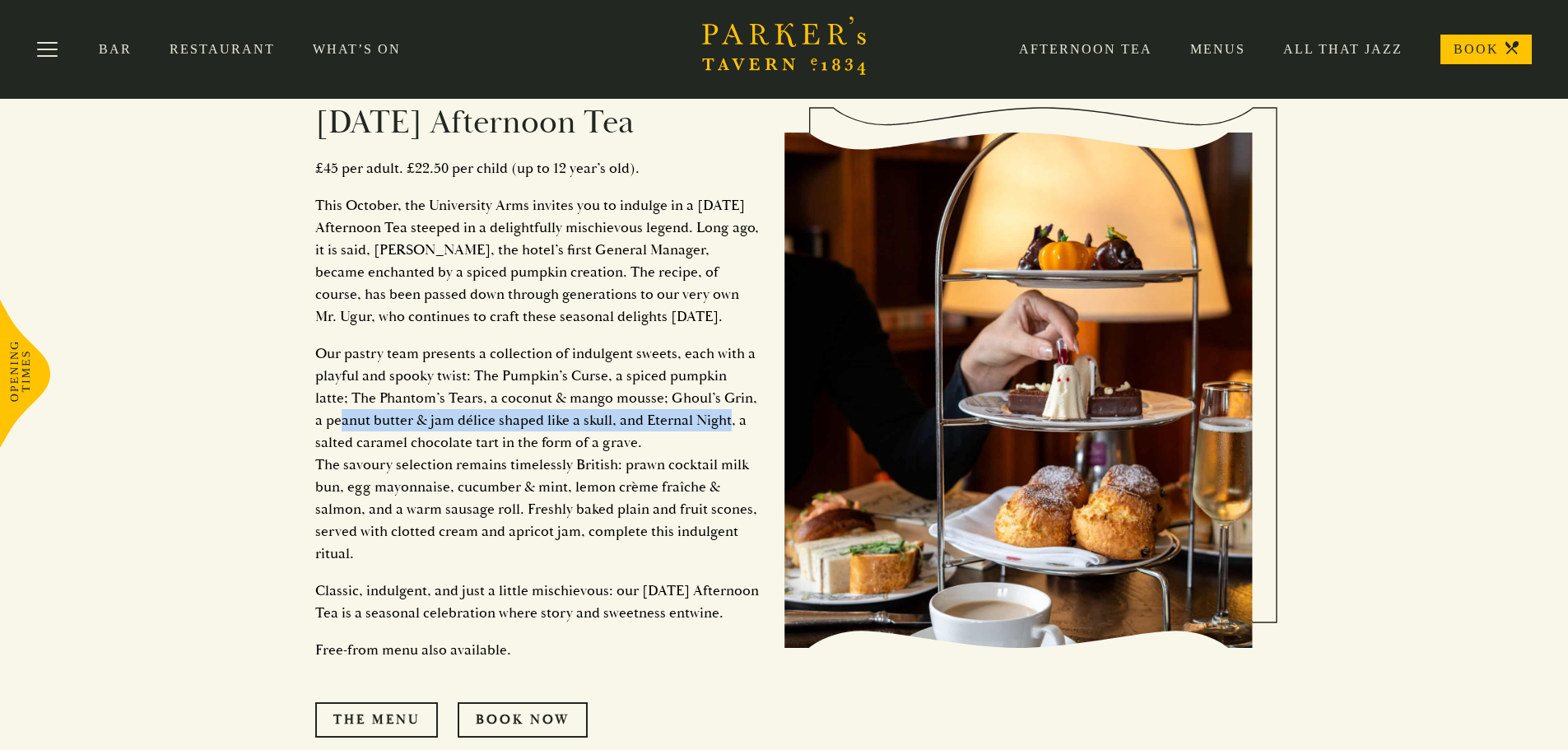
drag, startPoint x: 332, startPoint y: 427, endPoint x: 719, endPoint y: 423, distance: 387.0
click at [719, 423] on p "Our pastry team presents a collection of indulgent sweets, each with a playful …" at bounding box center [537, 453] width 445 height 223
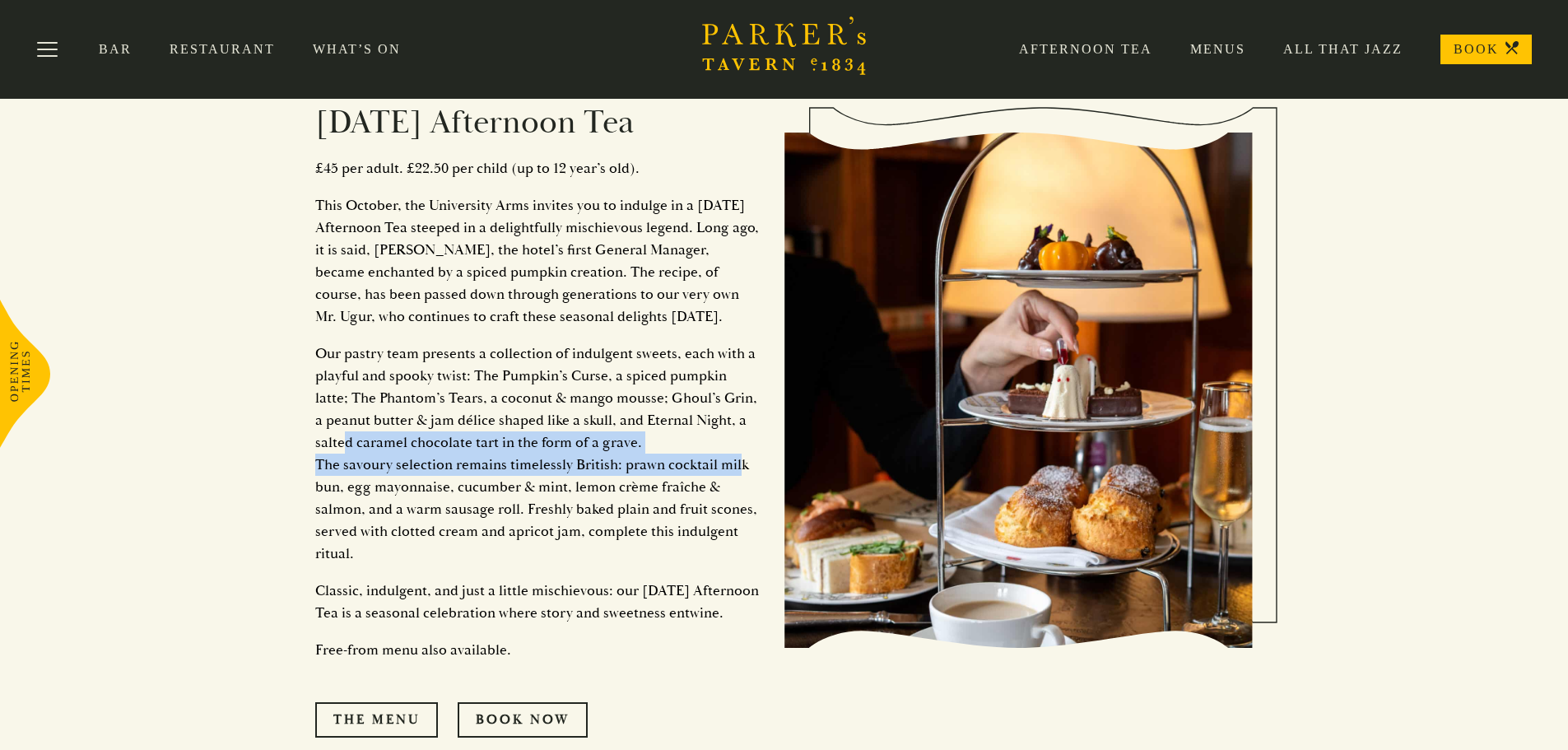
drag, startPoint x: 346, startPoint y: 451, endPoint x: 731, endPoint y: 470, distance: 385.5
click at [731, 470] on p "Our pastry team presents a collection of indulgent sweets, each with a playful …" at bounding box center [537, 453] width 445 height 223
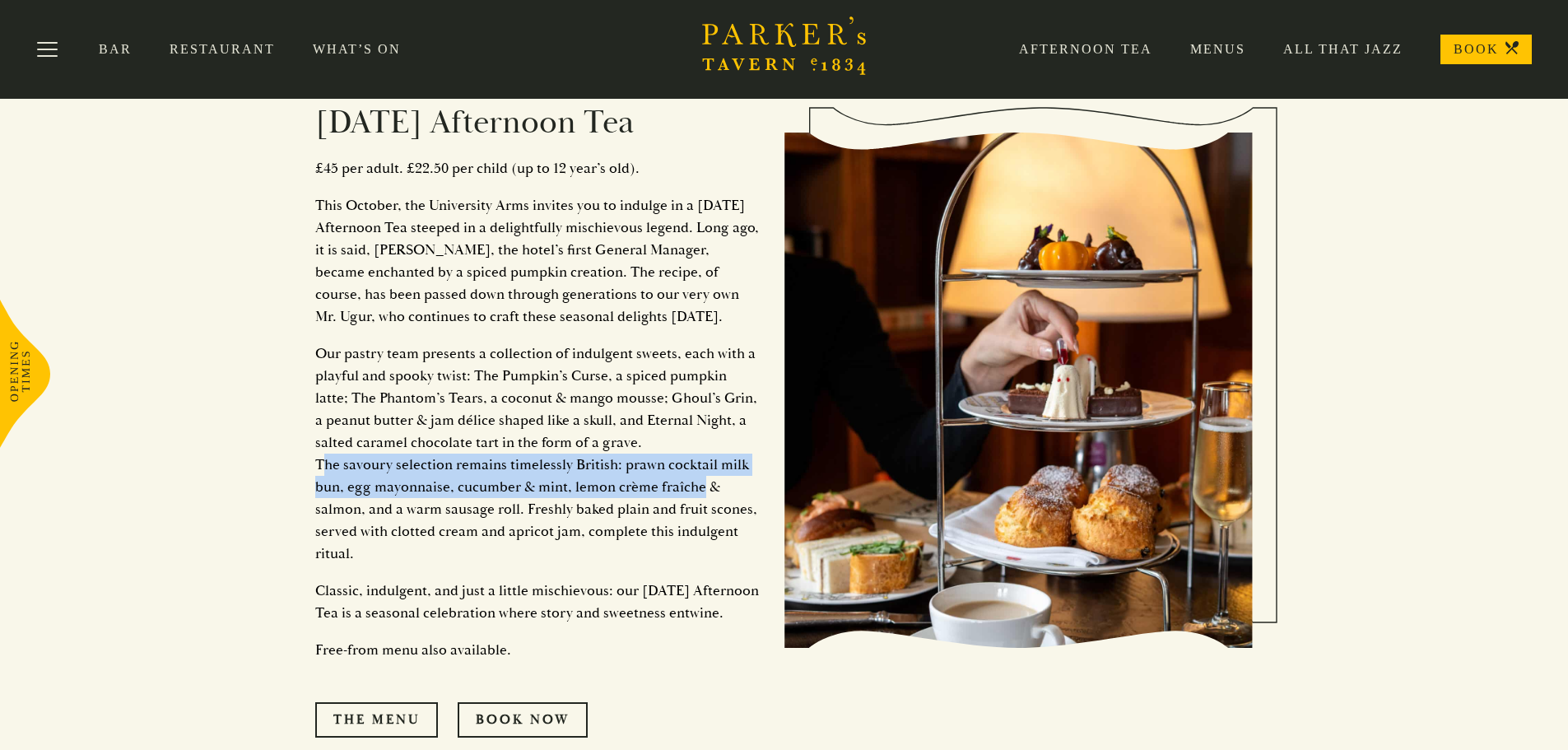
drag, startPoint x: 695, startPoint y: 486, endPoint x: 311, endPoint y: 471, distance: 384.3
click at [311, 471] on div "Served each day from [DATE], between 12:30 and 4:30 pm. [DATE] Afternoon Tea £4…" at bounding box center [784, 385] width 988 height 1013
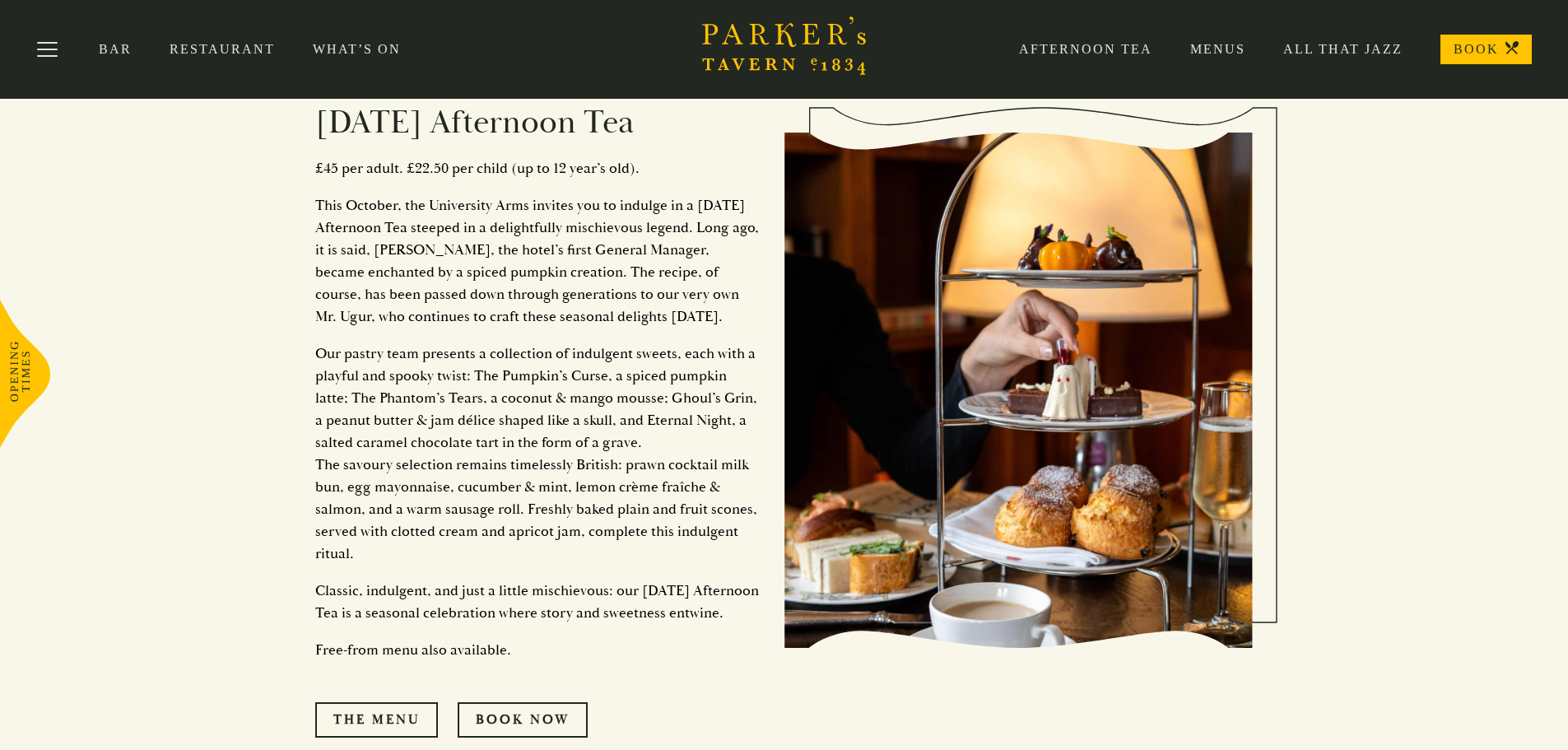
click at [540, 500] on p "Our pastry team presents a collection of indulgent sweets, each with a playful …" at bounding box center [537, 453] width 445 height 223
drag, startPoint x: 366, startPoint y: 513, endPoint x: 621, endPoint y: 513, distance: 255.0
click at [621, 513] on p "Our pastry team presents a collection of indulgent sweets, each with a playful …" at bounding box center [537, 453] width 445 height 223
drag, startPoint x: 658, startPoint y: 513, endPoint x: 741, endPoint y: 519, distance: 83.2
click at [741, 519] on p "Our pastry team presents a collection of indulgent sweets, each with a playful …" at bounding box center [537, 453] width 445 height 223
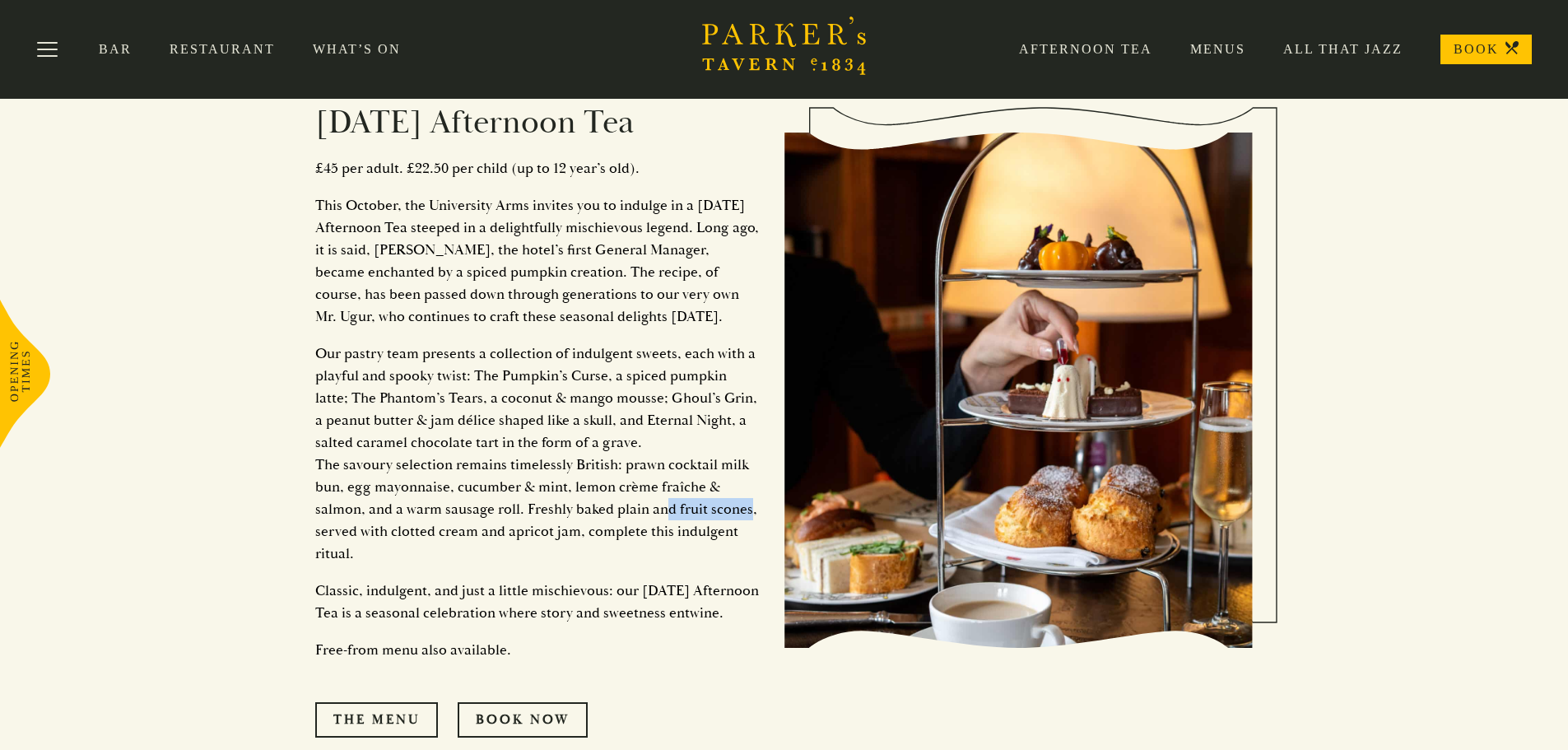
drag, startPoint x: 369, startPoint y: 527, endPoint x: 717, endPoint y: 544, distance: 348.4
click at [717, 544] on p "Our pastry team presents a collection of indulgent sweets, each with a playful …" at bounding box center [537, 453] width 445 height 223
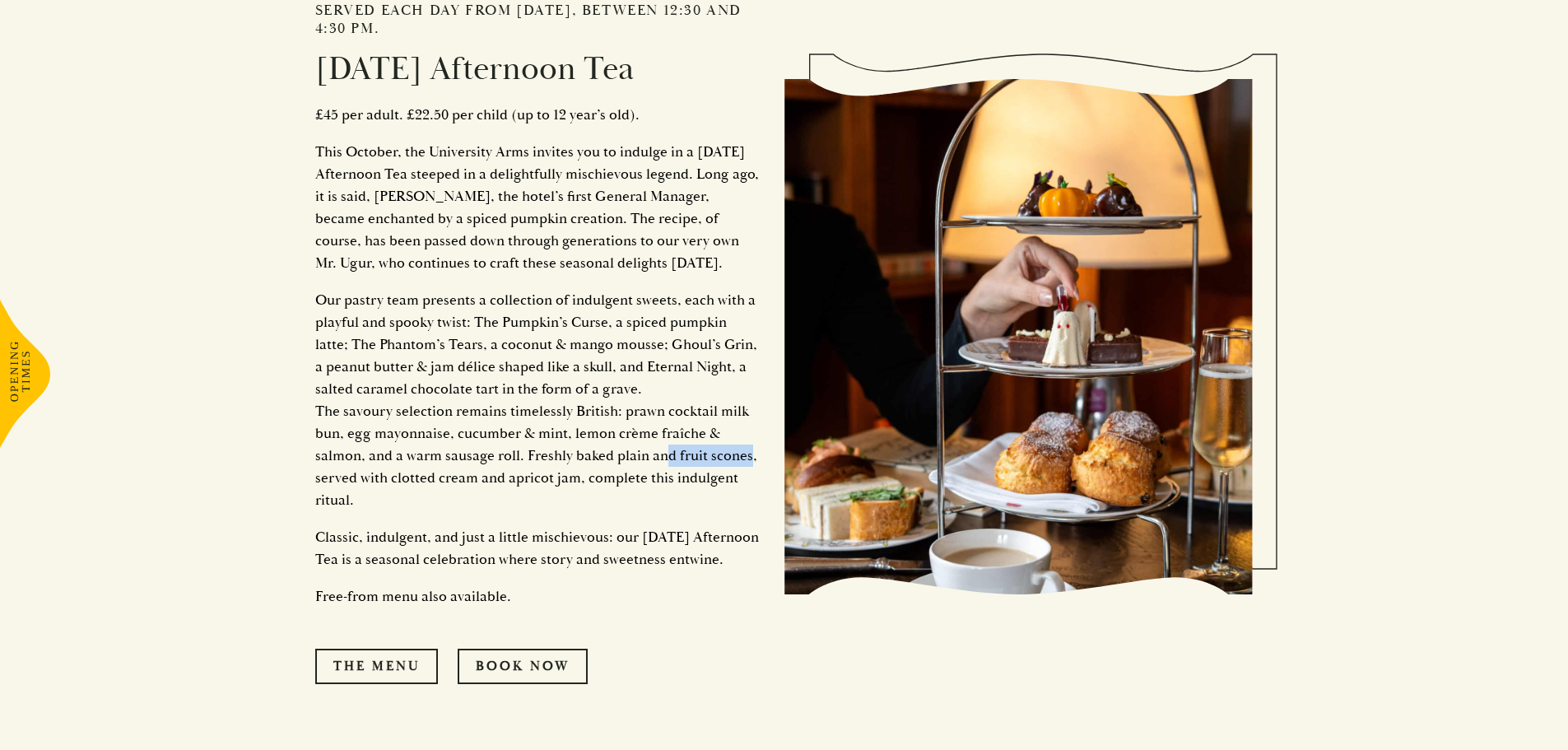
scroll to position [1811, 0]
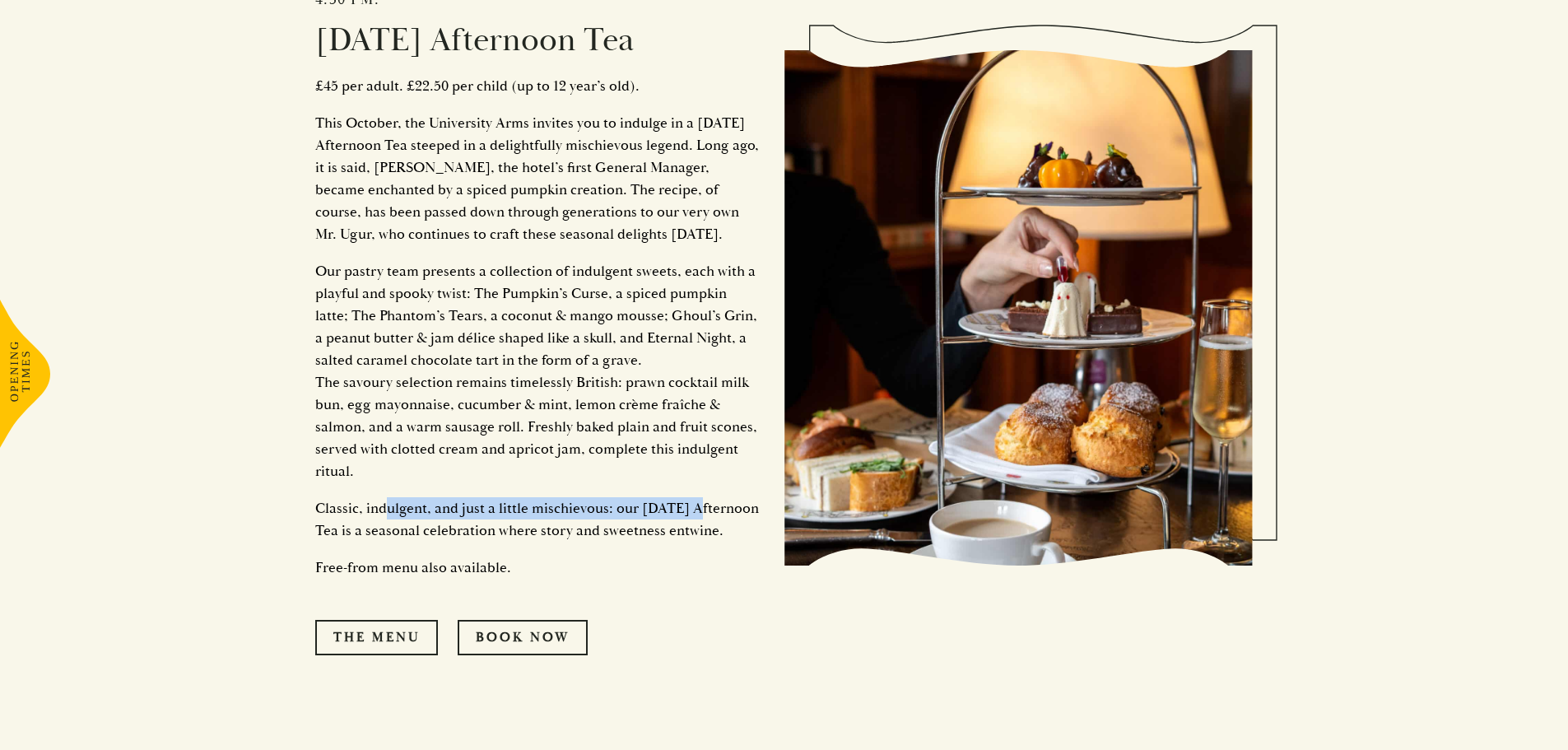
drag, startPoint x: 384, startPoint y: 507, endPoint x: 686, endPoint y: 519, distance: 302.2
click at [698, 511] on p "Classic, indulgent, and just a little mischievous: our [DATE] Afternoon Tea is …" at bounding box center [537, 519] width 445 height 45
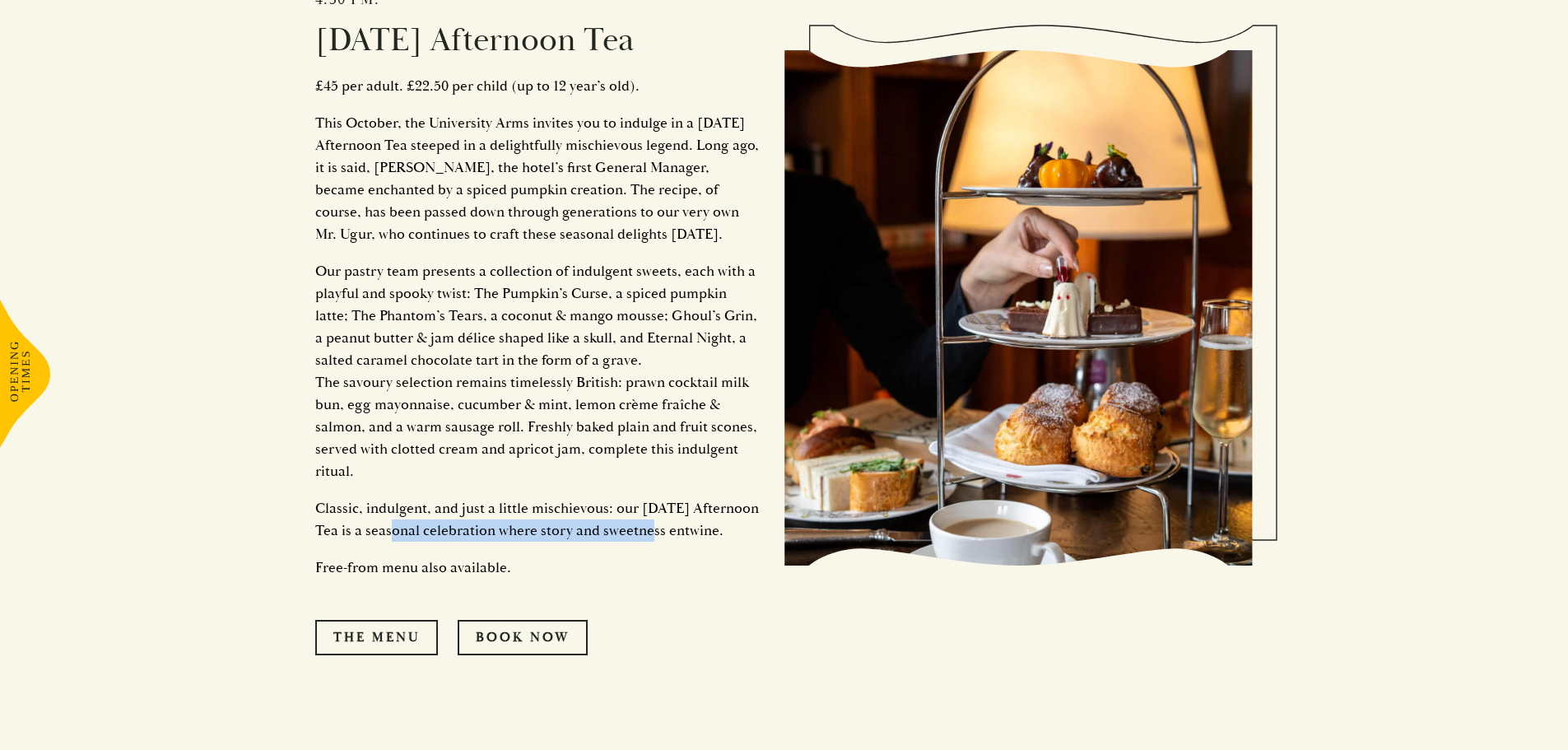
drag, startPoint x: 438, startPoint y: 530, endPoint x: 696, endPoint y: 535, distance: 258.0
click at [696, 535] on p "Classic, indulgent, and just a little mischievous: our [DATE] Afternoon Tea is …" at bounding box center [537, 519] width 445 height 45
click at [690, 542] on p "Classic, indulgent, and just a little mischievous: our [DATE] Afternoon Tea is …" at bounding box center [537, 519] width 445 height 45
drag, startPoint x: 365, startPoint y: 556, endPoint x: 316, endPoint y: 556, distance: 49.0
click at [316, 542] on p "Classic, indulgent, and just a little mischievous: our [DATE] Afternoon Tea is …" at bounding box center [537, 519] width 445 height 45
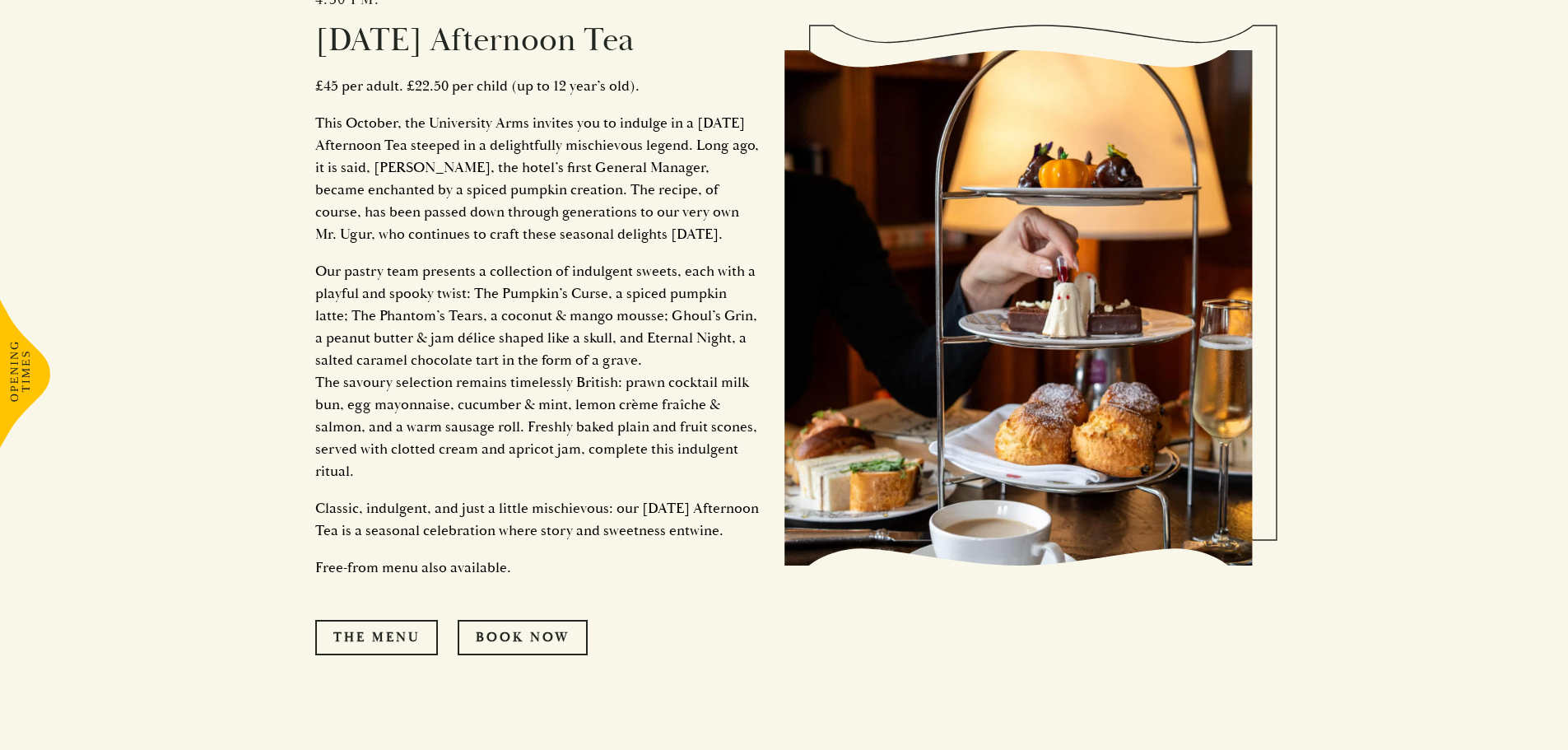
copy p "entwine"
